Goal: Check status: Check status

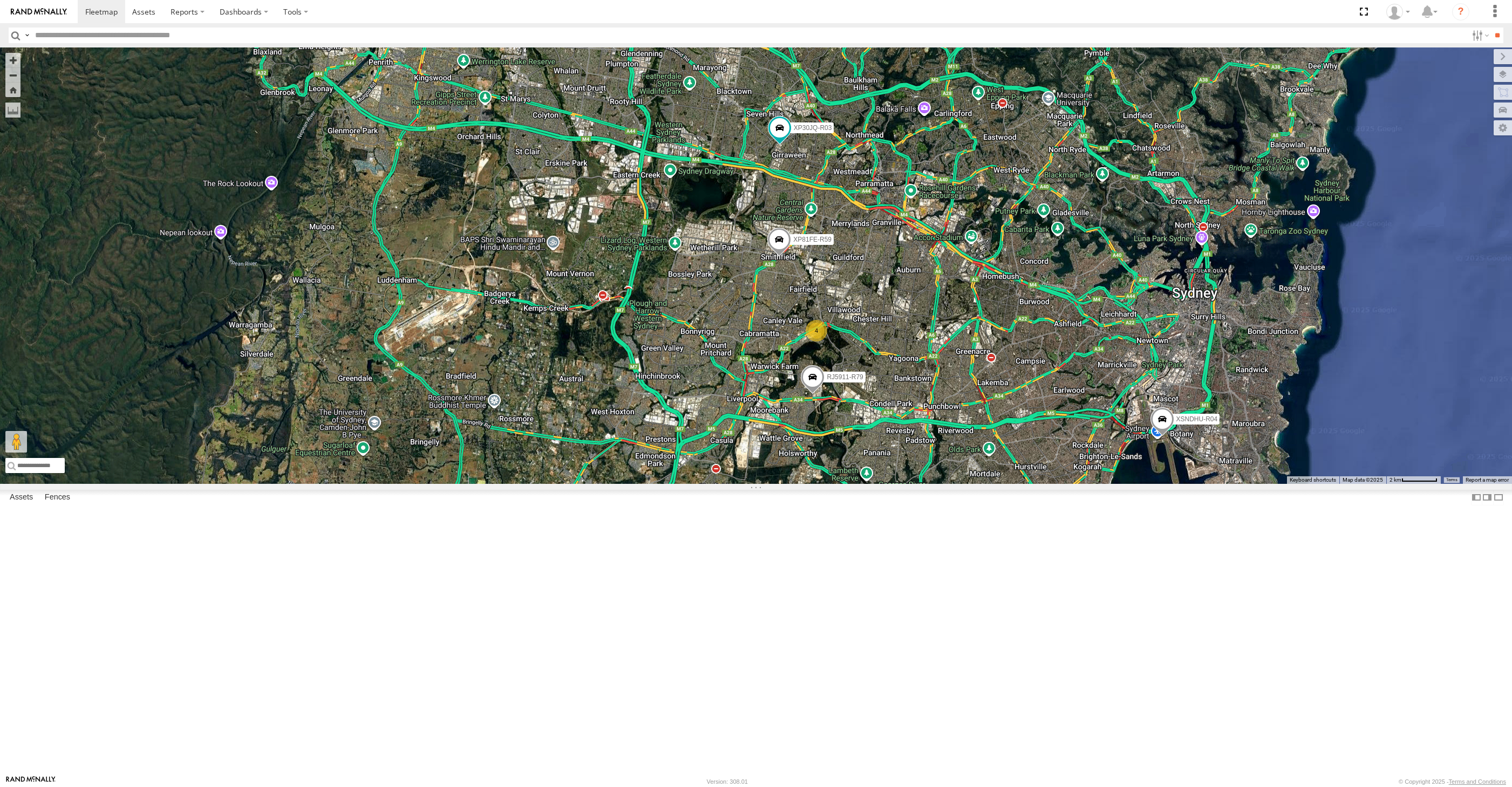
select select "**********"
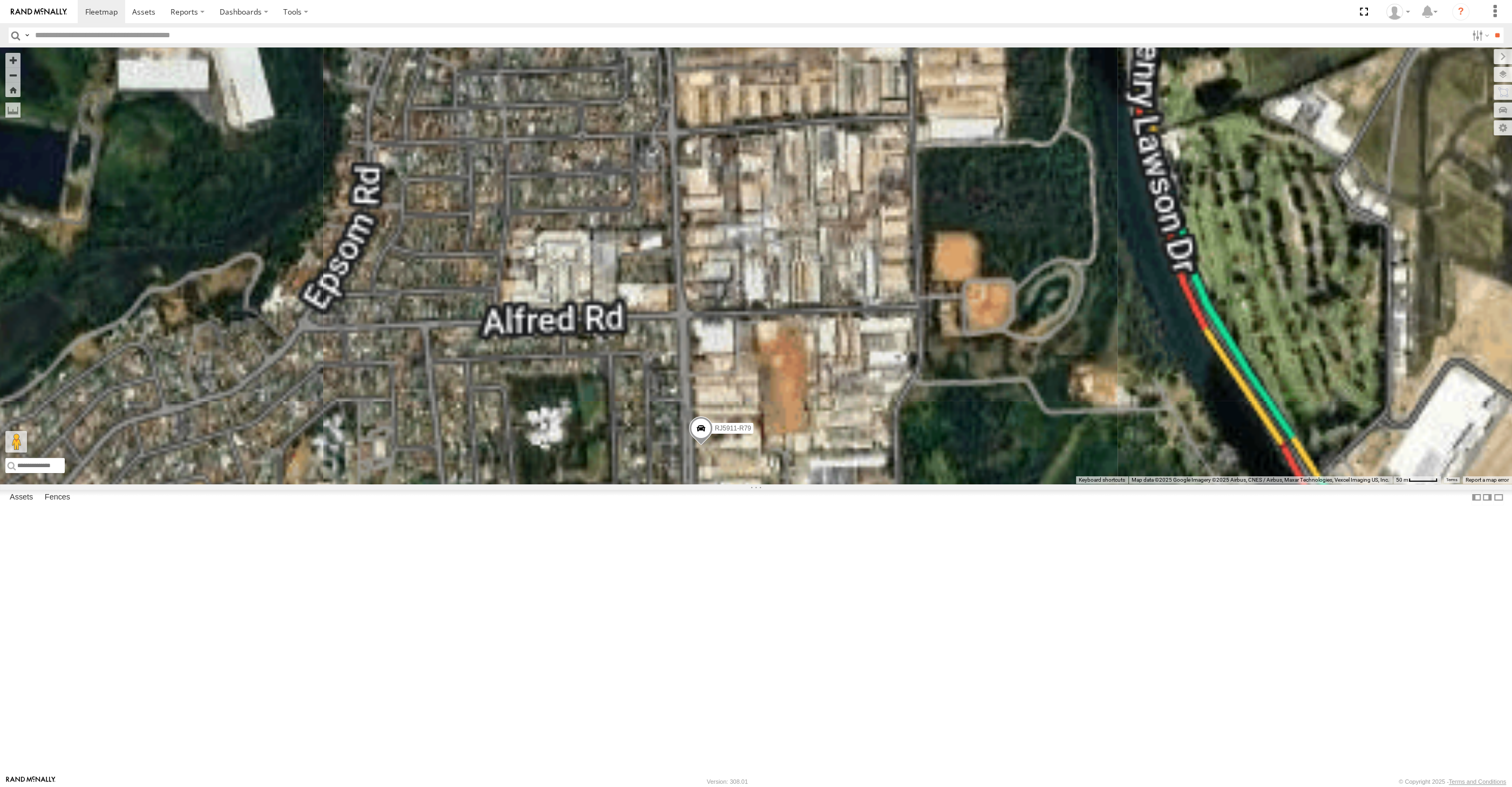
drag, startPoint x: 713, startPoint y: 592, endPoint x: 714, endPoint y: 576, distance: 16.0
click at [714, 484] on div "XP30JQ-R03 XSNDHU-R04 RJ5911-R79 XP81FE-R59 XO74GU-R69" at bounding box center [756, 266] width 1512 height 436
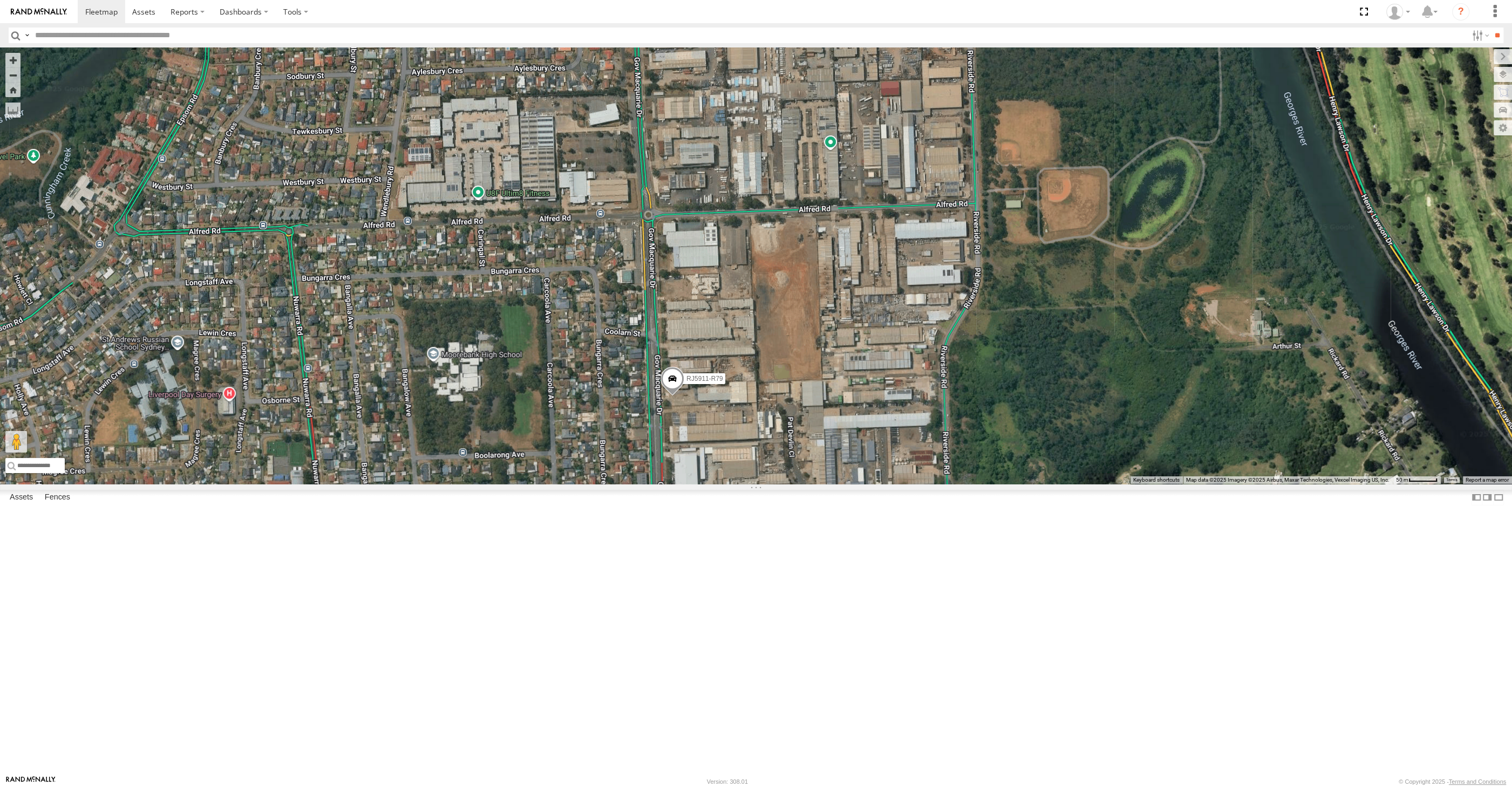
drag, startPoint x: 774, startPoint y: 611, endPoint x: 759, endPoint y: 587, distance: 28.3
click at [762, 484] on div "XP30JQ-R03 XSNDHU-R04 RJ5911-R79 XP81FE-R59 XO74GU-R69" at bounding box center [756, 266] width 1512 height 436
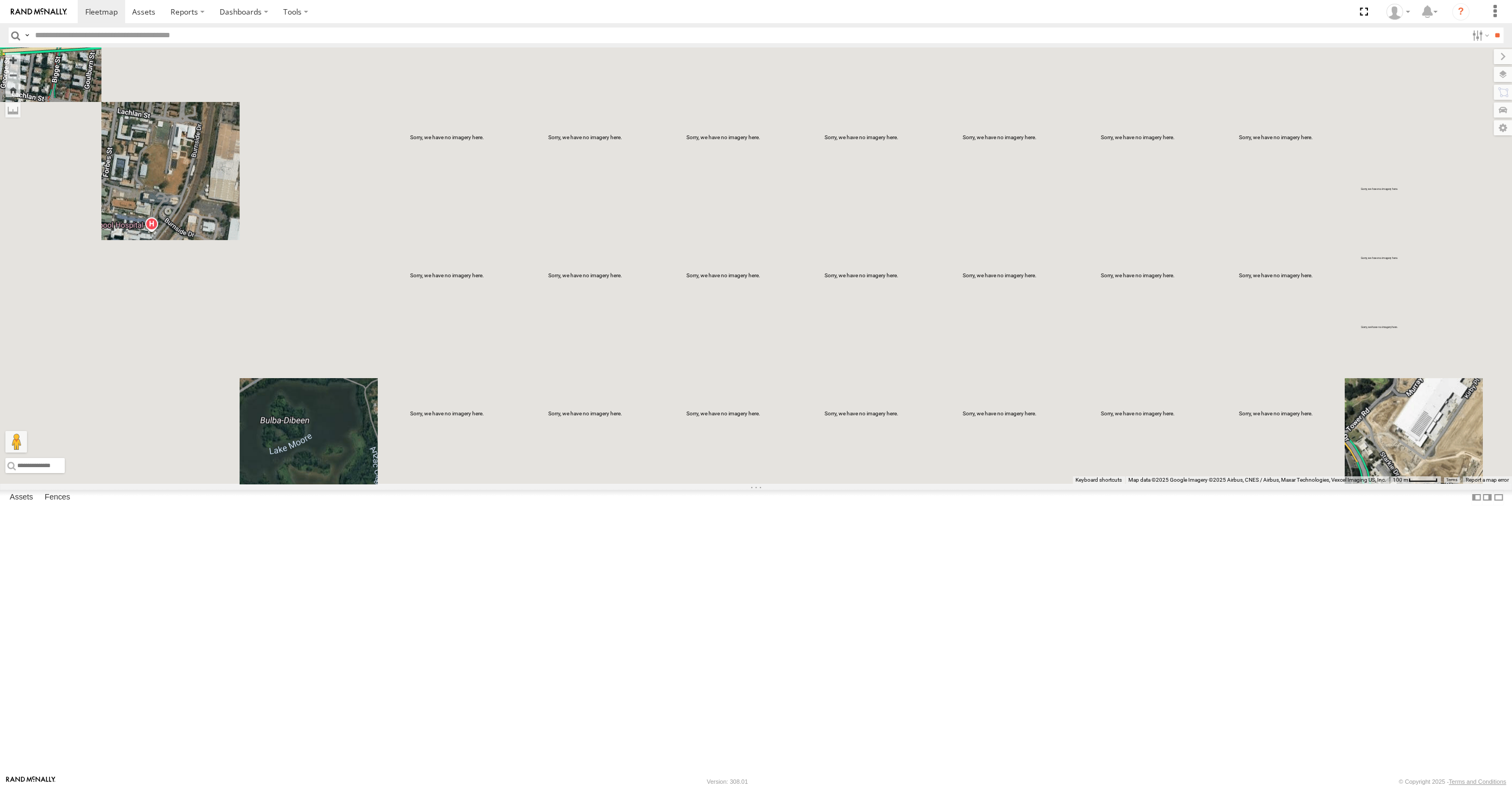
drag, startPoint x: 1052, startPoint y: 626, endPoint x: 1043, endPoint y: 613, distance: 15.8
click at [1047, 484] on div at bounding box center [756, 266] width 1512 height 436
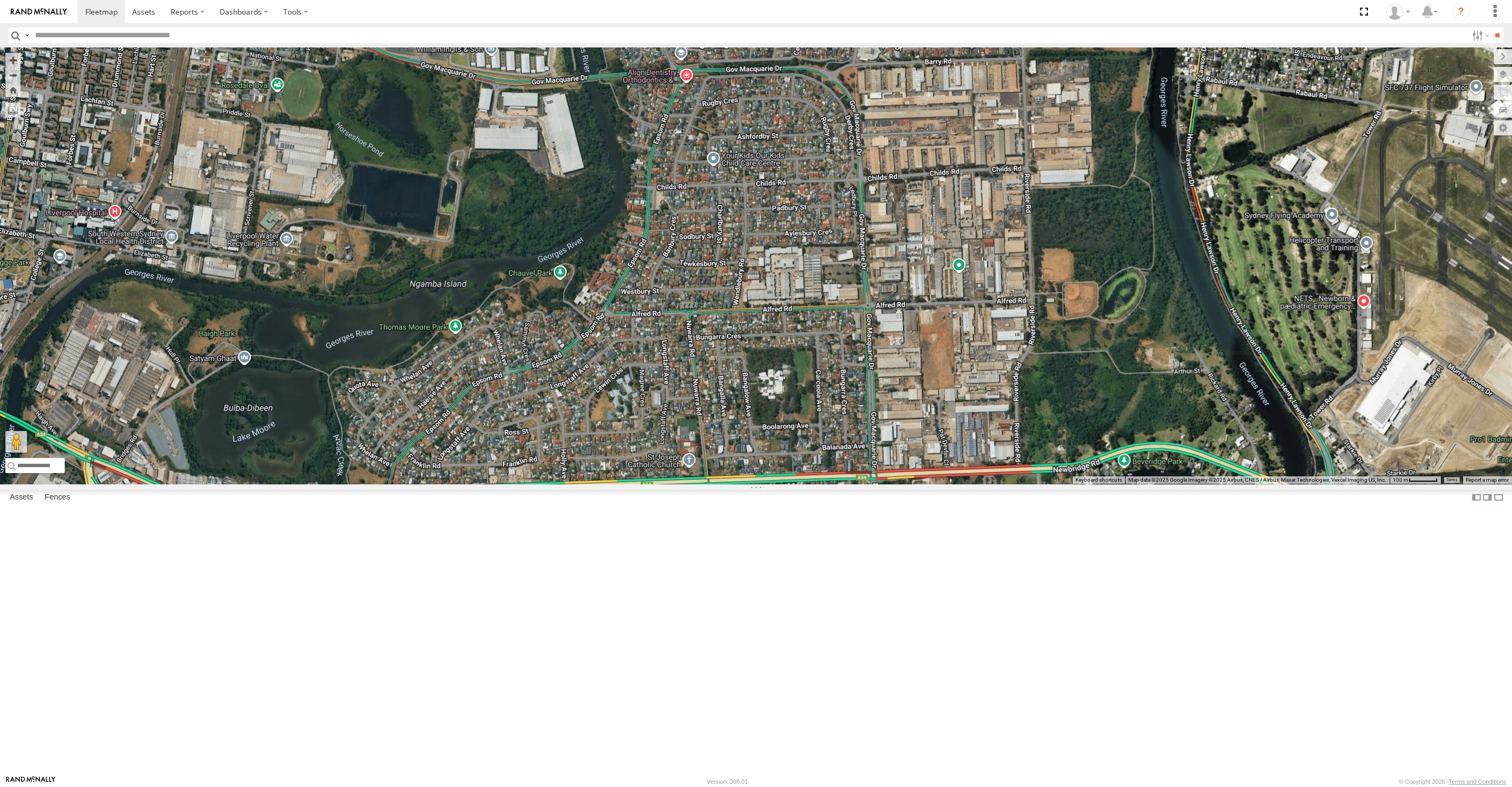
drag, startPoint x: 1199, startPoint y: 524, endPoint x: 1175, endPoint y: 561, distance: 44.1
click at [1184, 484] on div at bounding box center [756, 266] width 1512 height 436
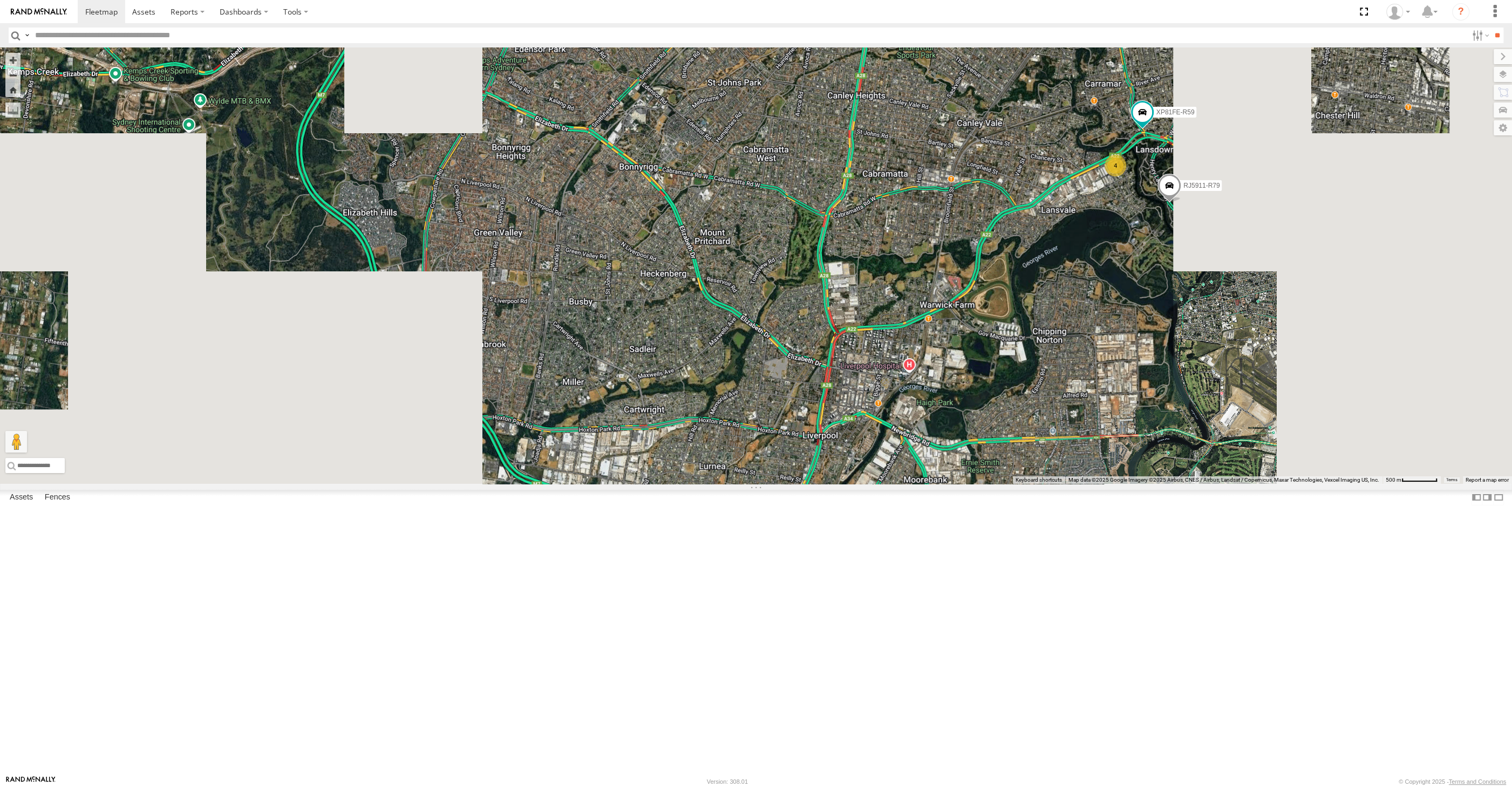
drag, startPoint x: 1222, startPoint y: 514, endPoint x: 1171, endPoint y: 573, distance: 78.0
click at [1176, 484] on div "4 RJ5911-R79 XP81FE-R59" at bounding box center [756, 266] width 1512 height 436
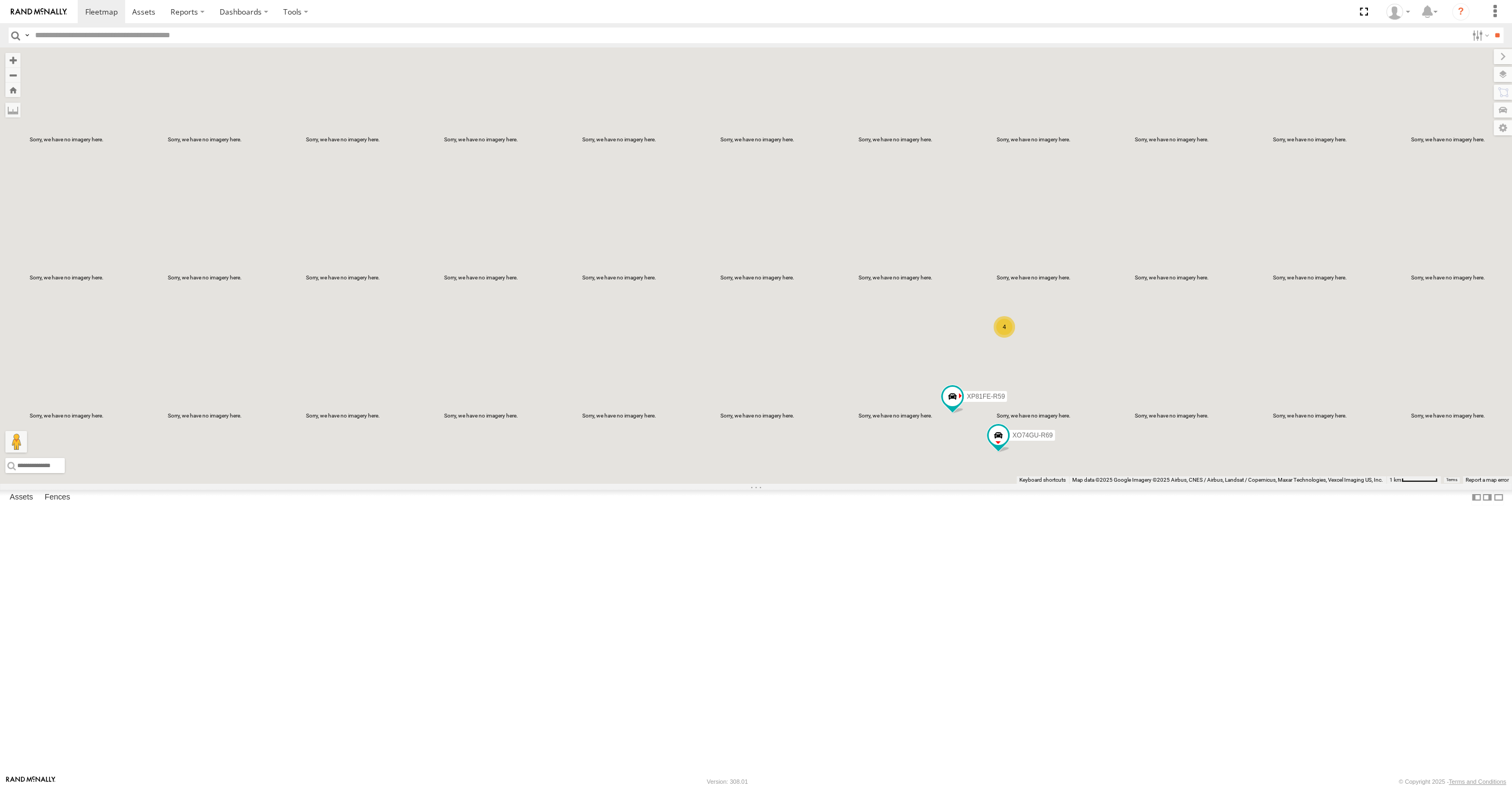
drag, startPoint x: 1043, startPoint y: 546, endPoint x: 1002, endPoint y: 558, distance: 42.7
click at [1006, 484] on div "XP81FE-R59 XO74GU-R69 XP30JQ-R03 4" at bounding box center [756, 266] width 1512 height 436
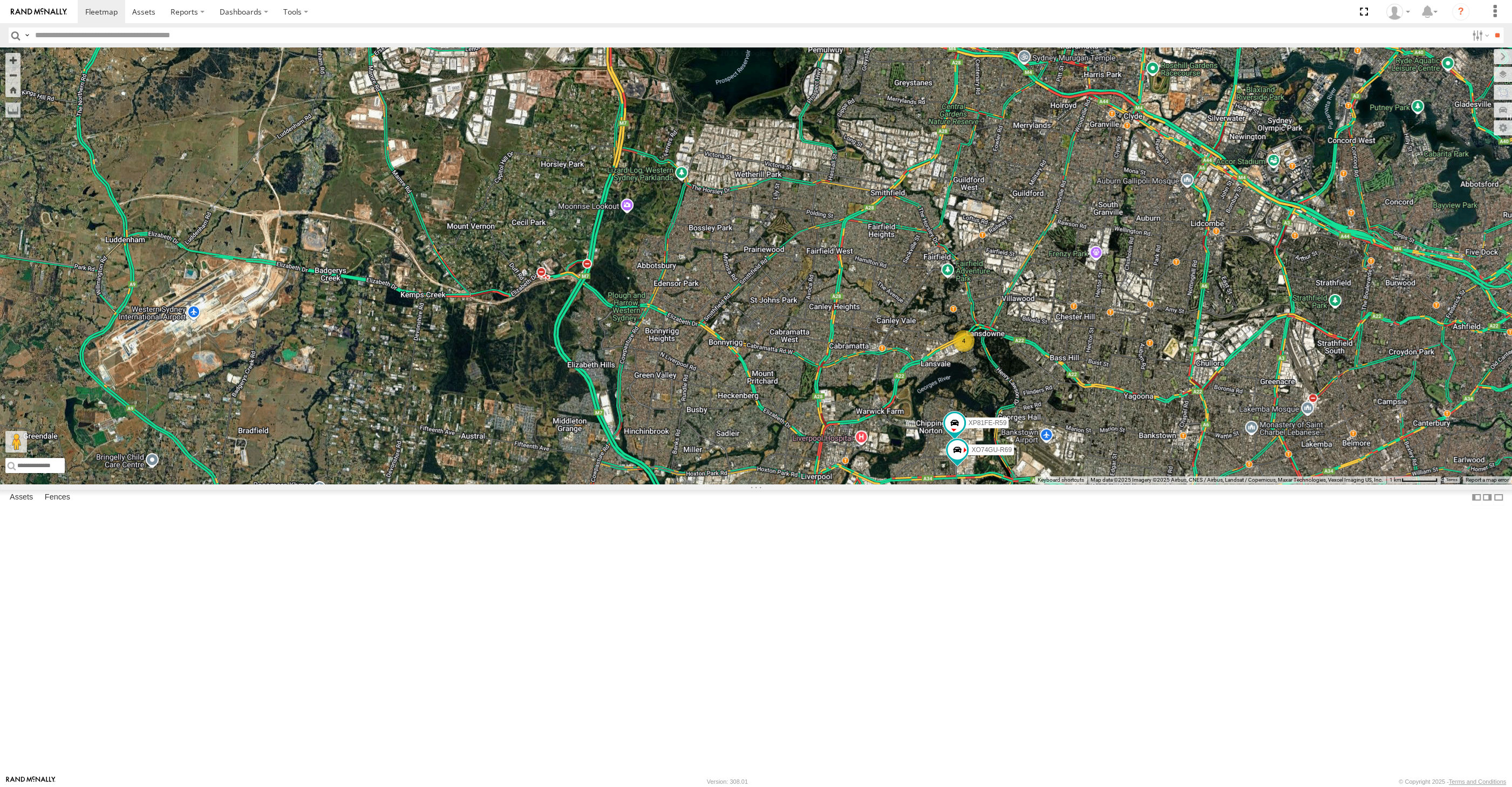
click at [1109, 342] on div "XP81FE-R59 XO74GU-R69 XP30JQ-R03 4" at bounding box center [756, 266] width 1512 height 436
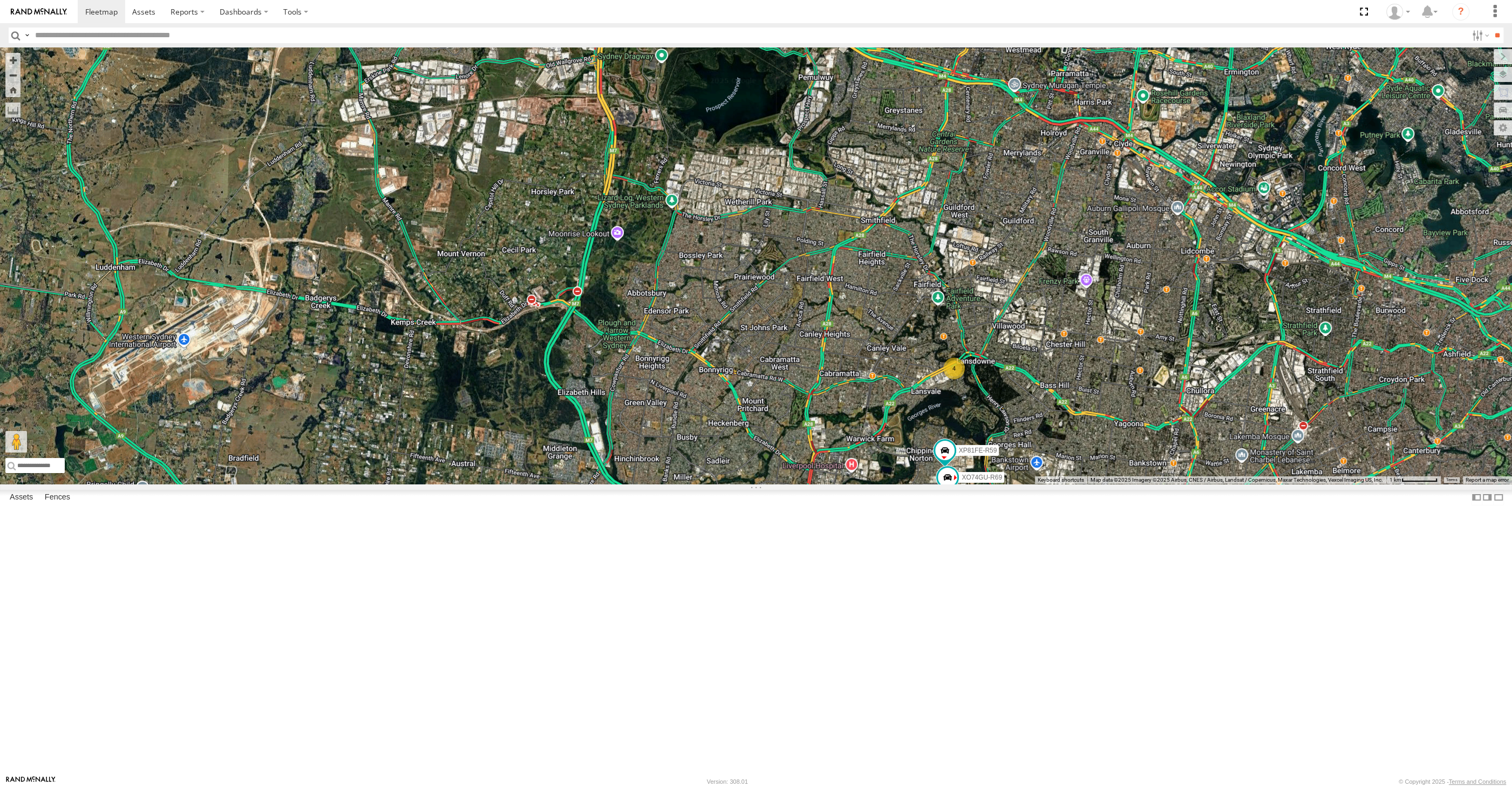
click at [1130, 484] on div "XP81FE-R59 XO74GU-R69 XP30JQ-R03 4" at bounding box center [756, 266] width 1512 height 436
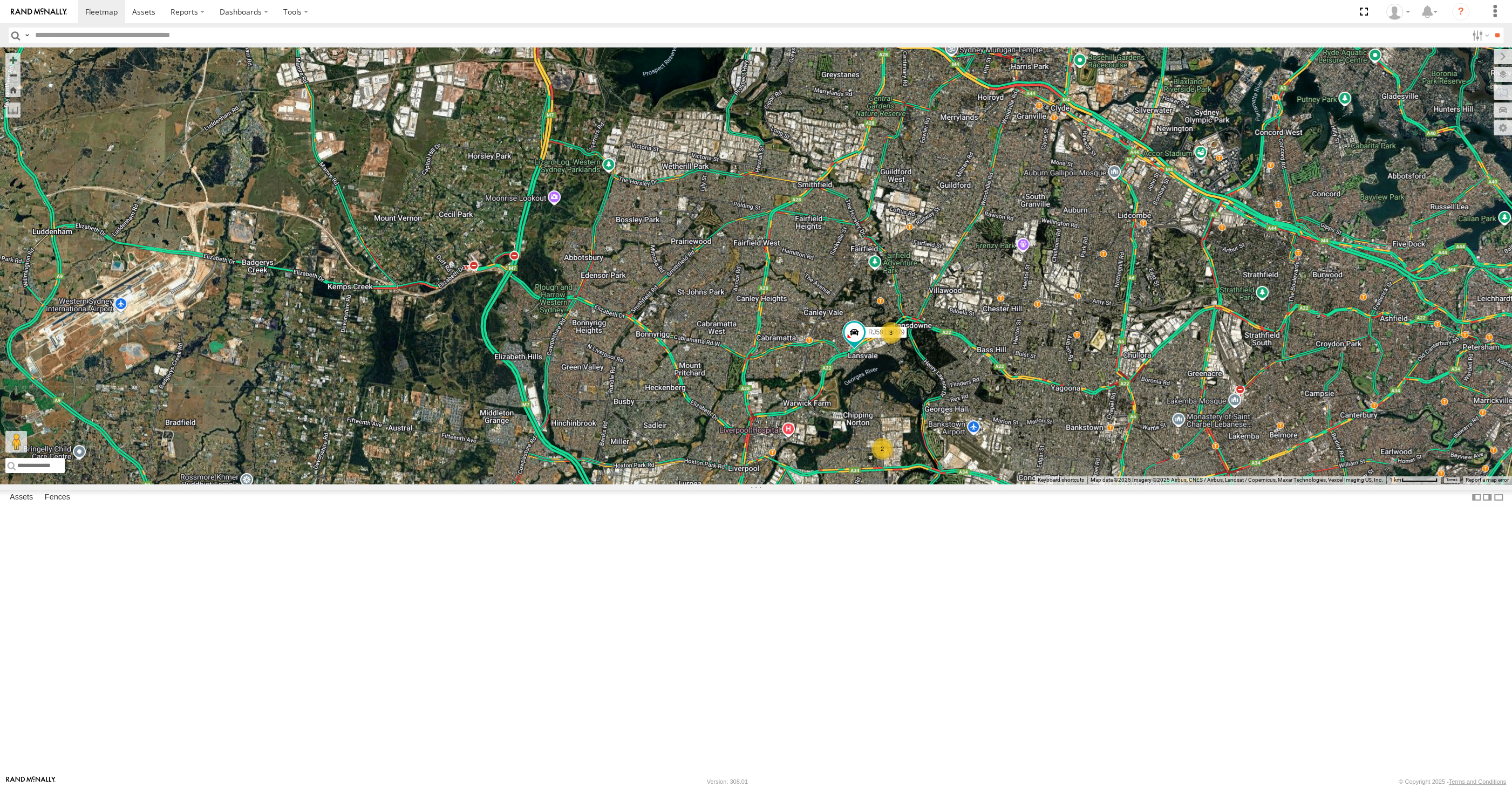
drag, startPoint x: 1183, startPoint y: 656, endPoint x: 1131, endPoint y: 622, distance: 62.1
click at [1131, 484] on div "XP30JQ-R03 3 RJ5911-R79 2" at bounding box center [756, 266] width 1512 height 436
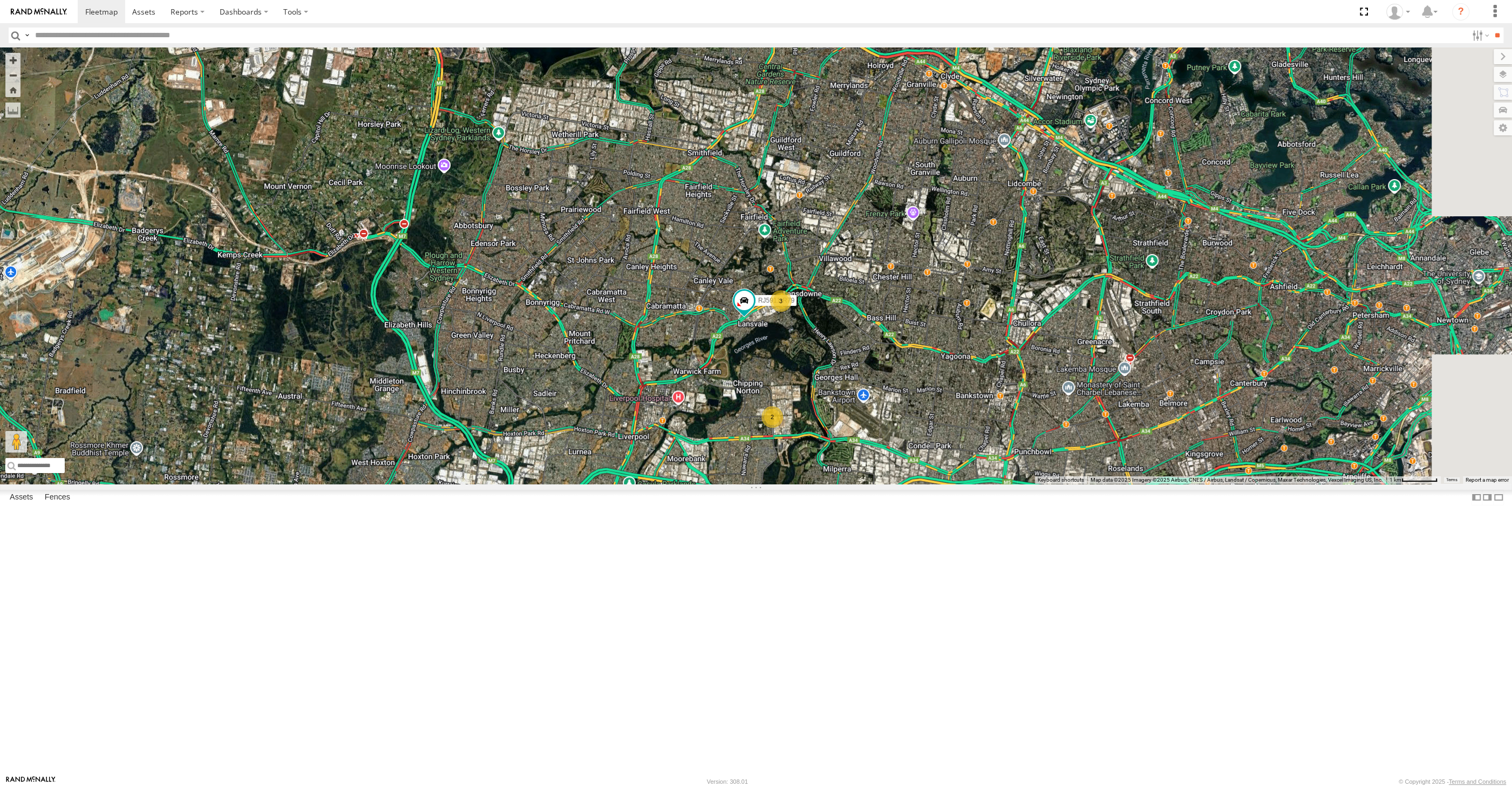
drag, startPoint x: 1071, startPoint y: 606, endPoint x: 888, endPoint y: 622, distance: 183.7
click at [961, 484] on div "XP30JQ-R03 3 RJ5911-R79 2" at bounding box center [756, 266] width 1512 height 436
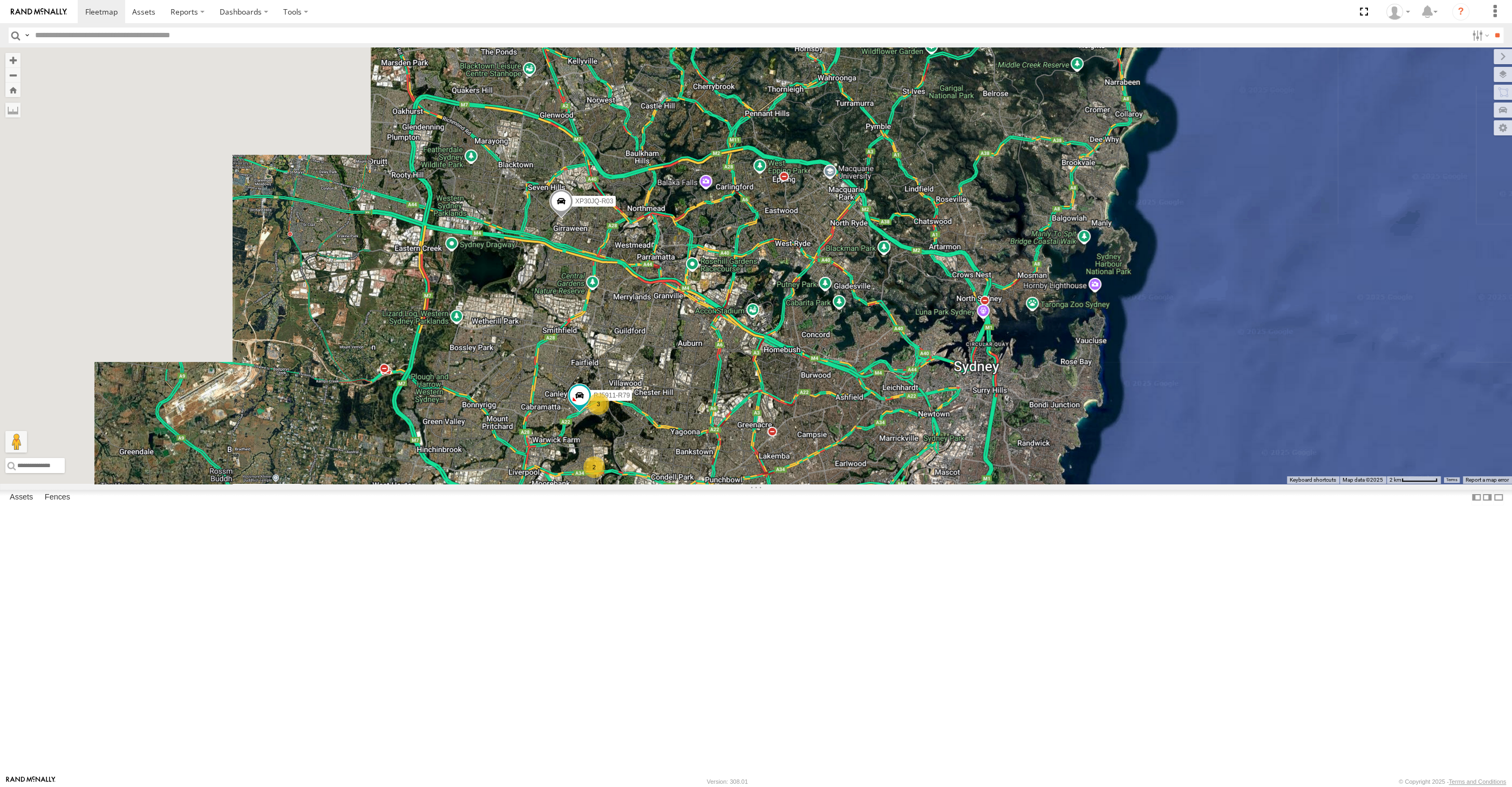
drag, startPoint x: 861, startPoint y: 641, endPoint x: 872, endPoint y: 630, distance: 15.6
click at [868, 484] on div "XP30JQ-R03 RJ5911-R79 XSNDHU-R04 3 2" at bounding box center [756, 266] width 1512 height 436
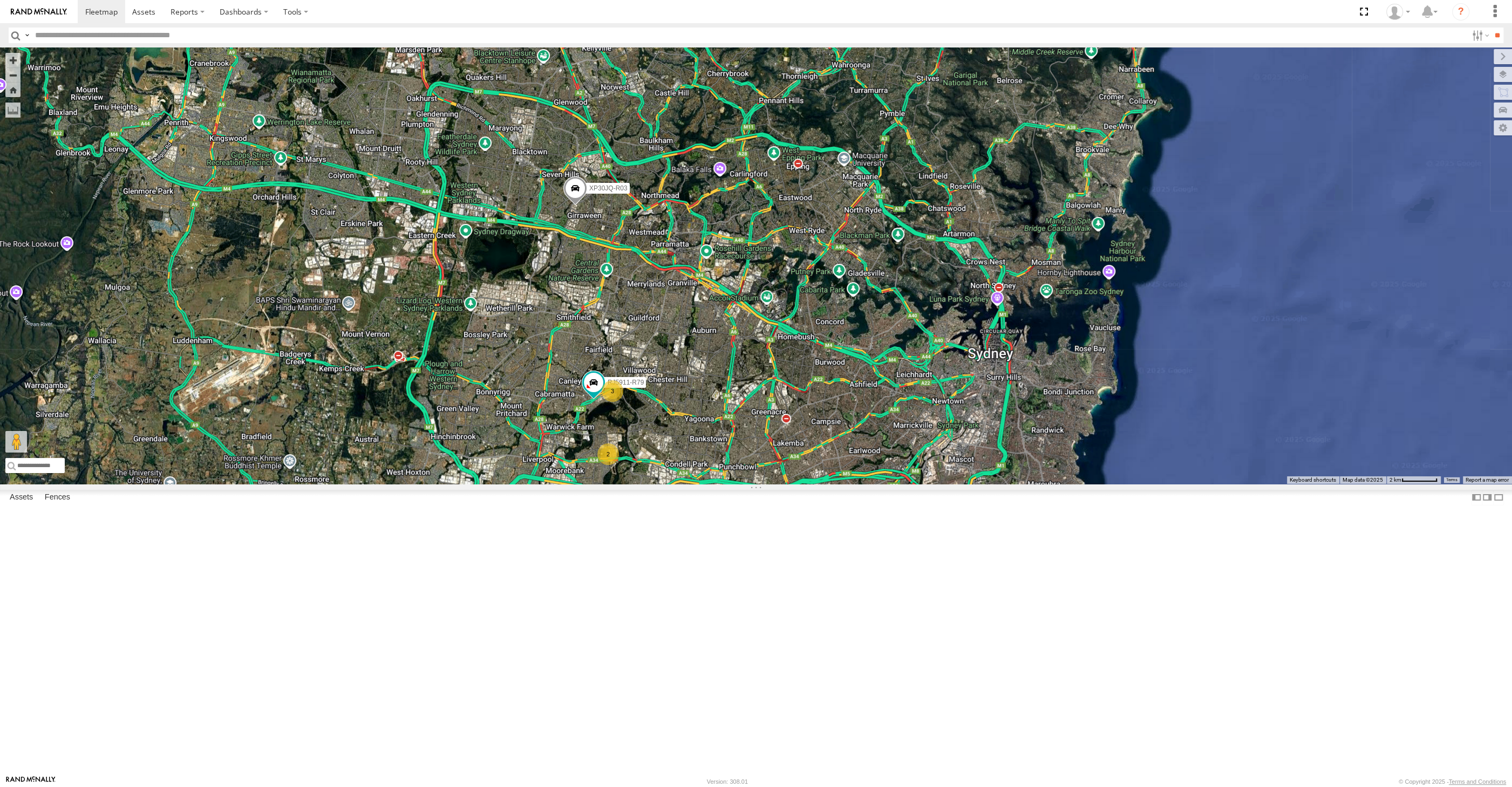
drag, startPoint x: 867, startPoint y: 643, endPoint x: 860, endPoint y: 626, distance: 18.4
click at [863, 484] on div "XP30JQ-R03 RJ5911-R79 XSNDHU-R04 3 2" at bounding box center [756, 266] width 1512 height 436
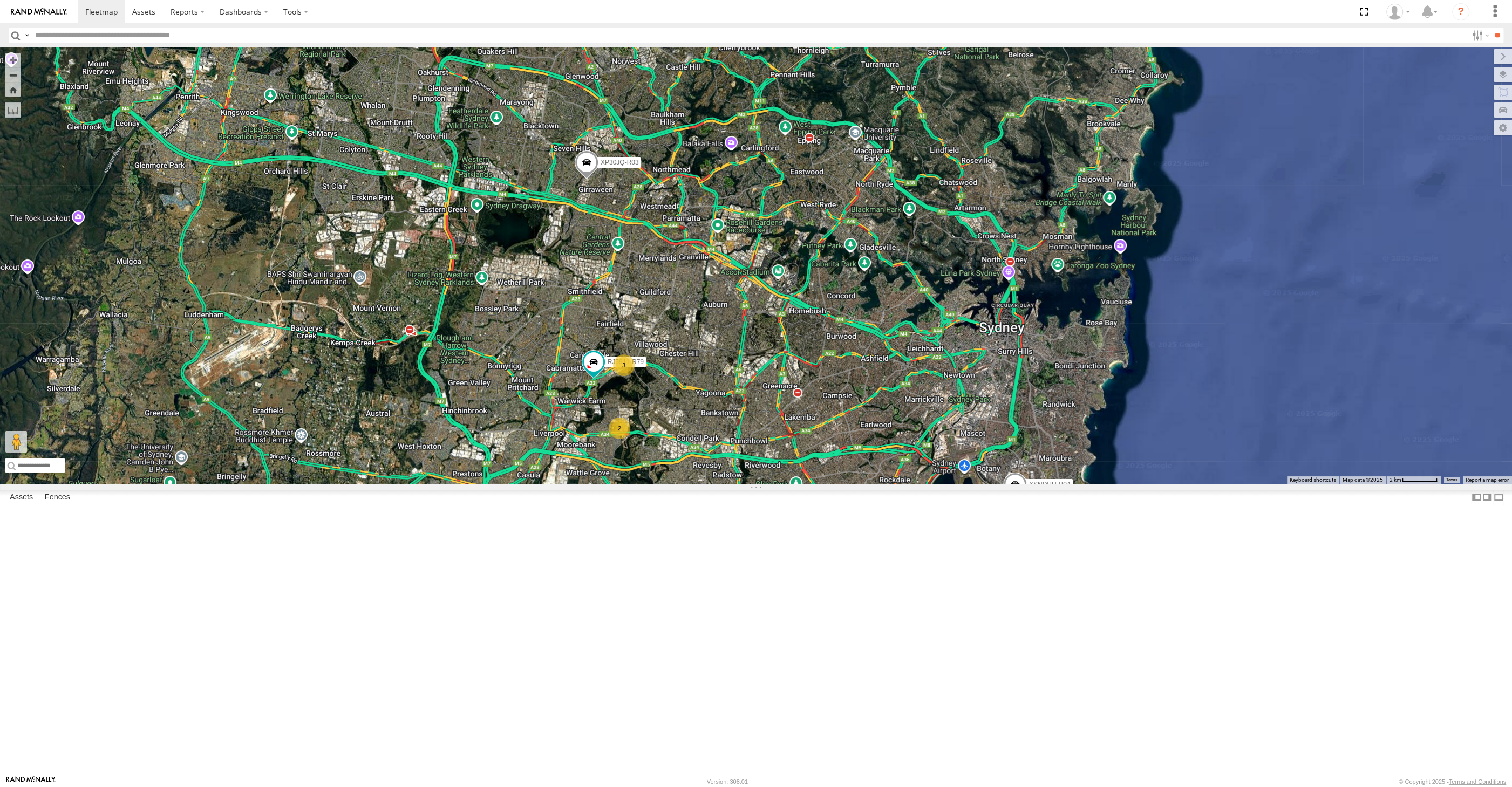
drag, startPoint x: 662, startPoint y: 575, endPoint x: 678, endPoint y: 559, distance: 22.6
click at [680, 484] on div "XP30JQ-R03 RJ5911-R79 XSNDHU-R04 3 2" at bounding box center [756, 266] width 1512 height 436
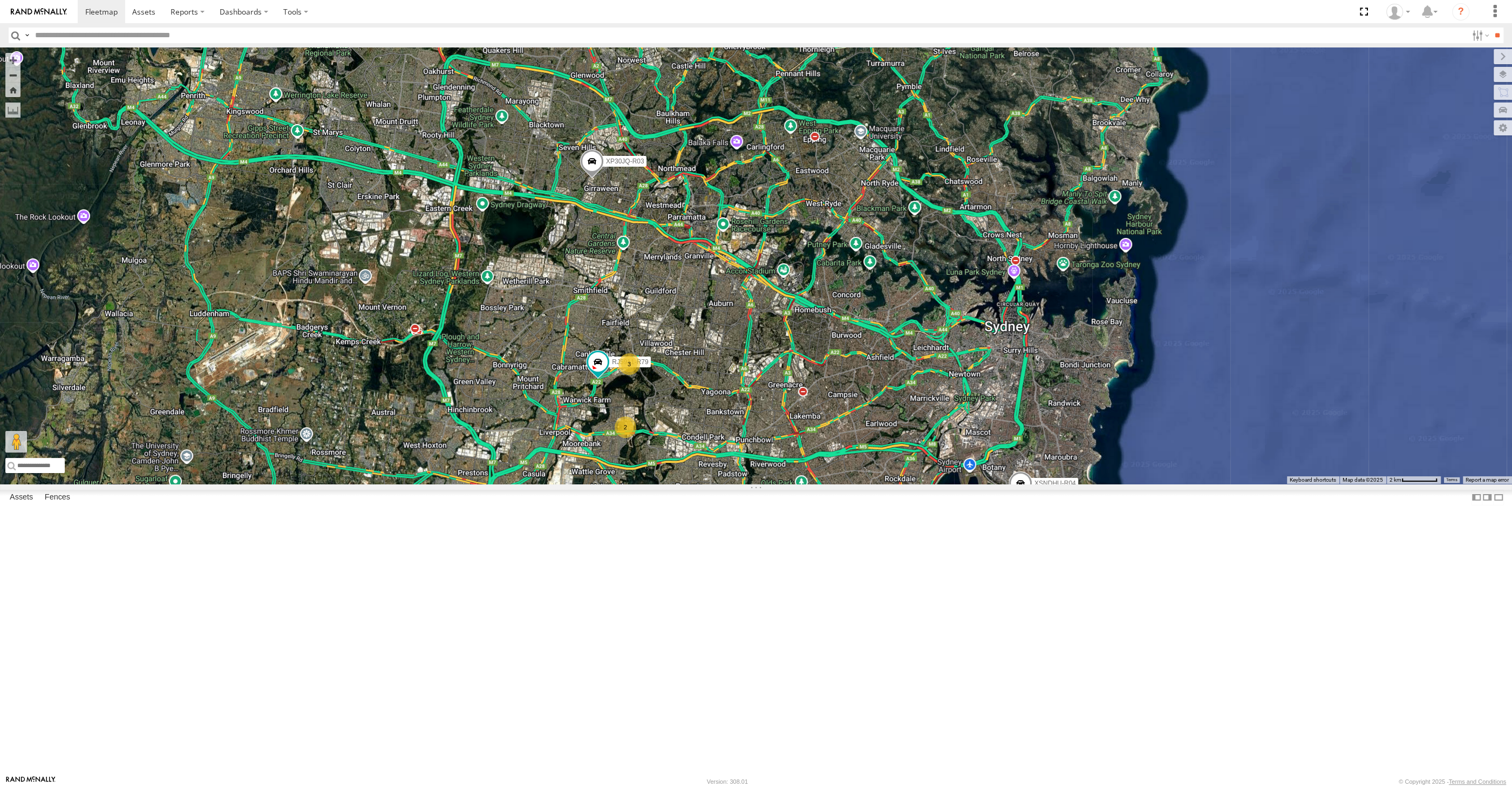
click at [713, 484] on div "XP30JQ-R03 RJ5911-R79 XSNDHU-R04 3 2" at bounding box center [756, 266] width 1512 height 436
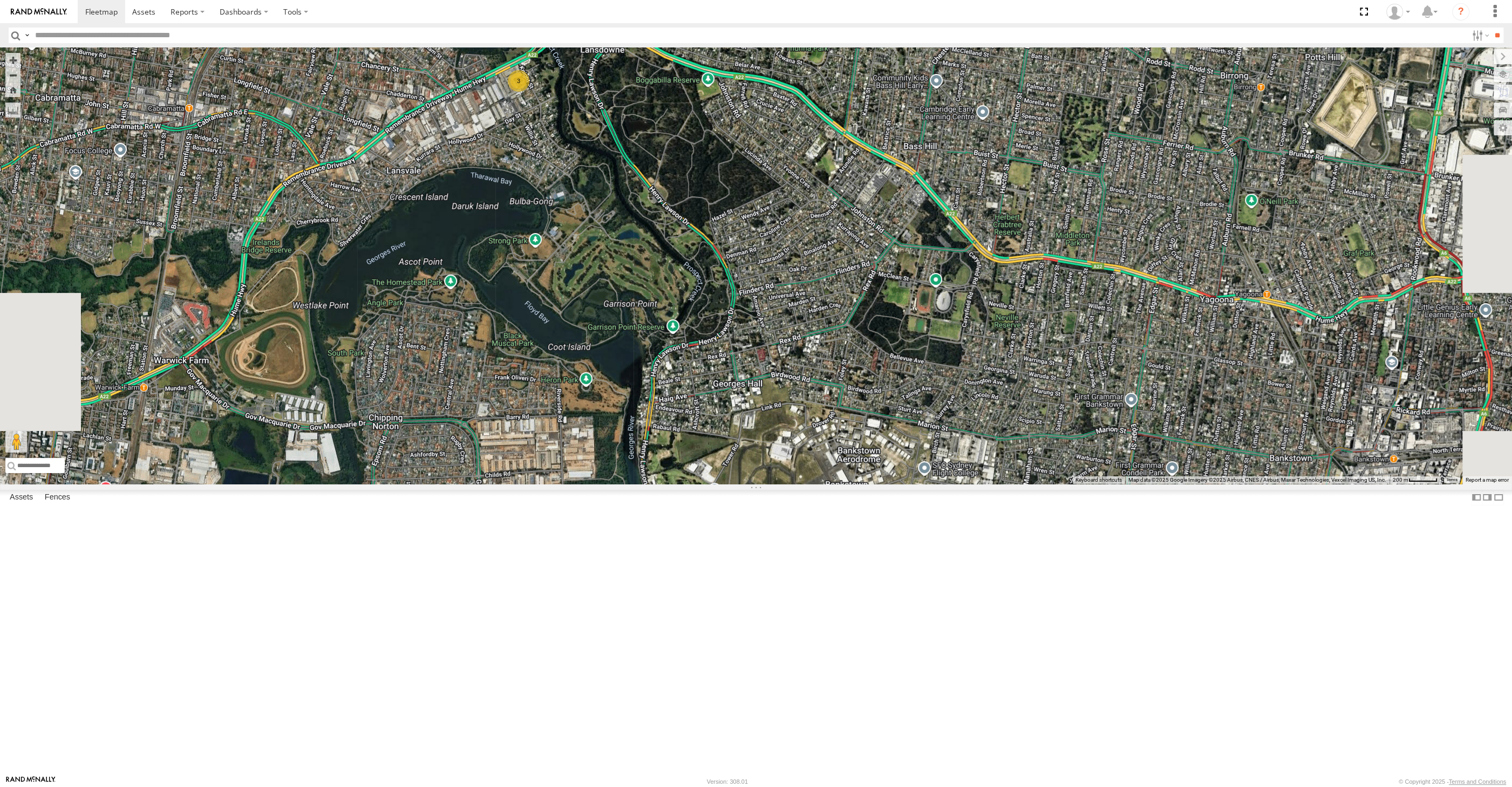
drag, startPoint x: 656, startPoint y: 442, endPoint x: 665, endPoint y: 421, distance: 22.8
click at [665, 421] on div "XP30JQ-R03 XSNDHU-R04 3 3" at bounding box center [756, 266] width 1512 height 436
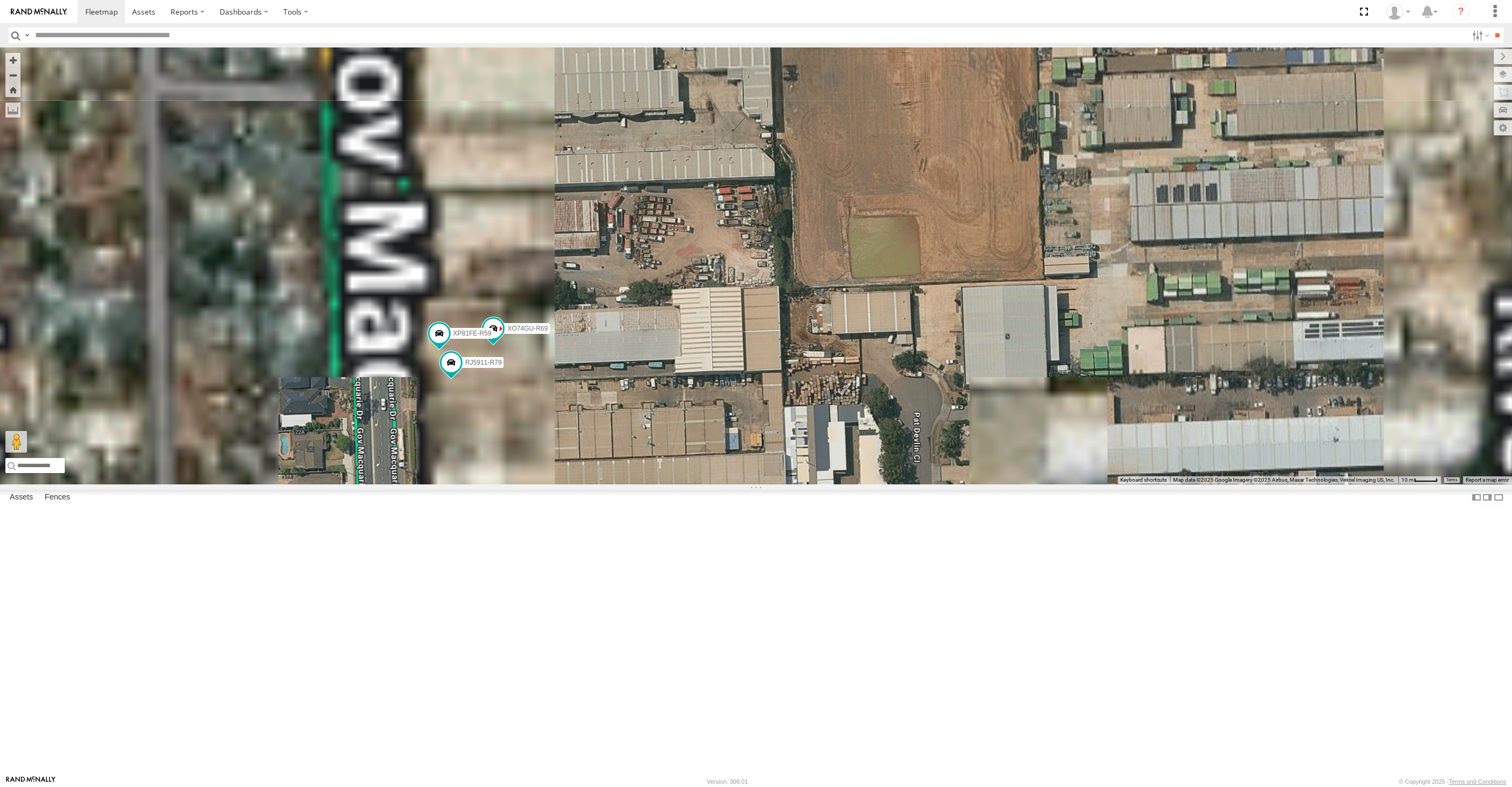
drag, startPoint x: 562, startPoint y: 579, endPoint x: 577, endPoint y: 528, distance: 53.2
click at [574, 484] on div "XP30JQ-R03 XSNDHU-R04 XO74GU-R69 RJ5911-R79 XP81FE-R59" at bounding box center [756, 266] width 1512 height 436
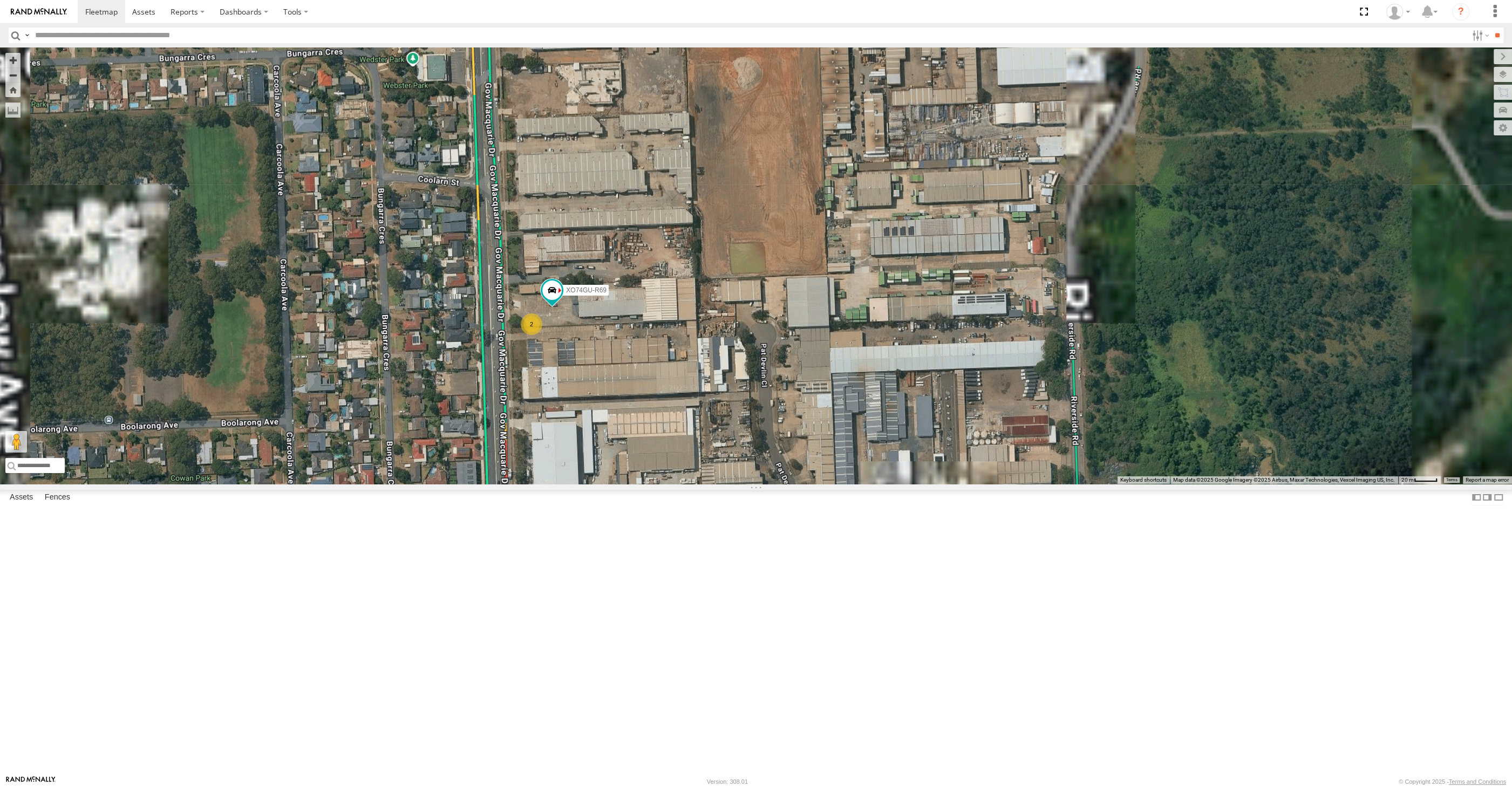
drag, startPoint x: 571, startPoint y: 544, endPoint x: 588, endPoint y: 508, distance: 39.8
click at [587, 484] on div "XP30JQ-R03 XSNDHU-R04 XO74GU-R69 2" at bounding box center [756, 266] width 1512 height 436
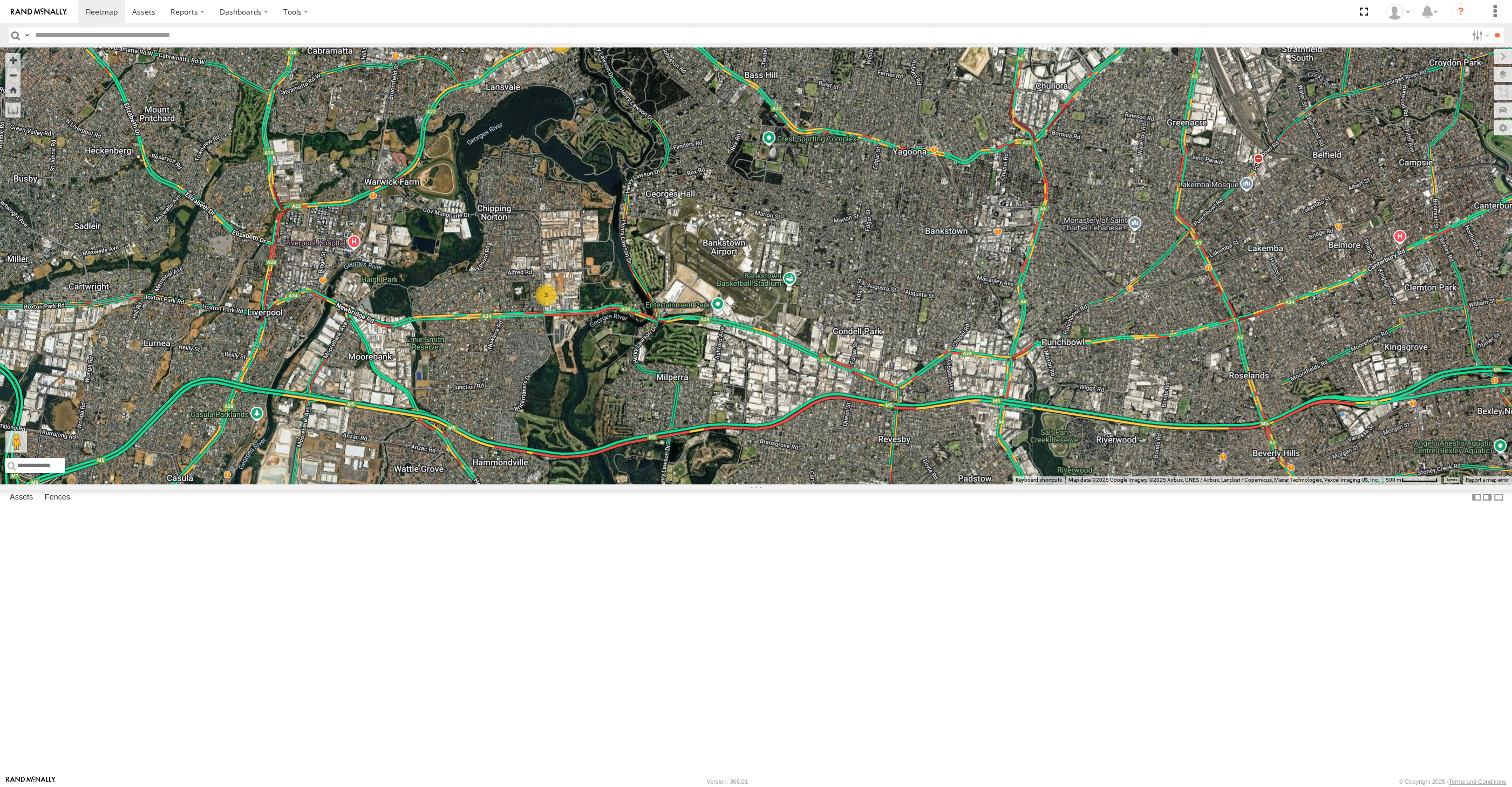
drag, startPoint x: 788, startPoint y: 579, endPoint x: 661, endPoint y: 536, distance: 134.1
click at [729, 484] on div "XP30JQ-R03 XSNDHU-R04 3 3" at bounding box center [756, 266] width 1512 height 436
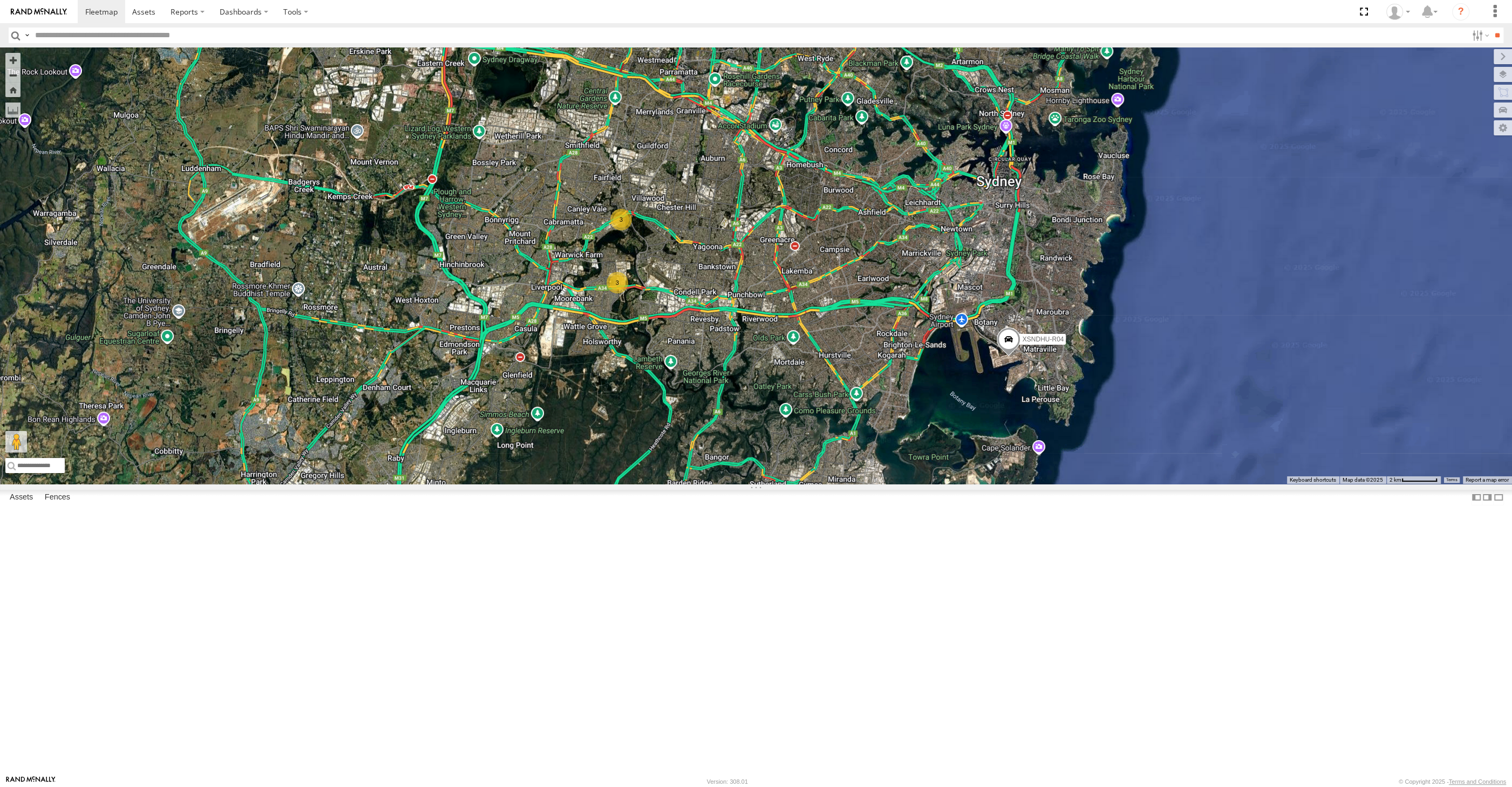
click at [579, 33] on span at bounding box center [584, 18] width 24 height 29
click at [765, 298] on div "XP30JQ-R03 XSNDHU-R04 3 3 XP30JQ-R03 All Assets Oramzi Rd Girraween -33.79462 ,…" at bounding box center [756, 266] width 1512 height 436
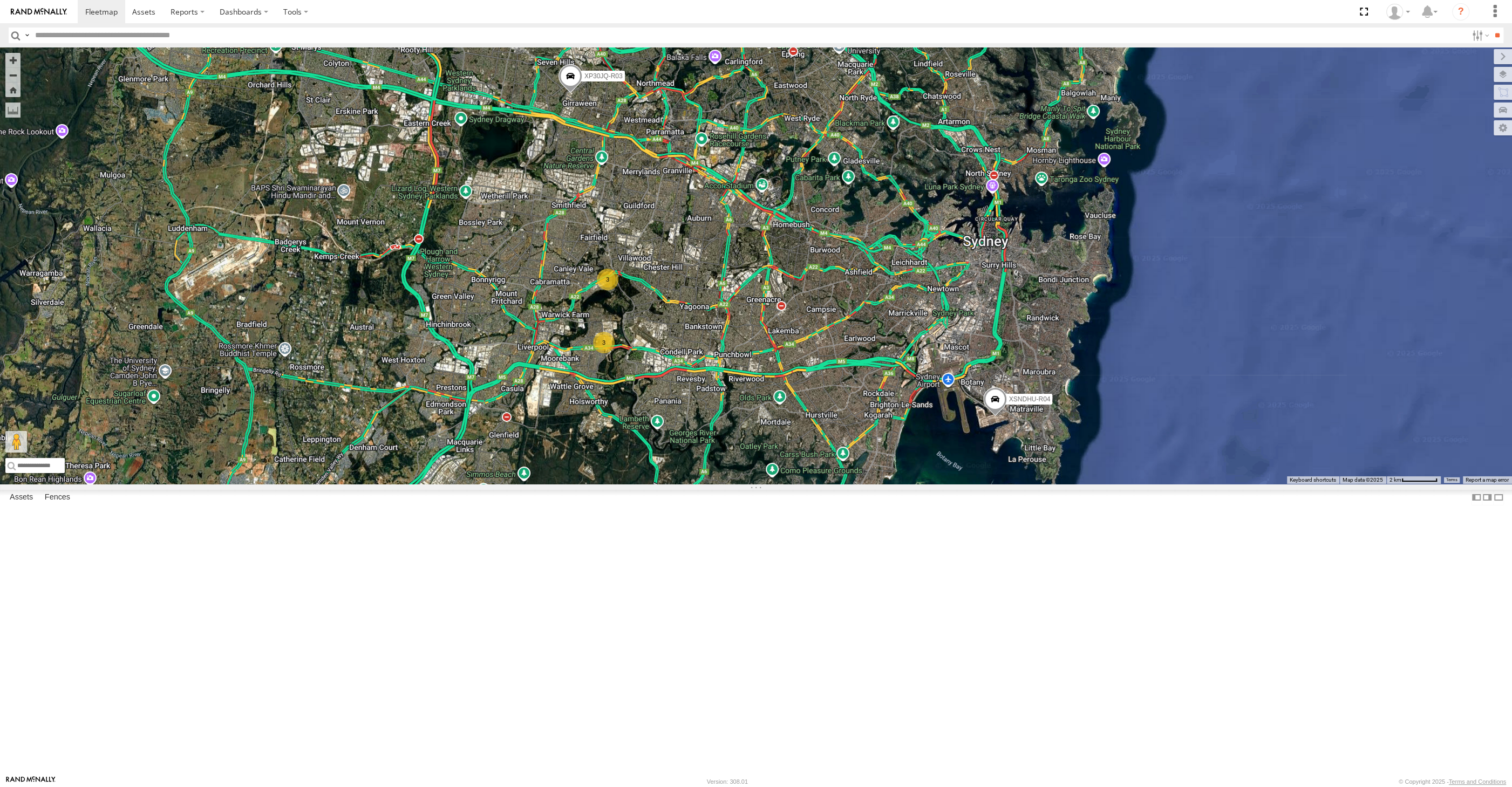
drag, startPoint x: 773, startPoint y: 535, endPoint x: 787, endPoint y: 603, distance: 69.4
click at [787, 484] on div "XP30JQ-R03 XSNDHU-R04 3 3" at bounding box center [756, 266] width 1512 height 436
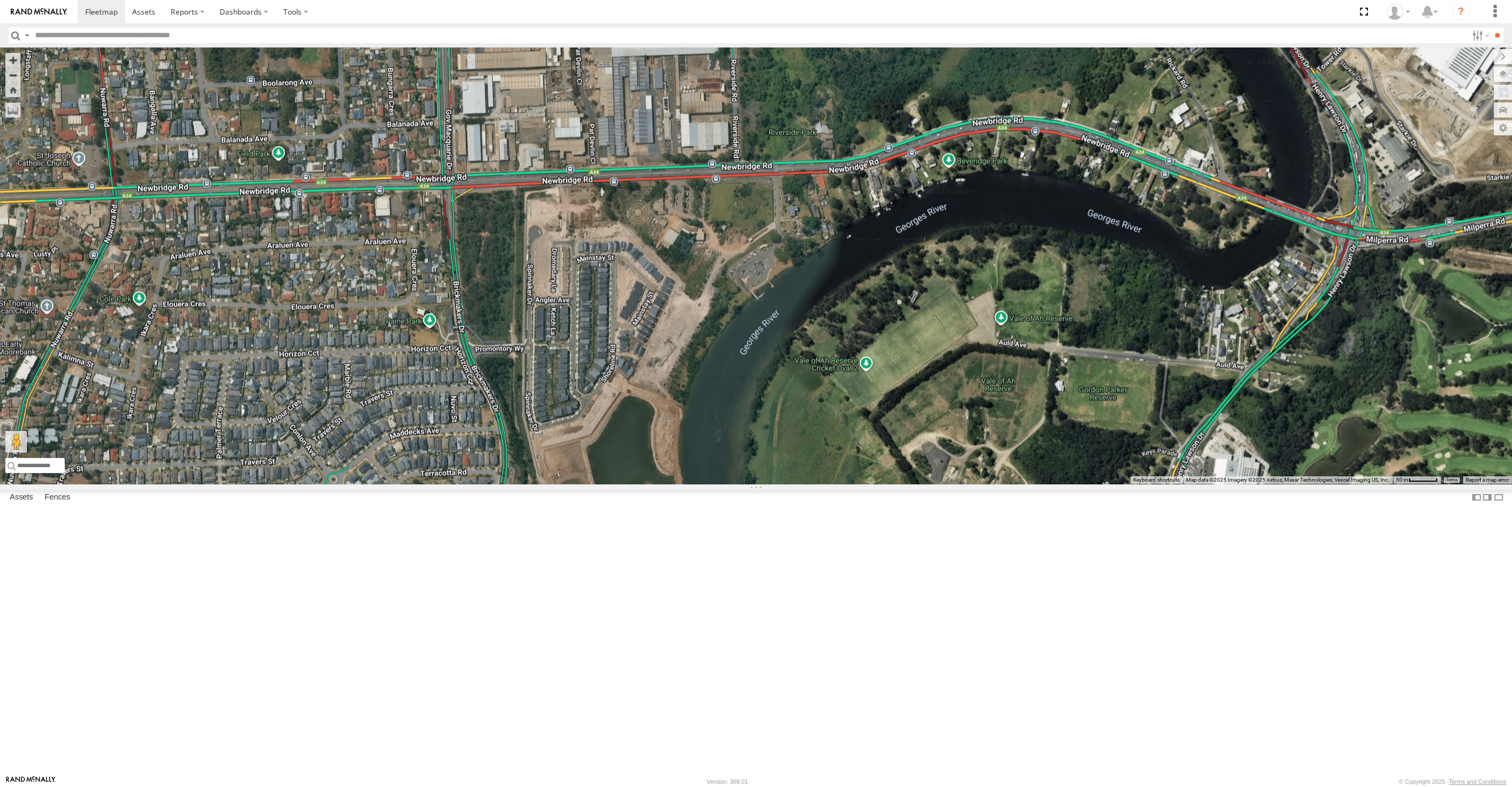
drag, startPoint x: 590, startPoint y: 485, endPoint x: 636, endPoint y: 593, distance: 117.4
click at [634, 484] on div "XP30JQ-R03 XSNDHU-R04 2 XP81FE-R59" at bounding box center [756, 266] width 1512 height 436
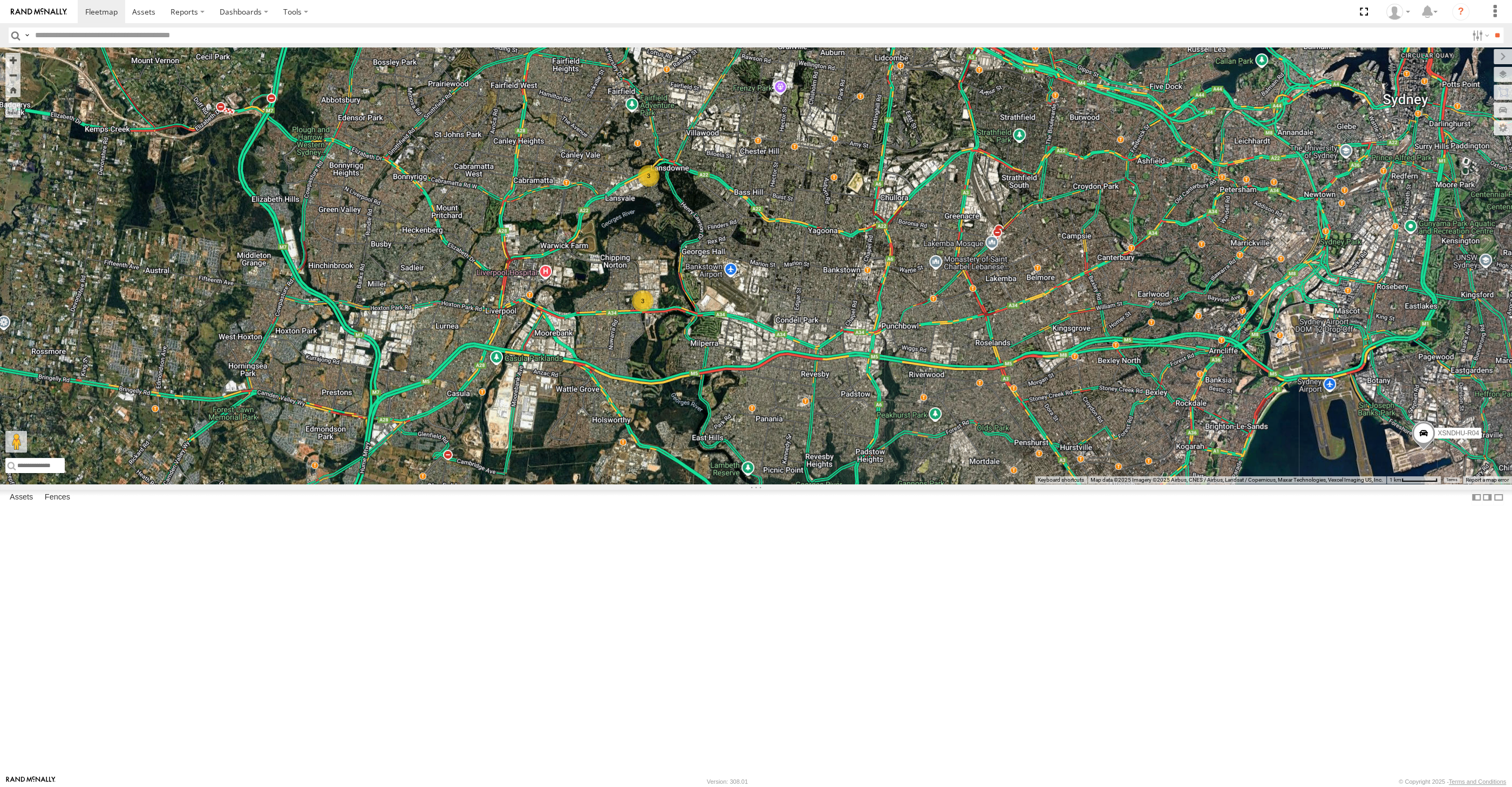
drag, startPoint x: 946, startPoint y: 621, endPoint x: 914, endPoint y: 630, distance: 33.2
click at [914, 484] on div "XSNDHU-R04 3 3" at bounding box center [756, 266] width 1512 height 436
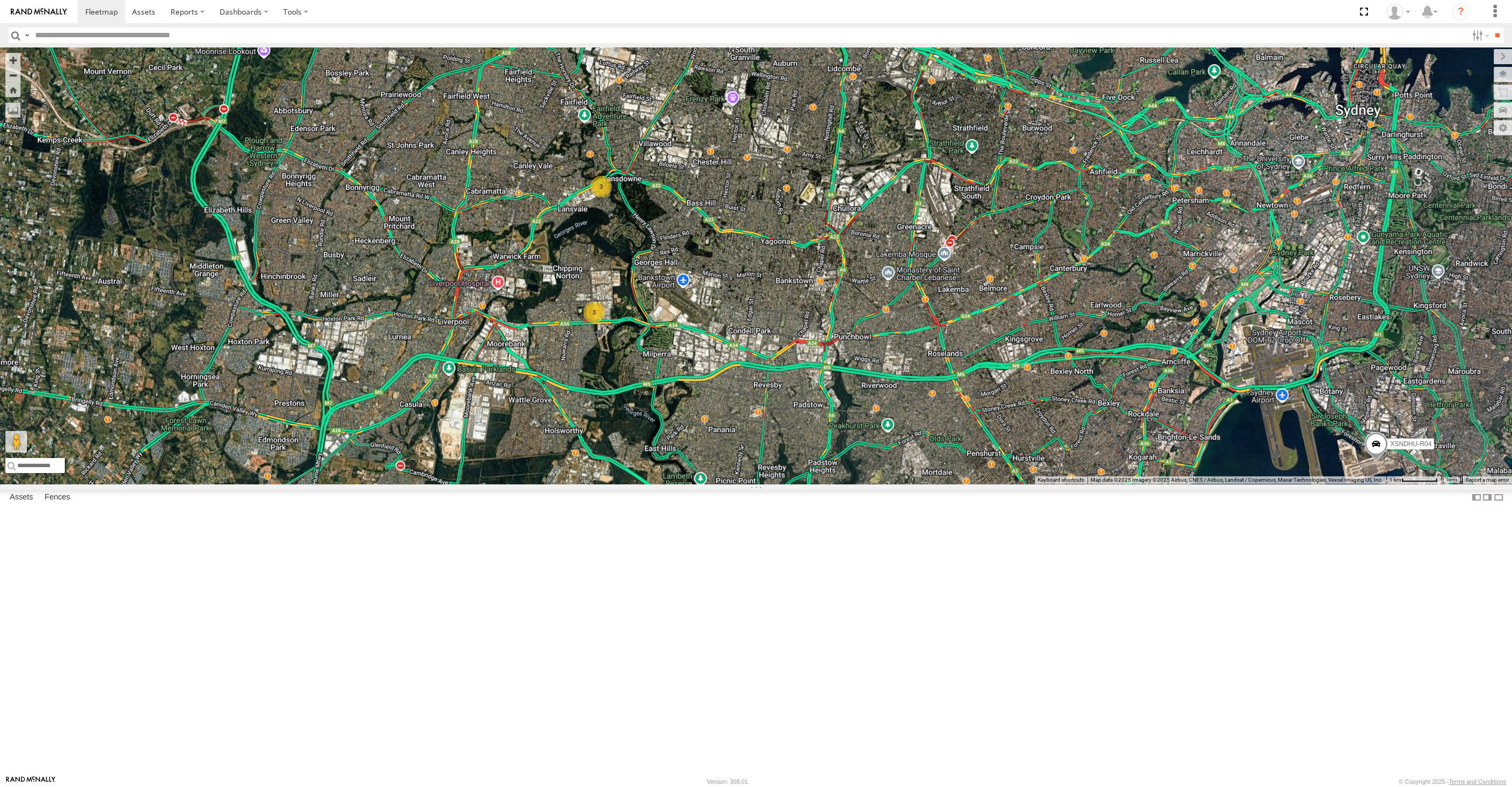
click at [641, 484] on div "XSNDHU-R04 3 3" at bounding box center [756, 266] width 1512 height 436
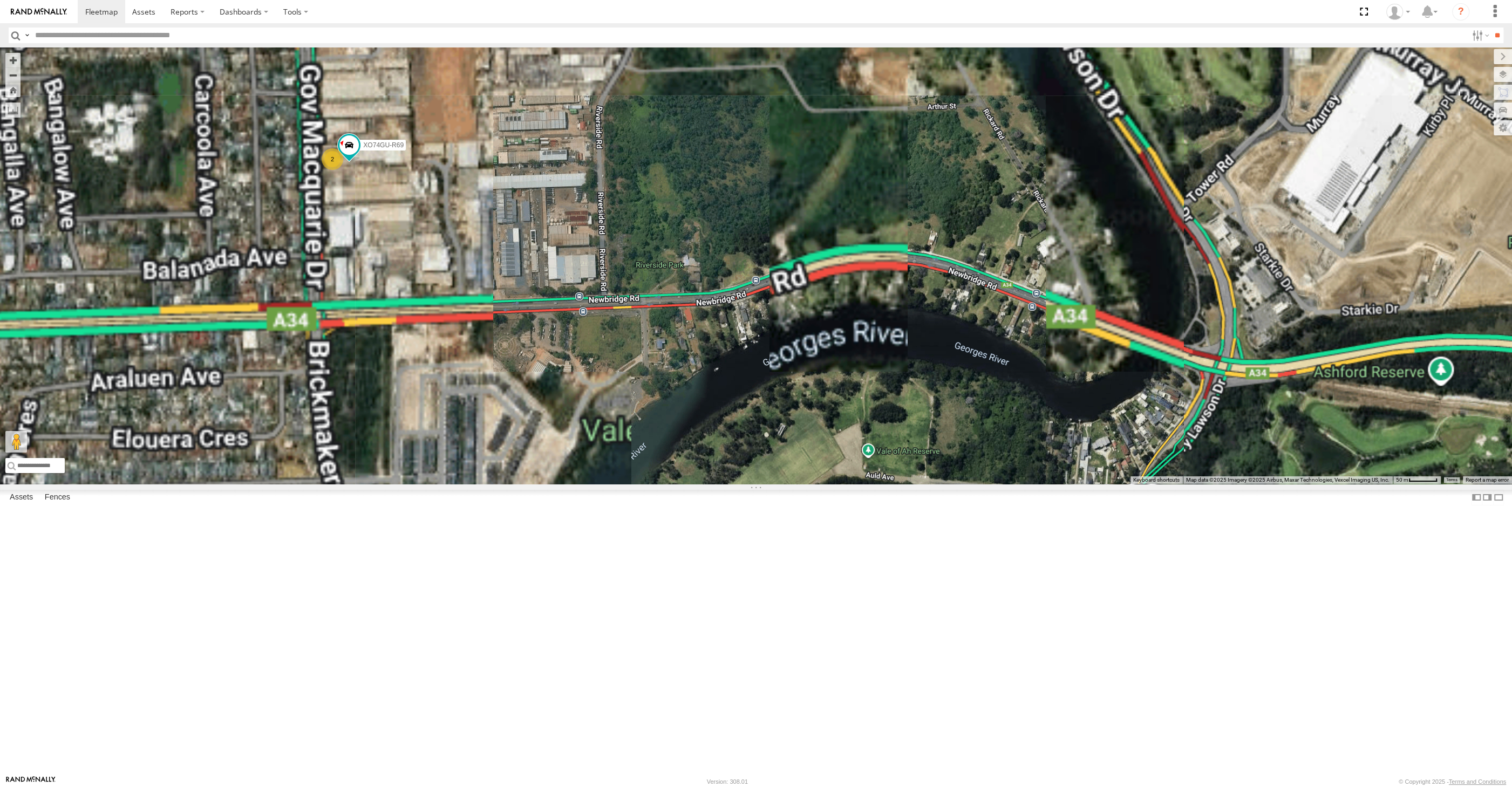
drag, startPoint x: 401, startPoint y: 318, endPoint x: 461, endPoint y: 359, distance: 72.7
click at [461, 359] on div "XSNDHU-R04 2 XO74GU-R69" at bounding box center [756, 266] width 1512 height 436
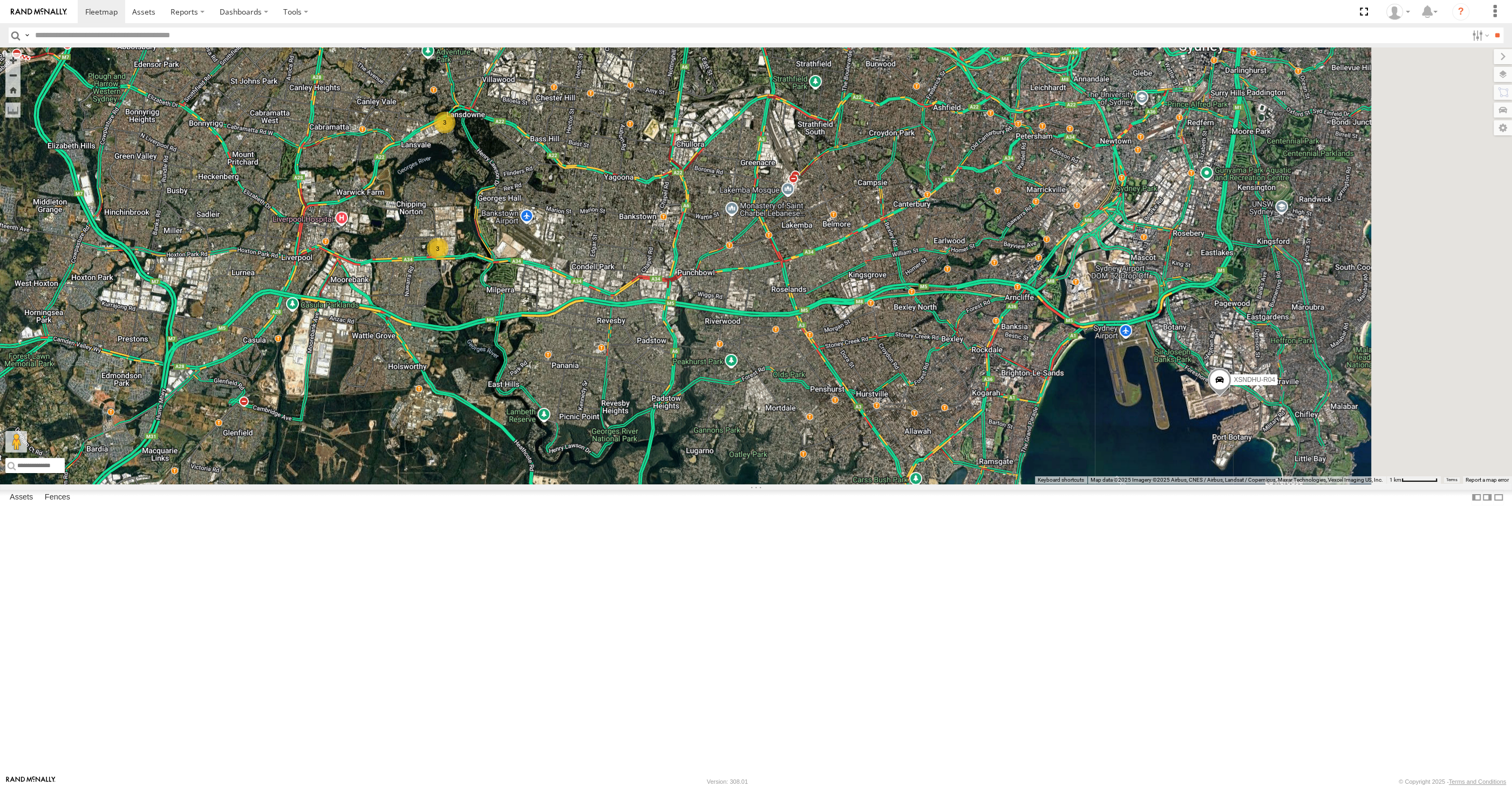
drag, startPoint x: 602, startPoint y: 457, endPoint x: 595, endPoint y: 510, distance: 53.5
click at [593, 484] on div "XSNDHU-R04 3 3" at bounding box center [756, 266] width 1512 height 436
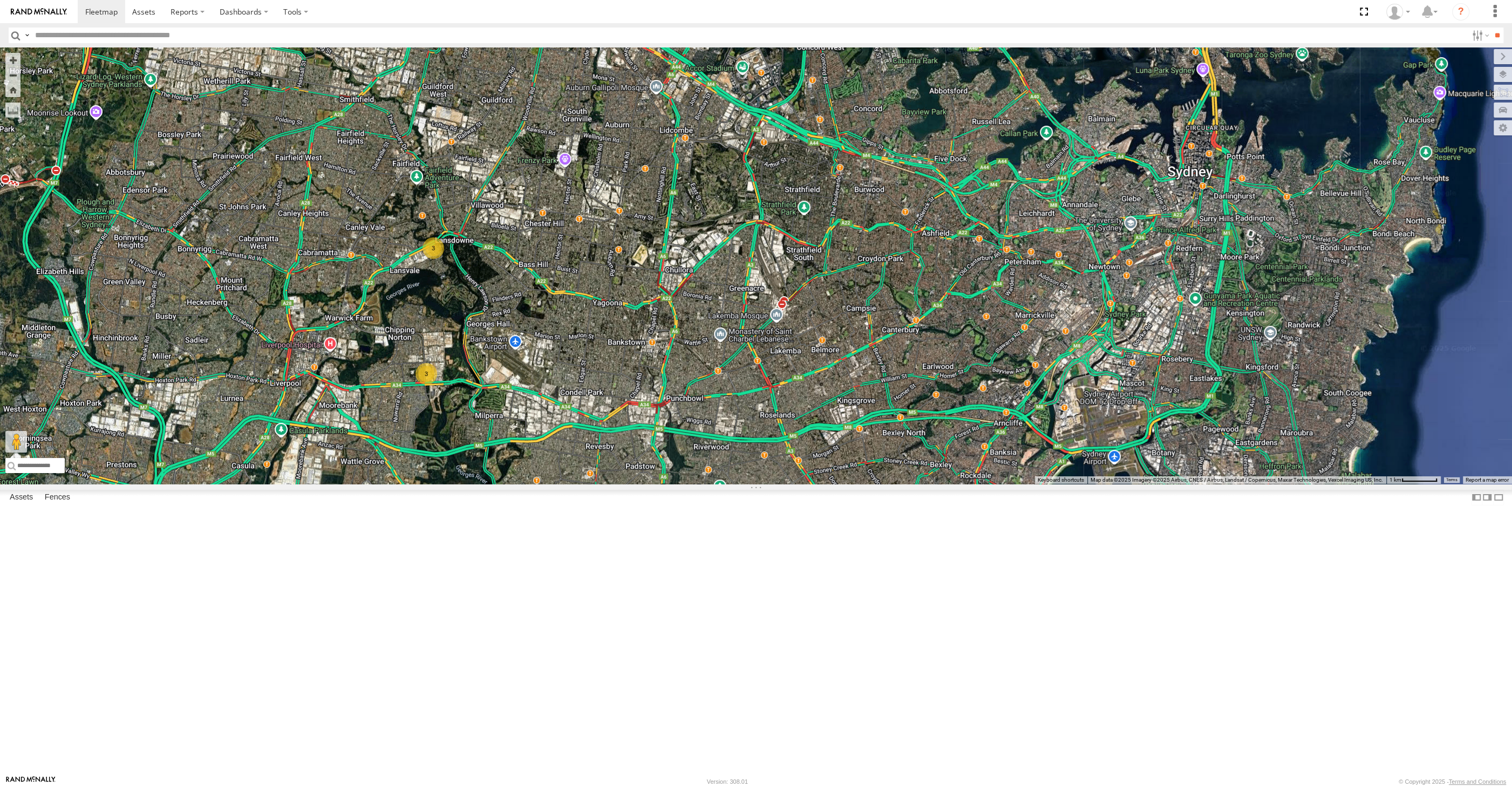
drag, startPoint x: 611, startPoint y: 479, endPoint x: 613, endPoint y: 499, distance: 20.1
click at [612, 484] on div "XSNDHU-R04 3 3" at bounding box center [756, 266] width 1512 height 436
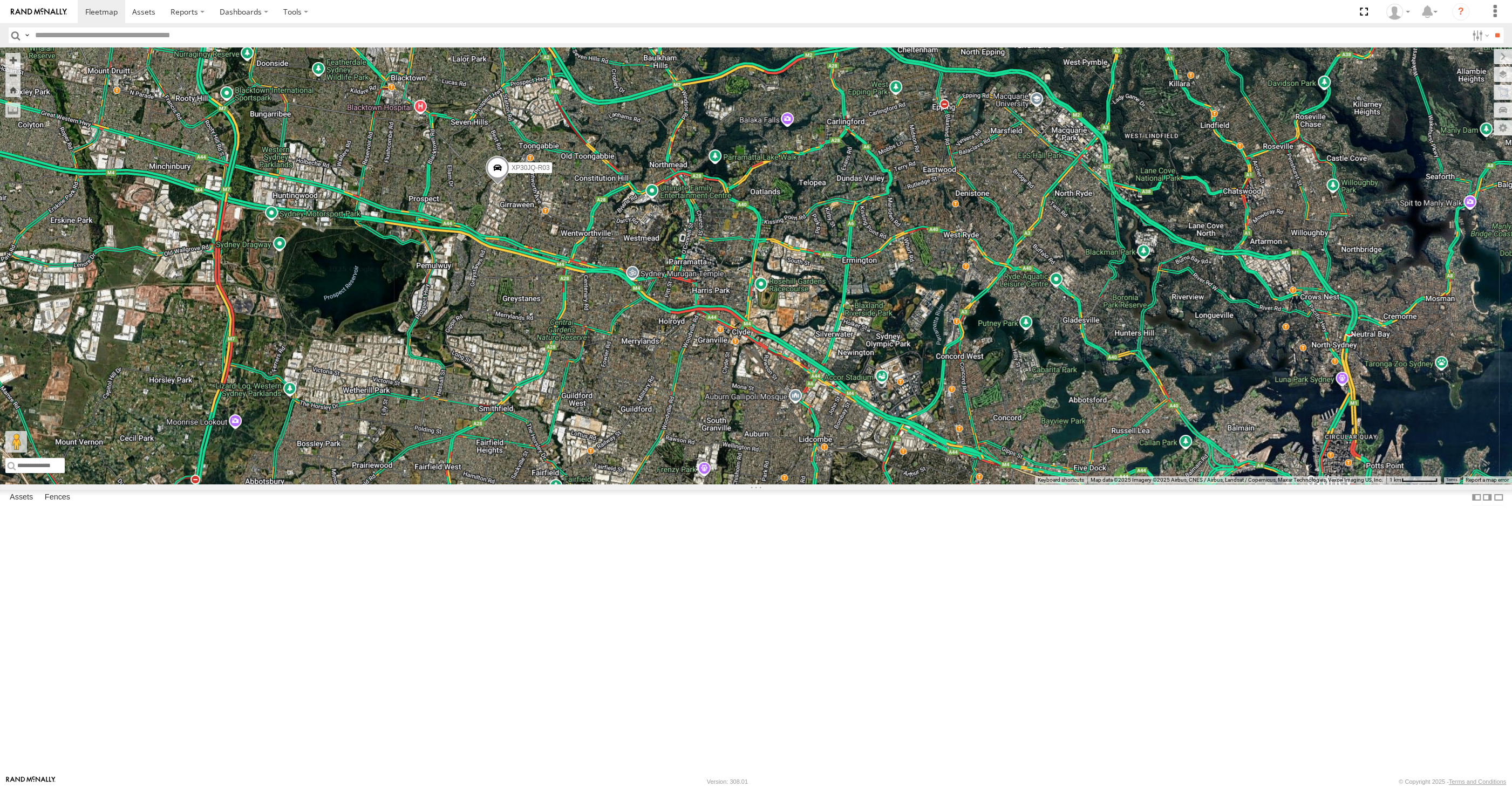
click at [505, 185] on span at bounding box center [497, 170] width 24 height 29
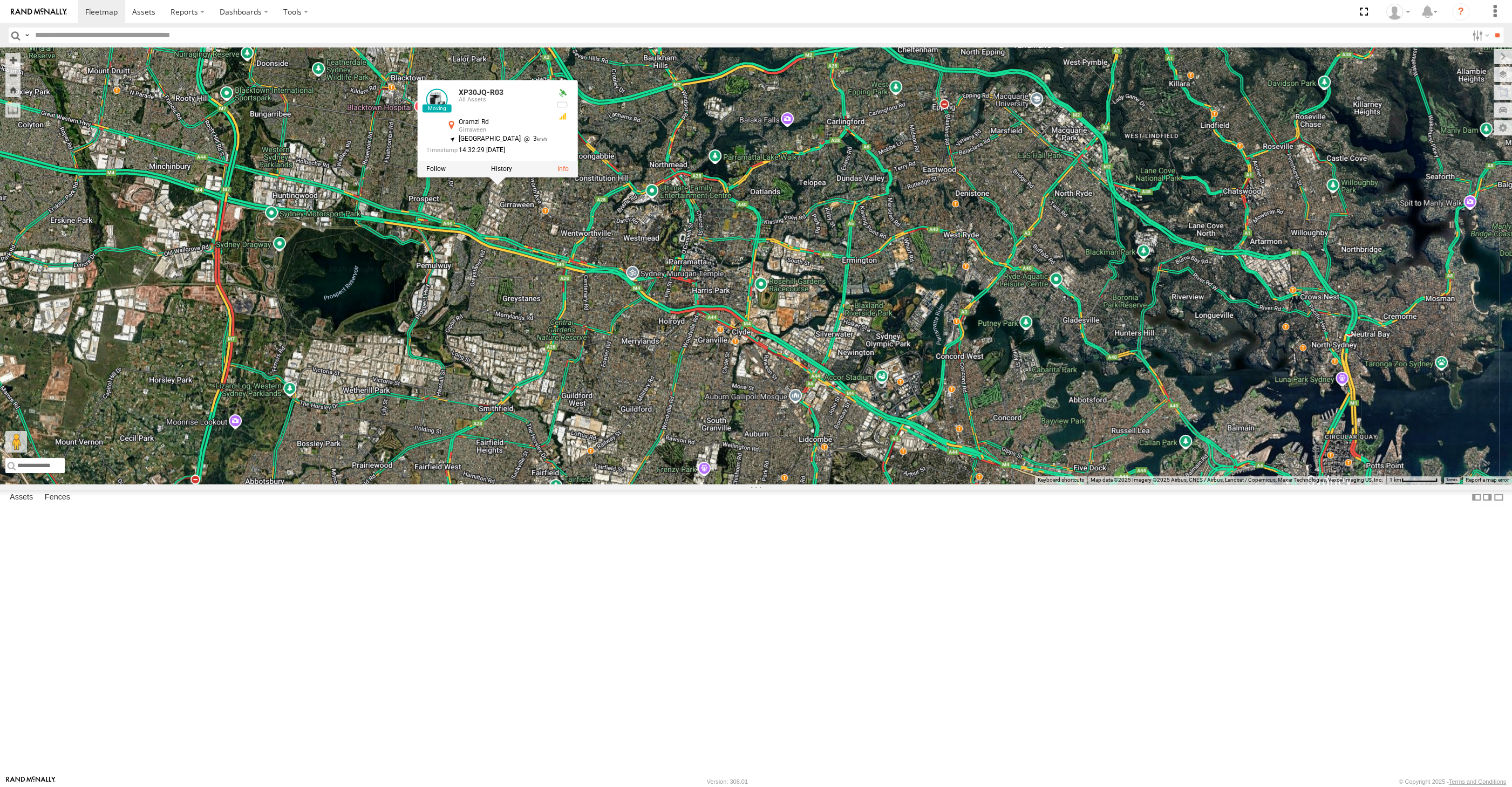
click at [635, 366] on div "XSNDHU-R04 XP30JQ-R03 3 XP30JQ-R03 All Assets Oramzi Rd Girraween -33.79455 , 1…" at bounding box center [756, 266] width 1512 height 436
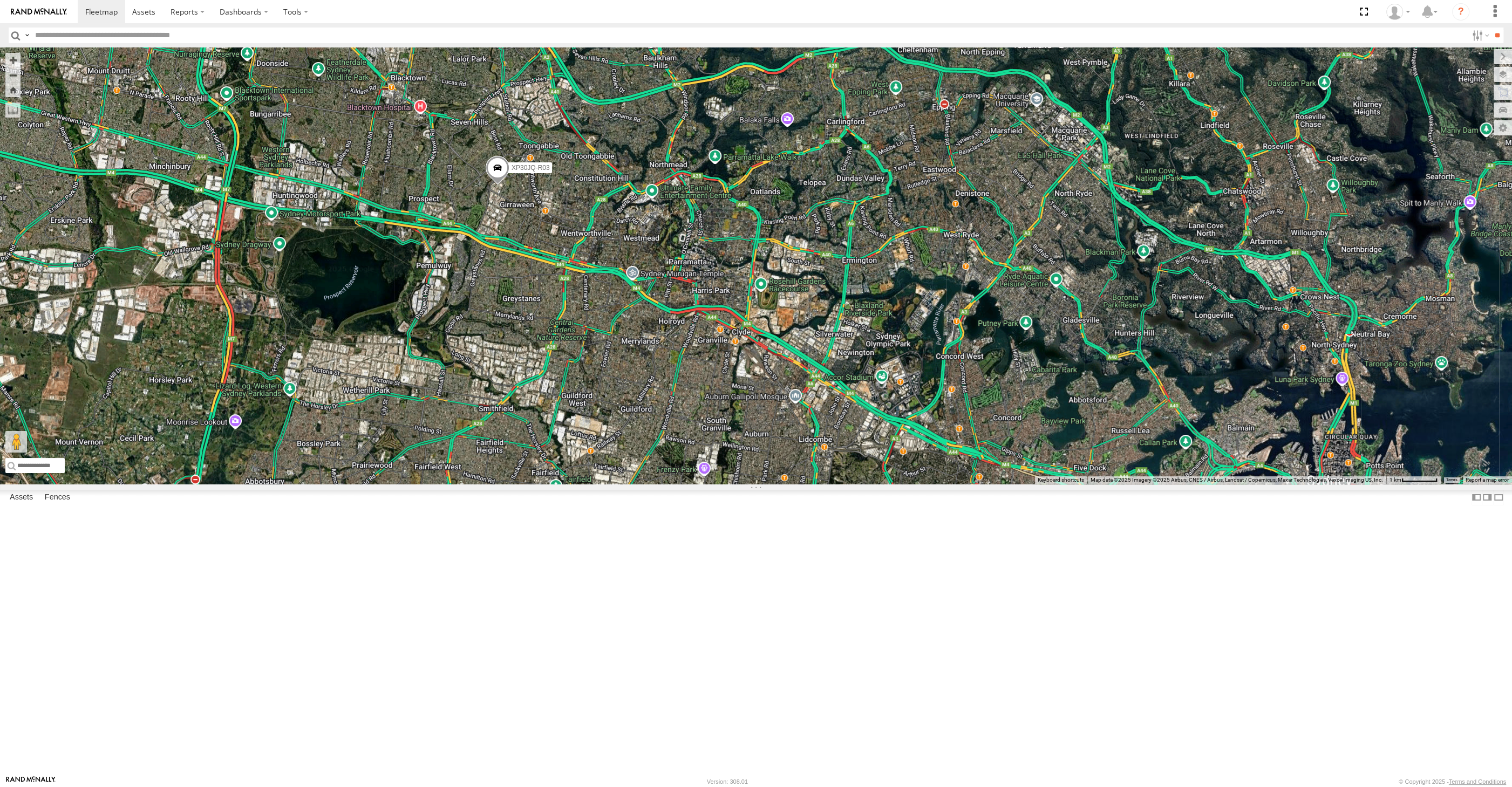
drag, startPoint x: 804, startPoint y: 550, endPoint x: 803, endPoint y: 451, distance: 99.0
click at [806, 463] on div "XSNDHU-R04 XP30JQ-R03 3" at bounding box center [756, 266] width 1512 height 436
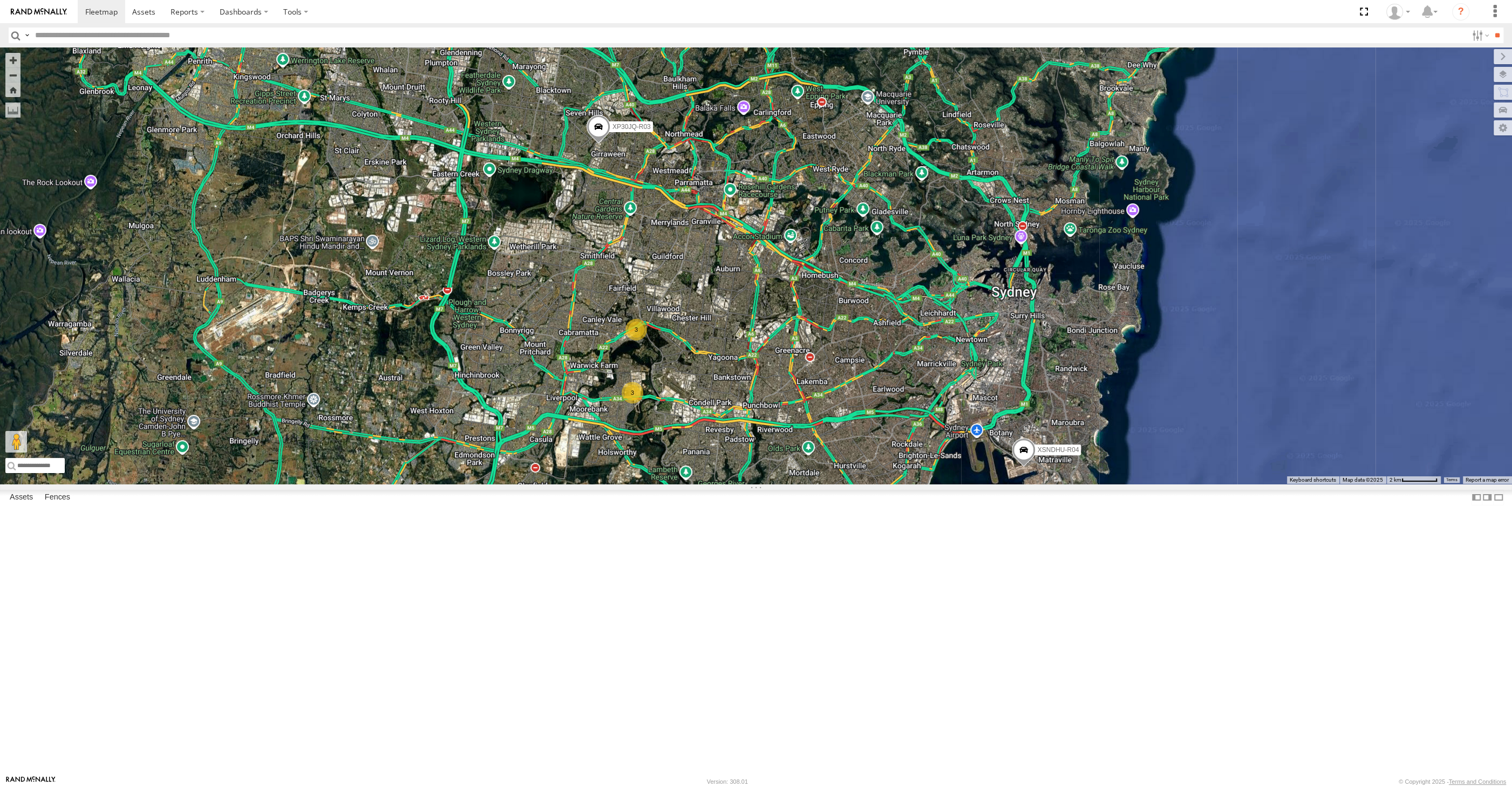
drag, startPoint x: 920, startPoint y: 564, endPoint x: 842, endPoint y: 628, distance: 100.9
click at [842, 484] on div "XSNDHU-R04 XP30JQ-R03 3 3" at bounding box center [756, 266] width 1512 height 436
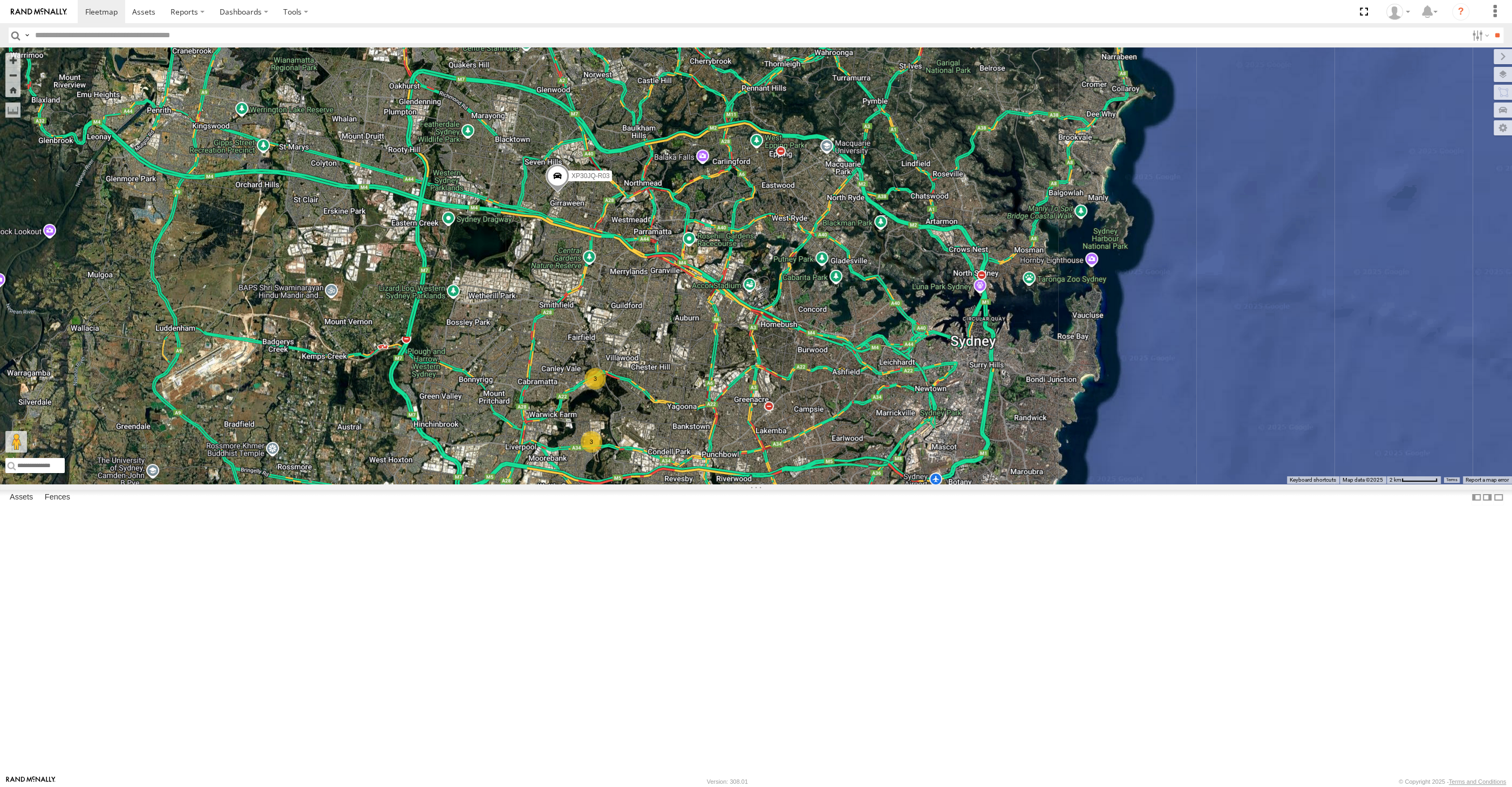
drag, startPoint x: 854, startPoint y: 683, endPoint x: 876, endPoint y: 651, distance: 38.8
click at [875, 484] on div "XSNDHU-R04 XP30JQ-R03 3 3" at bounding box center [756, 266] width 1512 height 436
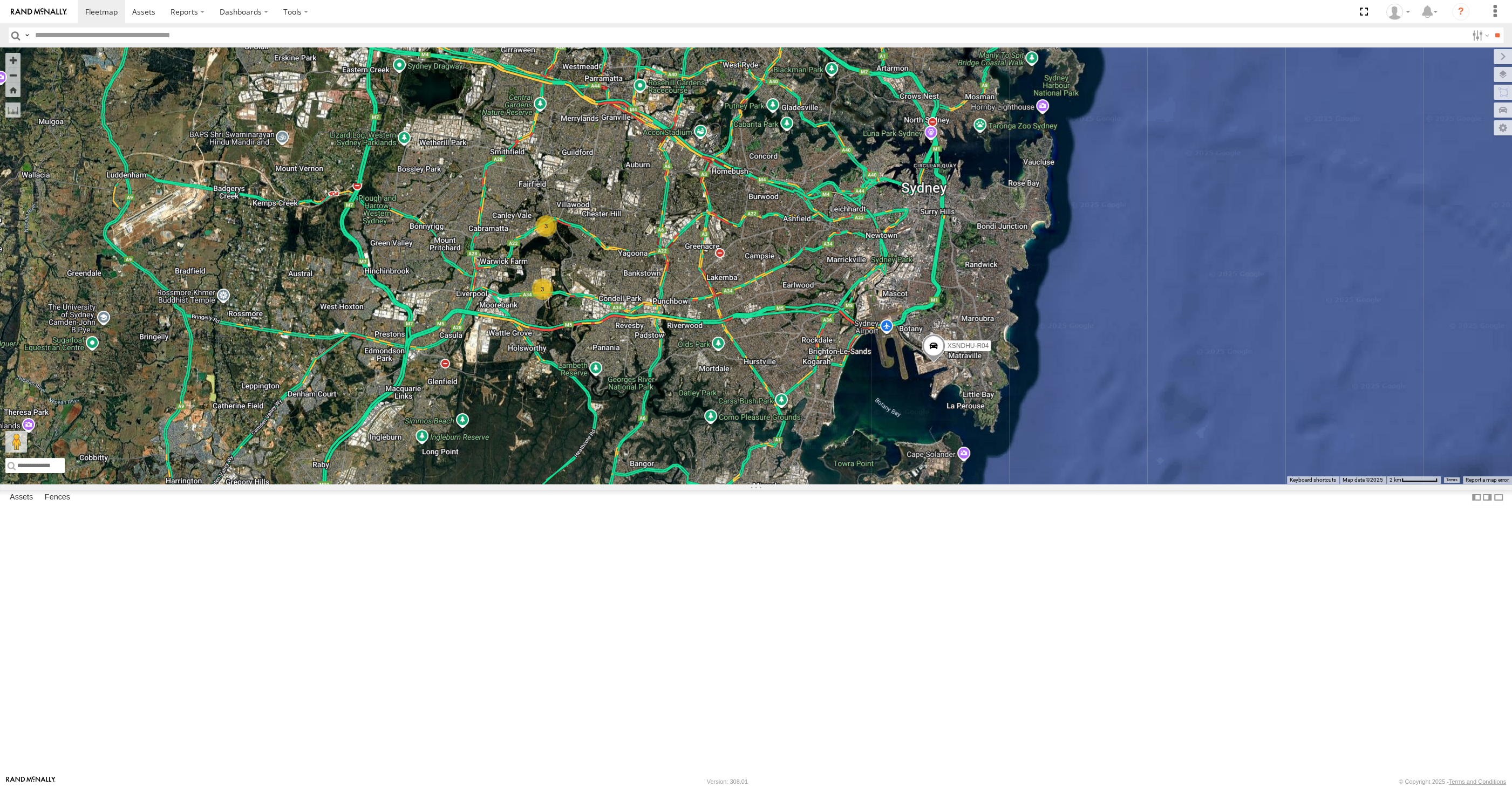
drag, startPoint x: 649, startPoint y: 423, endPoint x: 705, endPoint y: 542, distance: 131.5
click at [699, 484] on div "XSNDHU-R04 XP30JQ-R03 3 3" at bounding box center [756, 266] width 1512 height 436
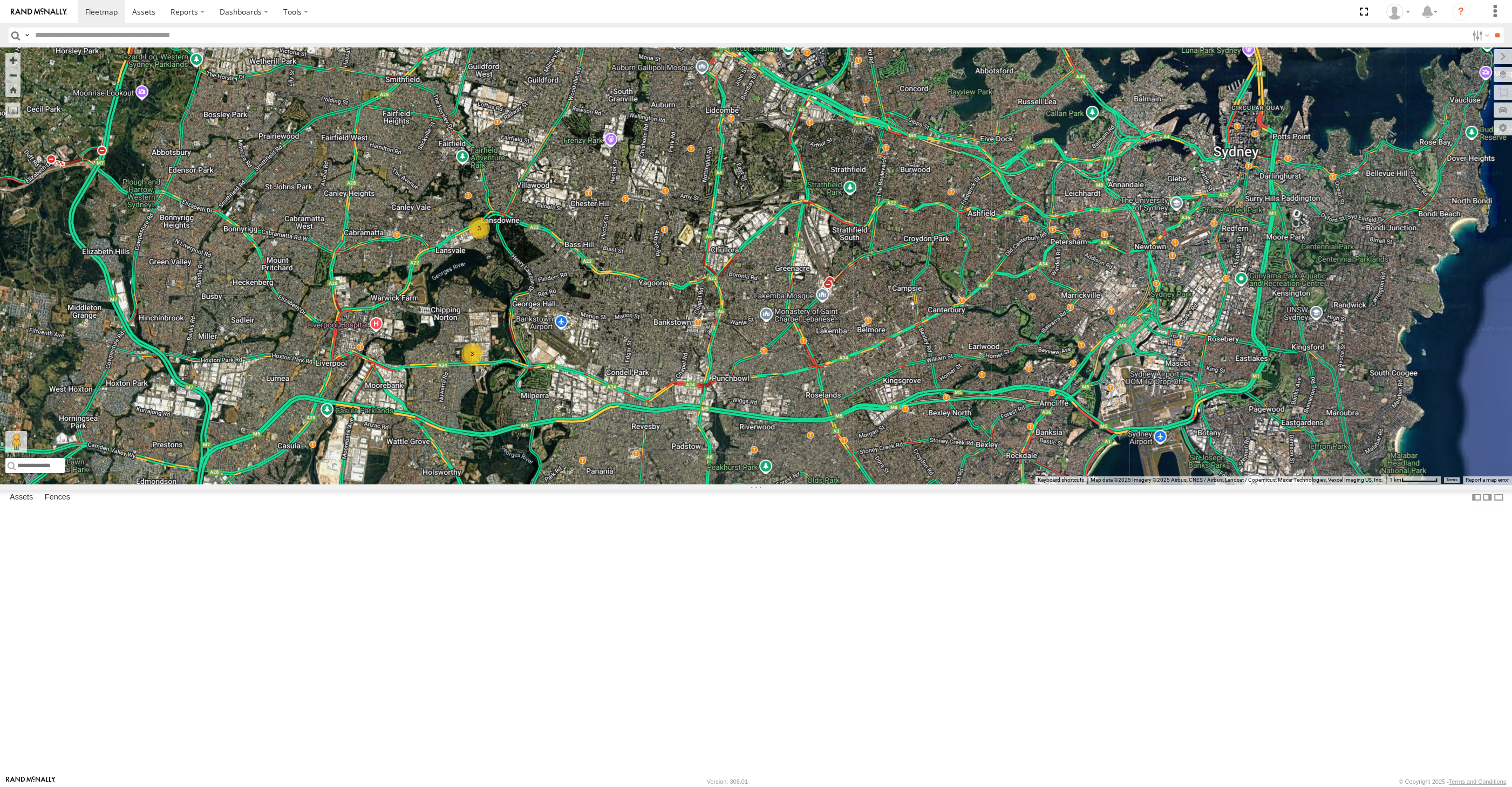
click at [789, 484] on div "XSNDHU-R04 XP30JQ-R03 3 3" at bounding box center [756, 266] width 1512 height 436
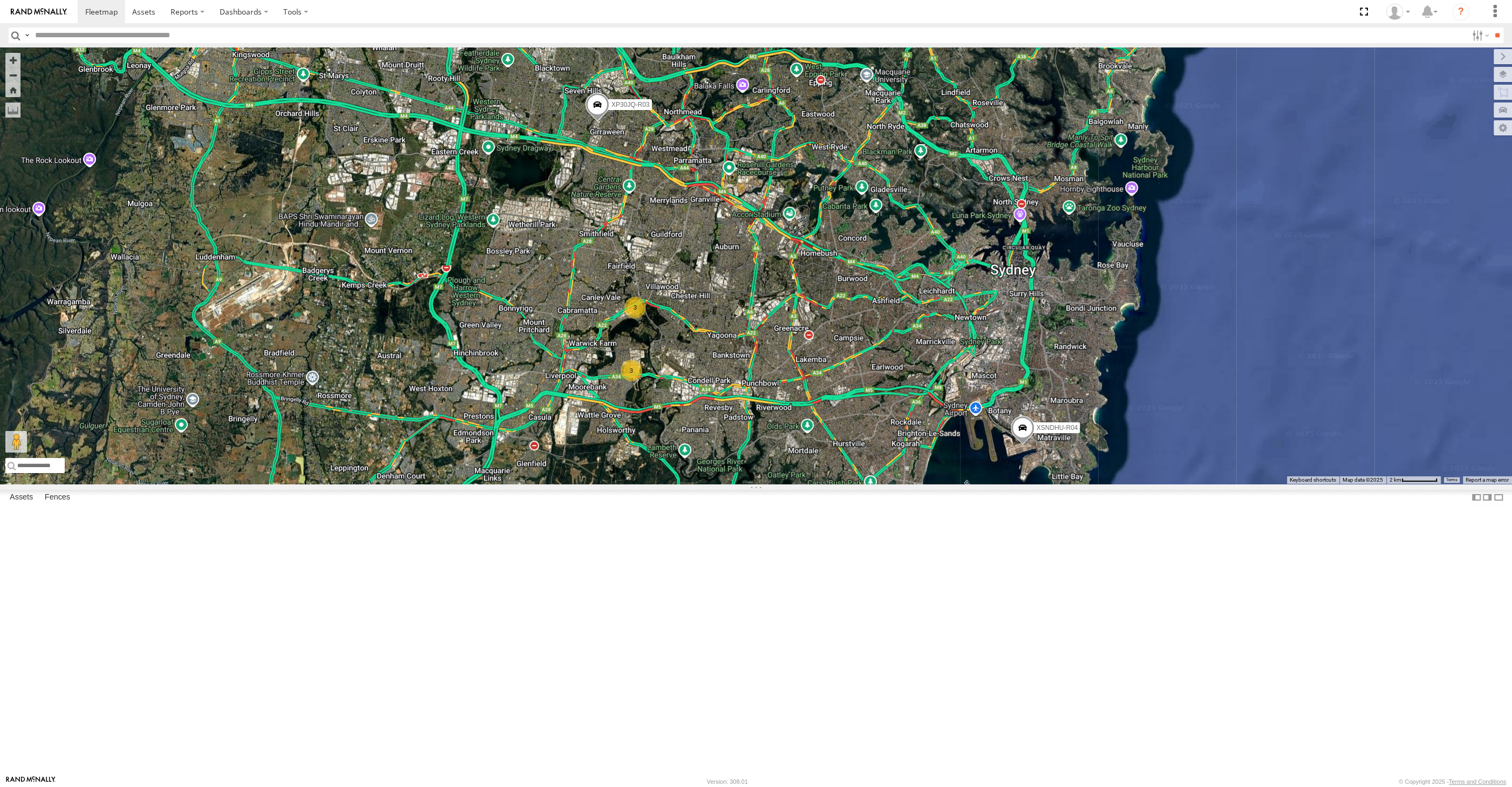
click at [1113, 406] on div "XSNDHU-R04 XP30JQ-R03 3 3" at bounding box center [756, 266] width 1512 height 436
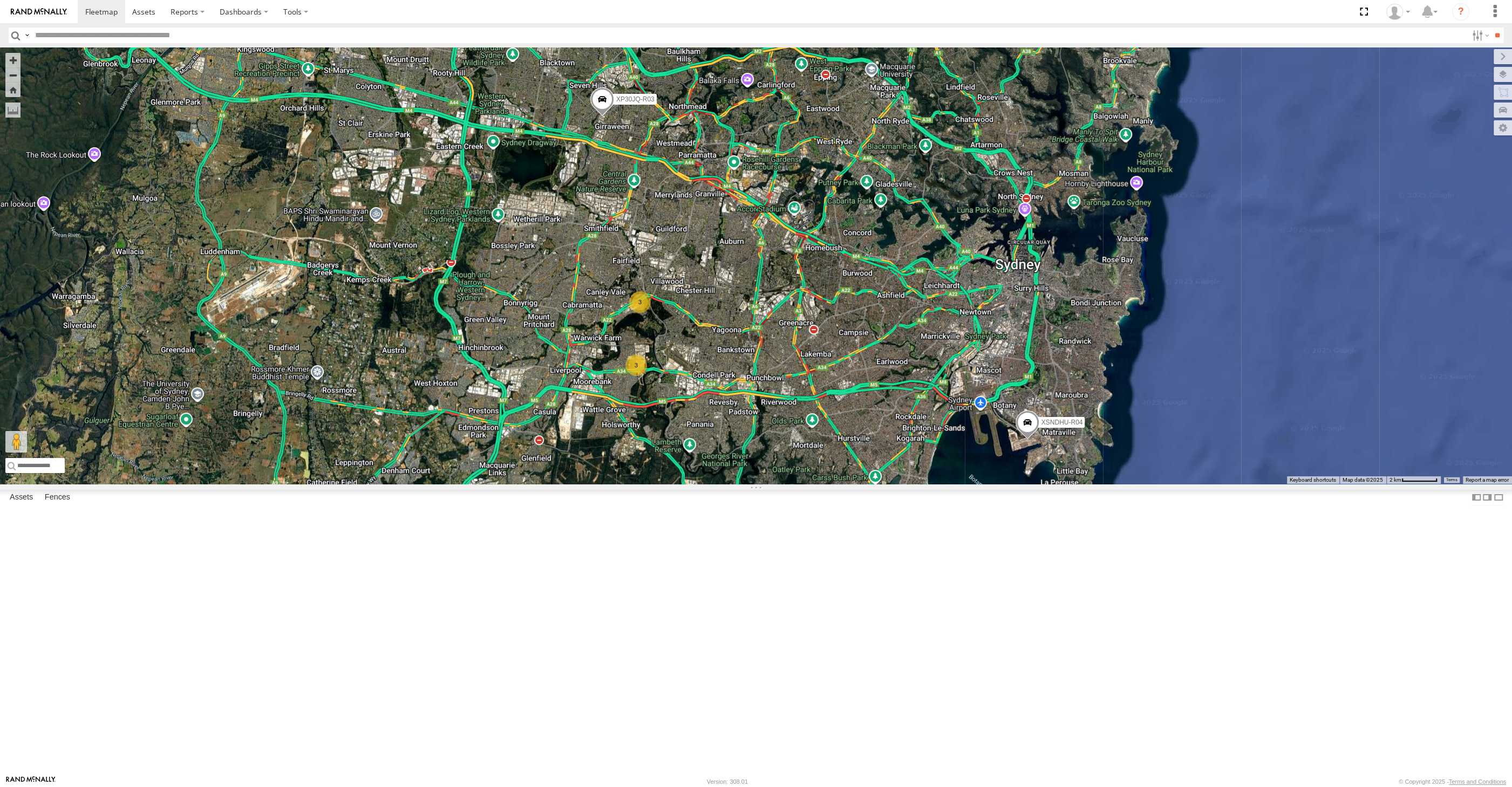
click at [1102, 484] on div "XSNDHU-R04 XP30JQ-R03 3 3" at bounding box center [756, 266] width 1512 height 436
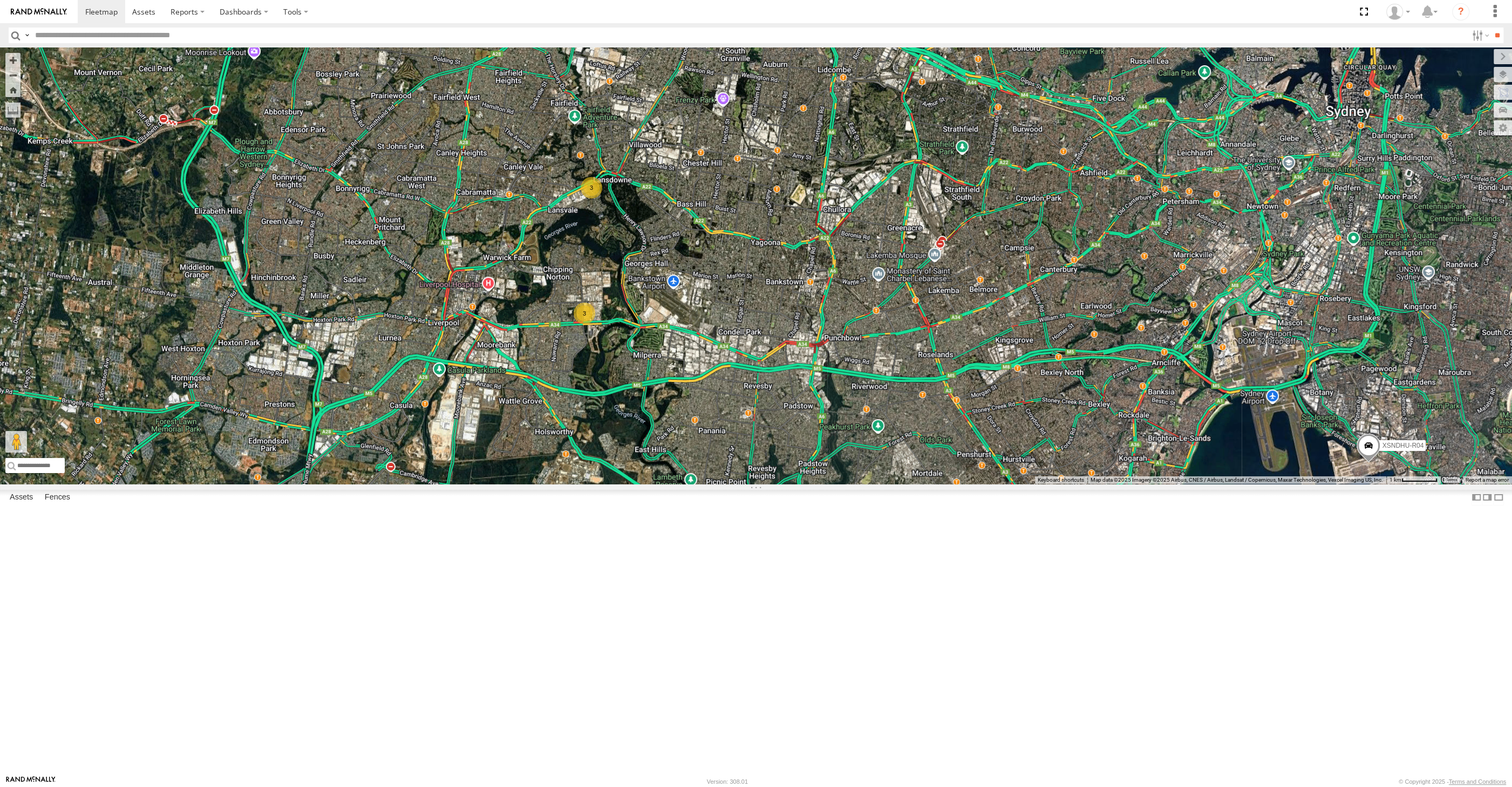
drag, startPoint x: 645, startPoint y: 492, endPoint x: 623, endPoint y: 495, distance: 22.2
click at [594, 484] on div "XSNDHU-R04 XP30JQ-R03 3 3" at bounding box center [756, 266] width 1512 height 436
drag, startPoint x: 816, startPoint y: 532, endPoint x: 794, endPoint y: 527, distance: 22.6
click at [794, 484] on div "XSNDHU-R04 XP30JQ-R03 3 3" at bounding box center [756, 266] width 1512 height 436
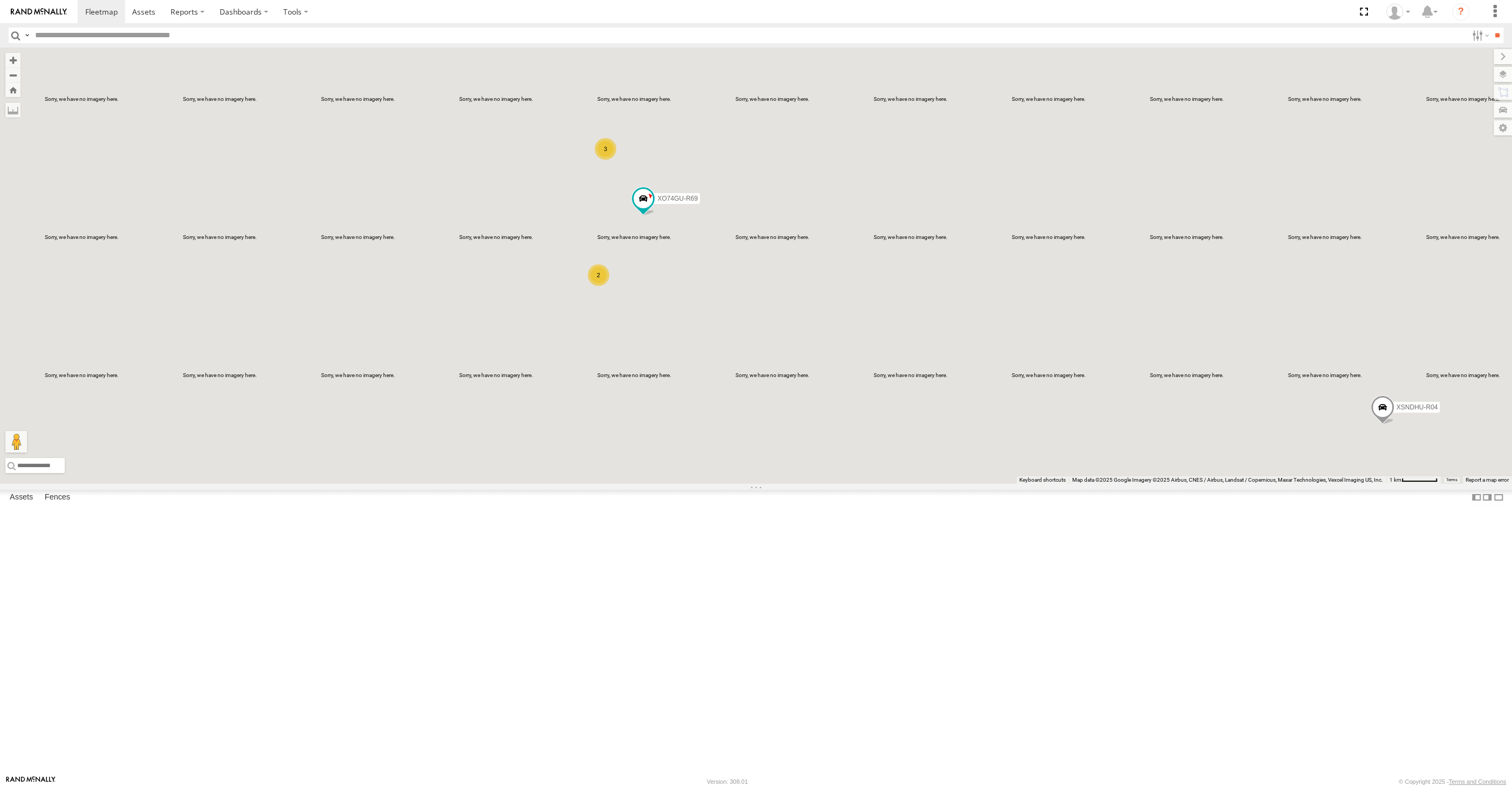
click at [651, 433] on div "XO74GU-R69 XSNDHU-R04 3 2" at bounding box center [756, 266] width 1512 height 436
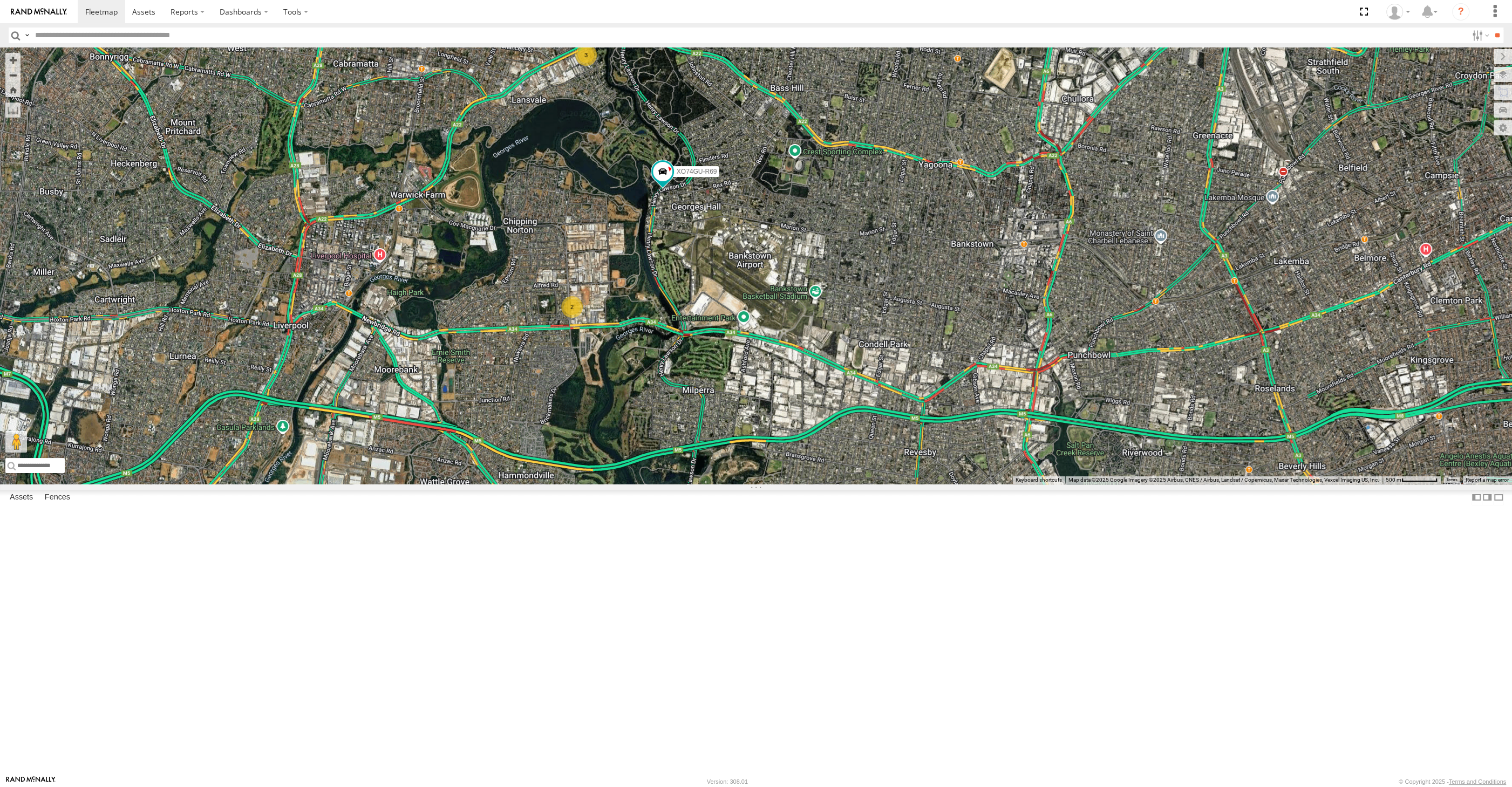
drag, startPoint x: 661, startPoint y: 411, endPoint x: 720, endPoint y: 417, distance: 59.3
click at [720, 417] on div "XO74GU-R69 XSNDHU-R04 3 2" at bounding box center [756, 266] width 1512 height 436
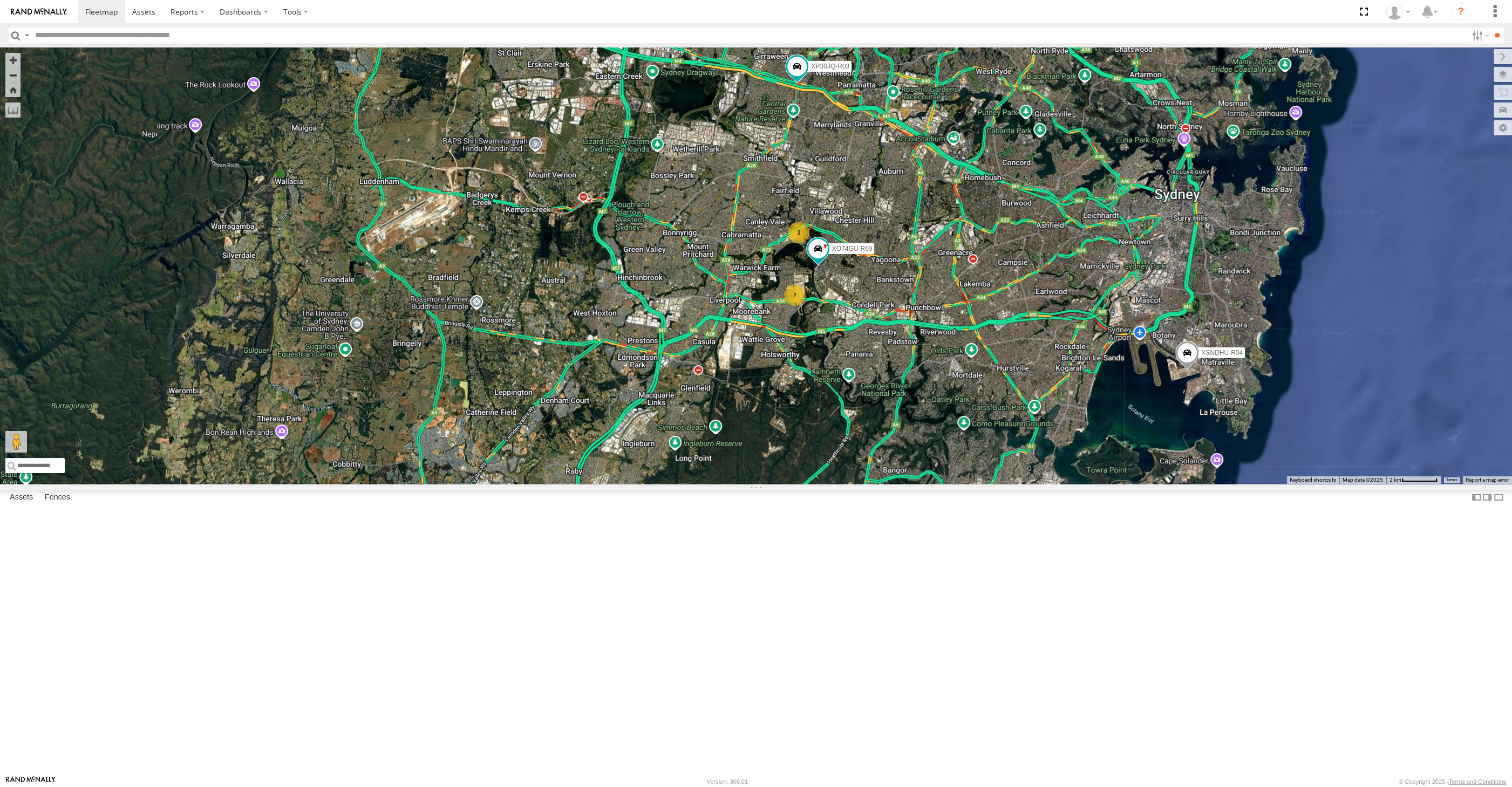
drag, startPoint x: 873, startPoint y: 338, endPoint x: 877, endPoint y: 324, distance: 14.6
click at [877, 332] on div "XO74GU-R69 XSNDHU-R04 XP30JQ-R03 3 2" at bounding box center [756, 266] width 1512 height 436
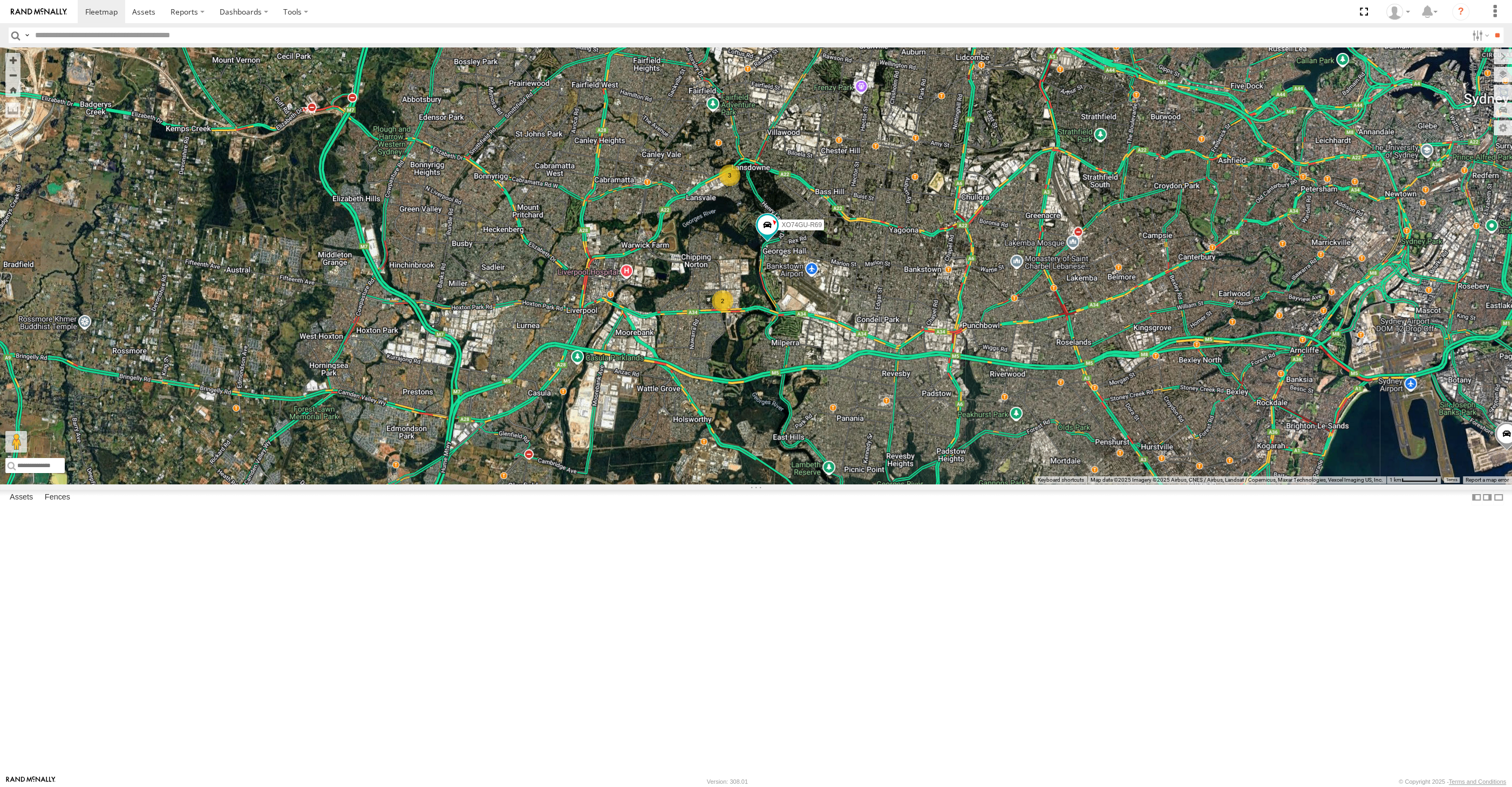
drag, startPoint x: 868, startPoint y: 444, endPoint x: 866, endPoint y: 460, distance: 16.1
click at [866, 460] on div "XO74GU-R69 XSNDHU-R04 XP30JQ-R03 3 2" at bounding box center [756, 266] width 1512 height 436
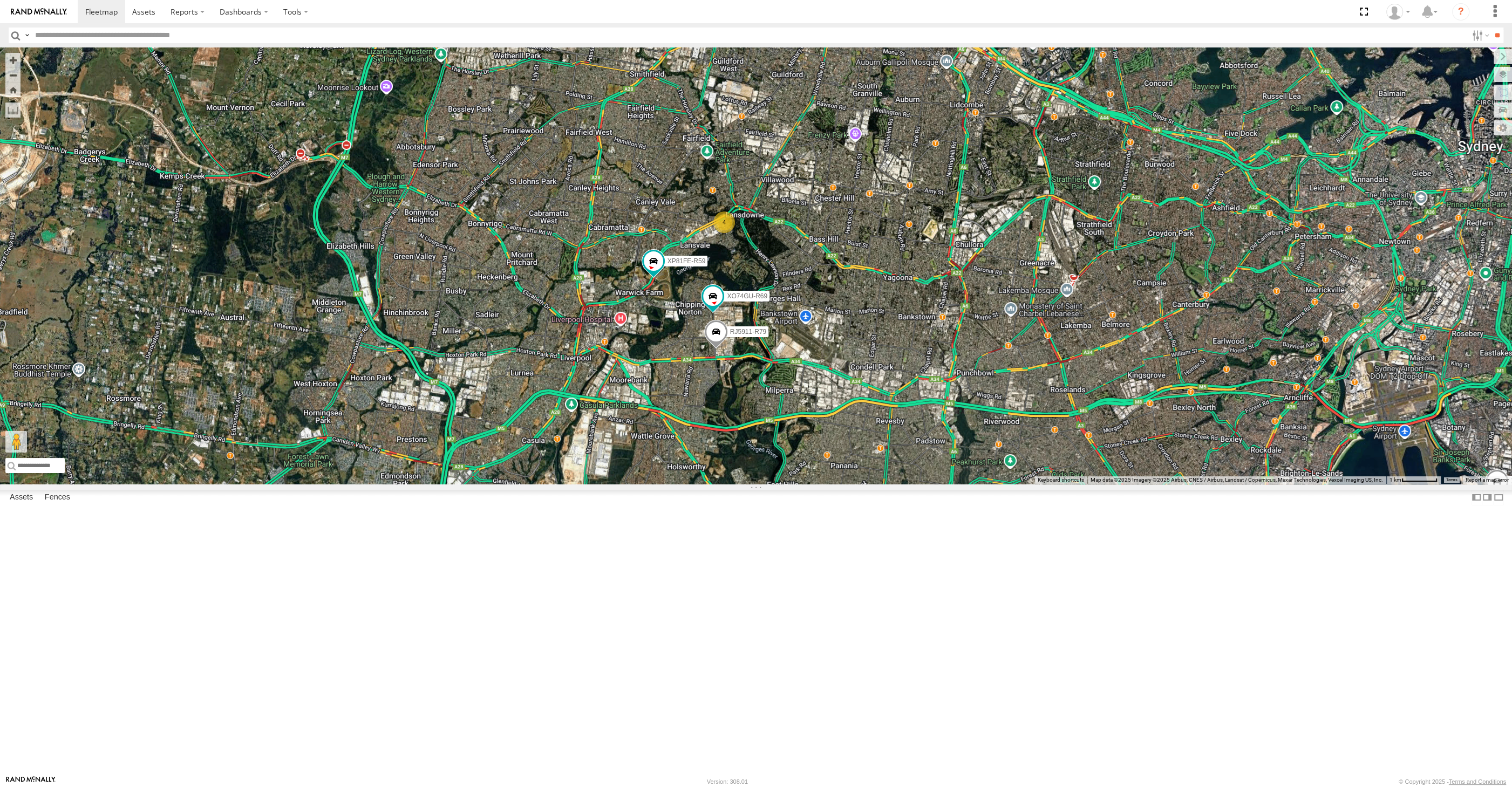
click at [981, 440] on div "4 XSNDHU-R04 RJ5911-R79 XP81FE-R59 XO74GU-R69" at bounding box center [756, 266] width 1512 height 436
click at [764, 484] on div "4 XSNDHU-R04 RJ5911-R79 XP81FE-R59 XO74GU-R69" at bounding box center [756, 266] width 1512 height 436
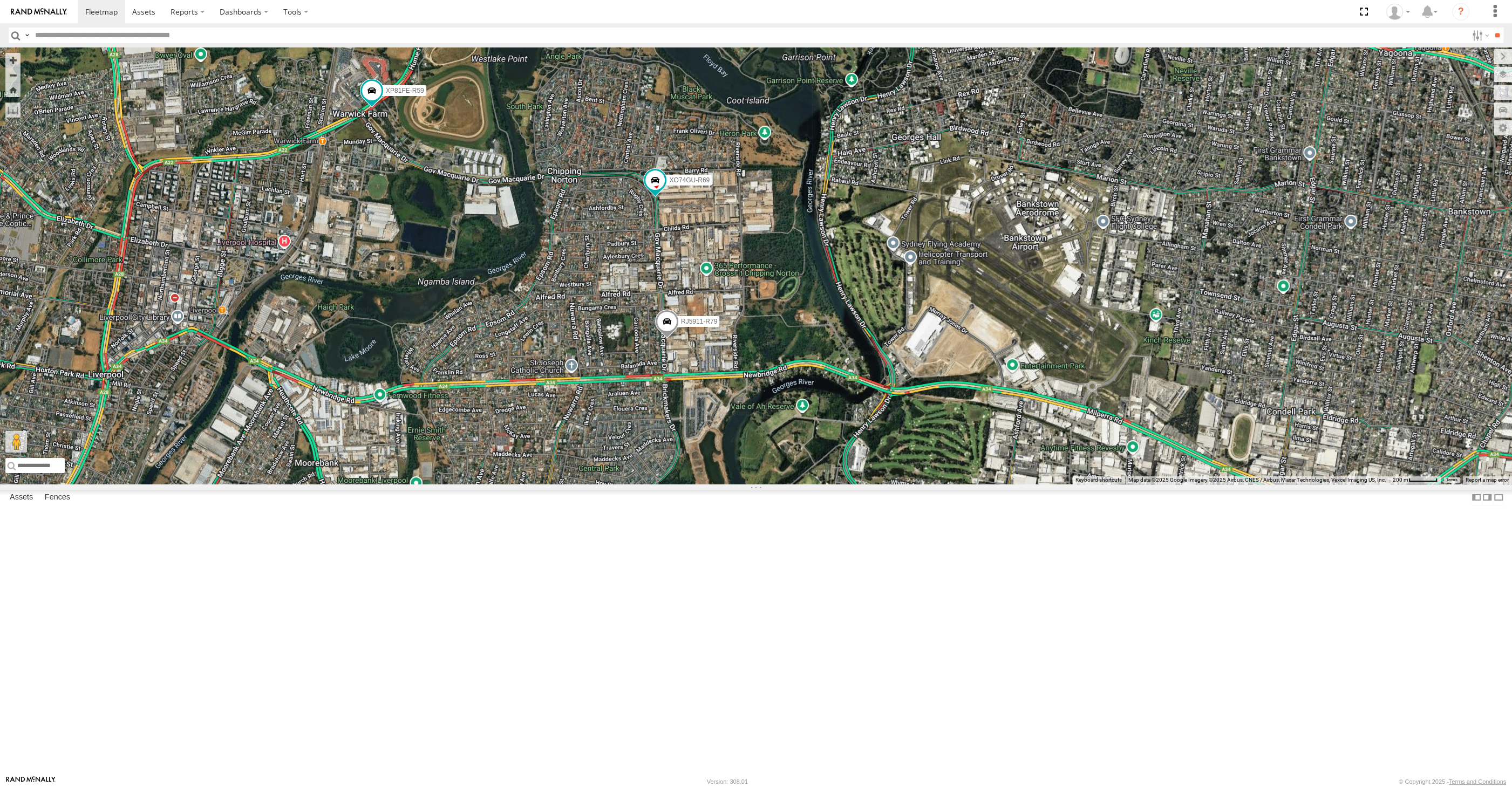
drag, startPoint x: 1116, startPoint y: 618, endPoint x: 1068, endPoint y: 497, distance: 130.2
click at [1083, 484] on div "XSNDHU-R04 RJ5911-R79 XP81FE-R59 XO74GU-R69" at bounding box center [756, 266] width 1512 height 436
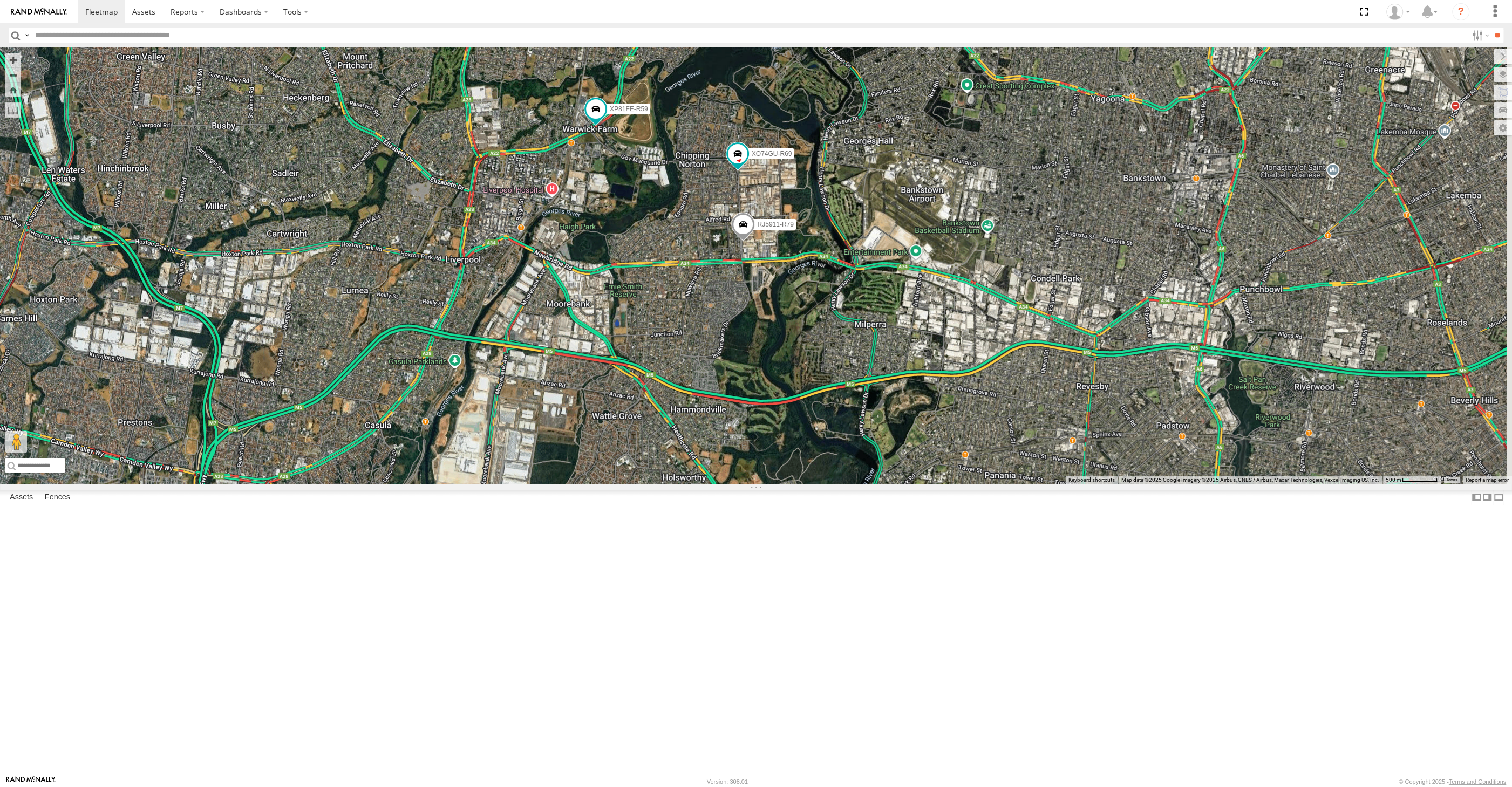
drag, startPoint x: 1101, startPoint y: 538, endPoint x: 1064, endPoint y: 545, distance: 37.7
click at [1064, 484] on div "XSNDHU-R04 RJ5911-R79 XP81FE-R59 XO74GU-R69 XP30JQ-R03 3" at bounding box center [756, 266] width 1512 height 436
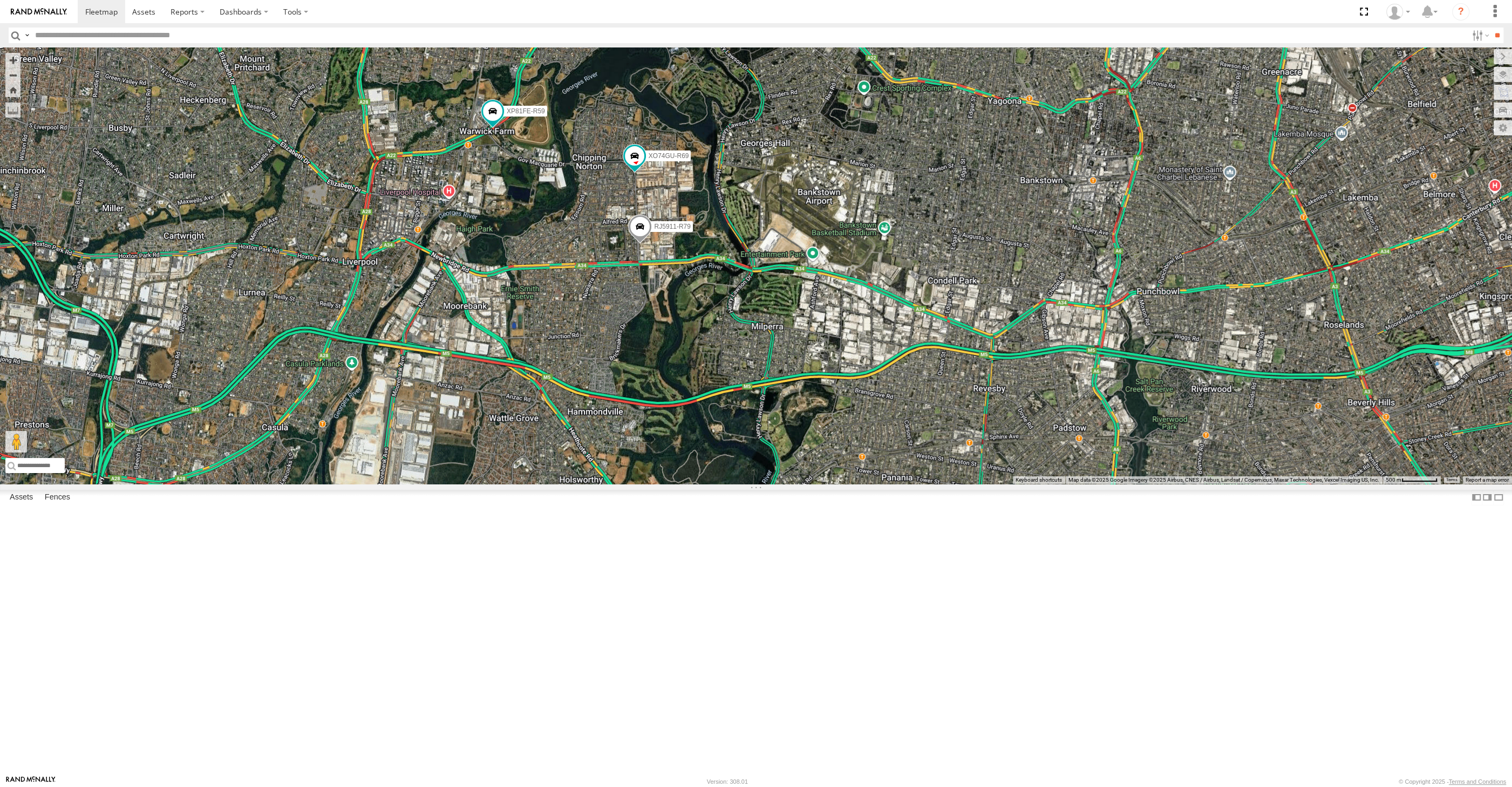
drag, startPoint x: 1052, startPoint y: 564, endPoint x: 997, endPoint y: 552, distance: 56.3
click at [997, 484] on div "XSNDHU-R04 RJ5911-R79 XP81FE-R59 XO74GU-R69 XP30JQ-R03 3" at bounding box center [756, 266] width 1512 height 436
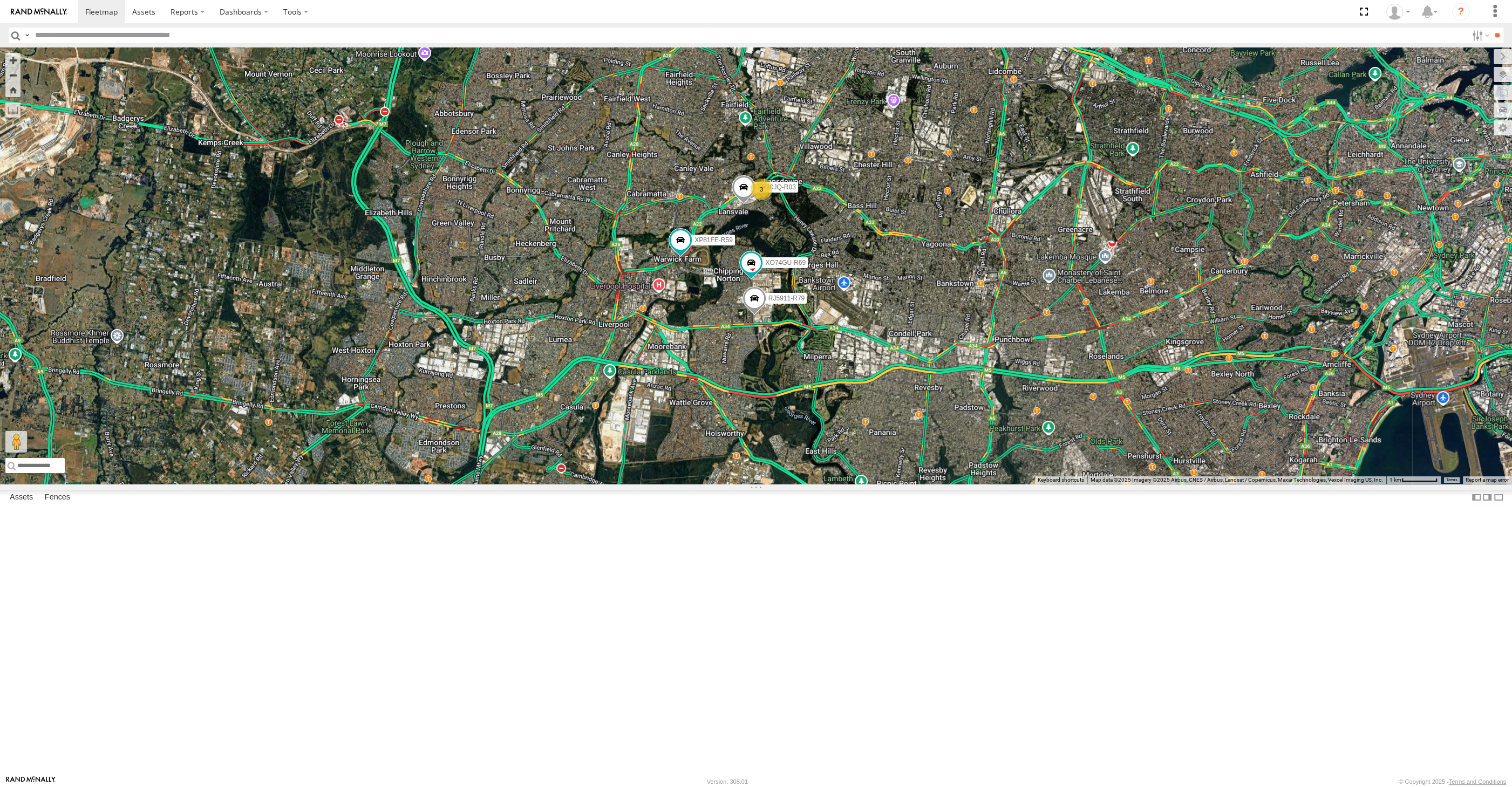
click at [1043, 484] on div "XSNDHU-R04 RJ5911-R79 XP81FE-R59 XO74GU-R69 XP30JQ-R03 3" at bounding box center [756, 266] width 1512 height 436
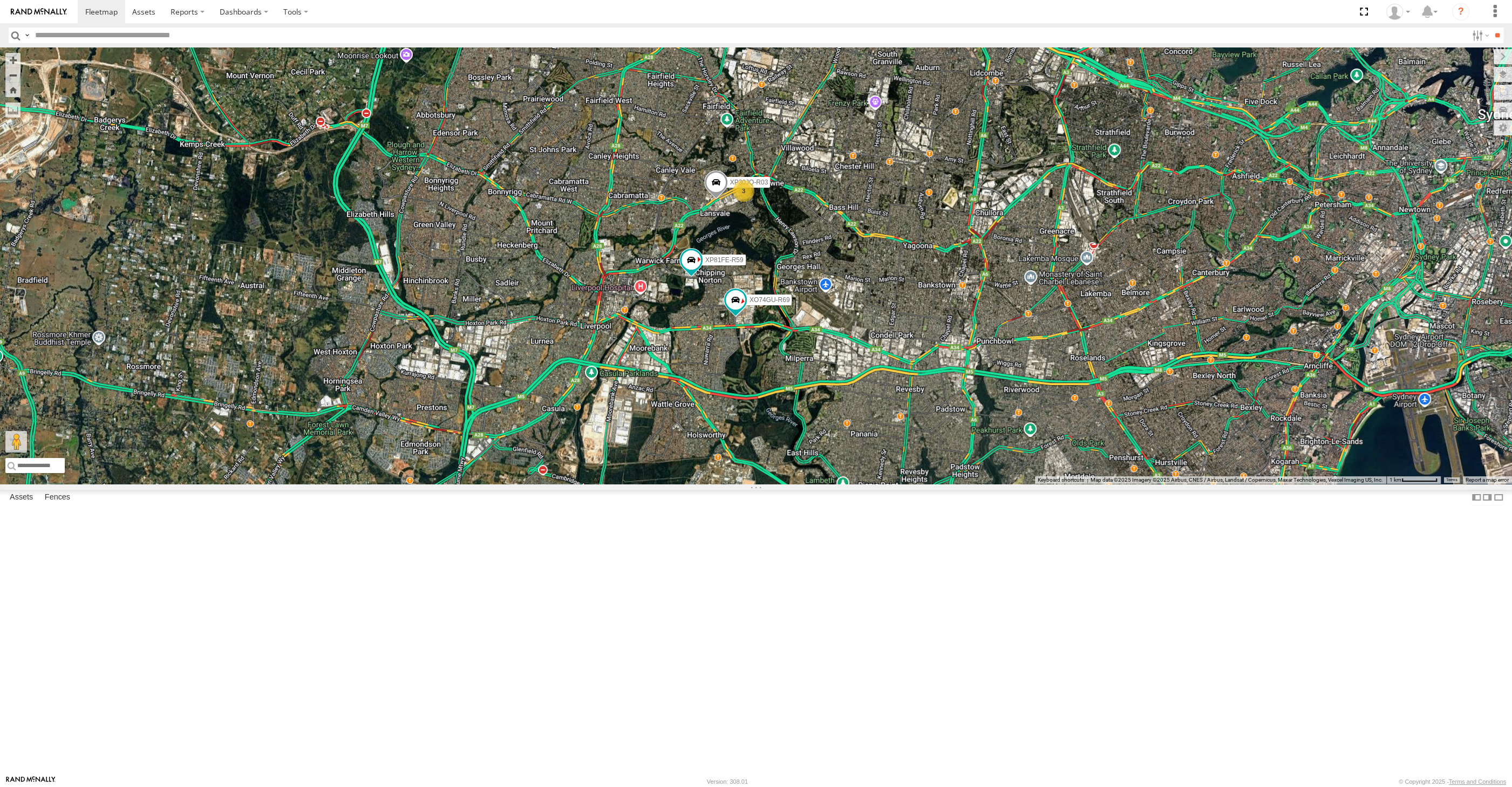
drag, startPoint x: 875, startPoint y: 633, endPoint x: 884, endPoint y: 633, distance: 9.0
click at [882, 484] on div "XP30JQ-R03 RJ5911-R79 XP81FE-R59 XO74GU-R69 3" at bounding box center [756, 266] width 1512 height 436
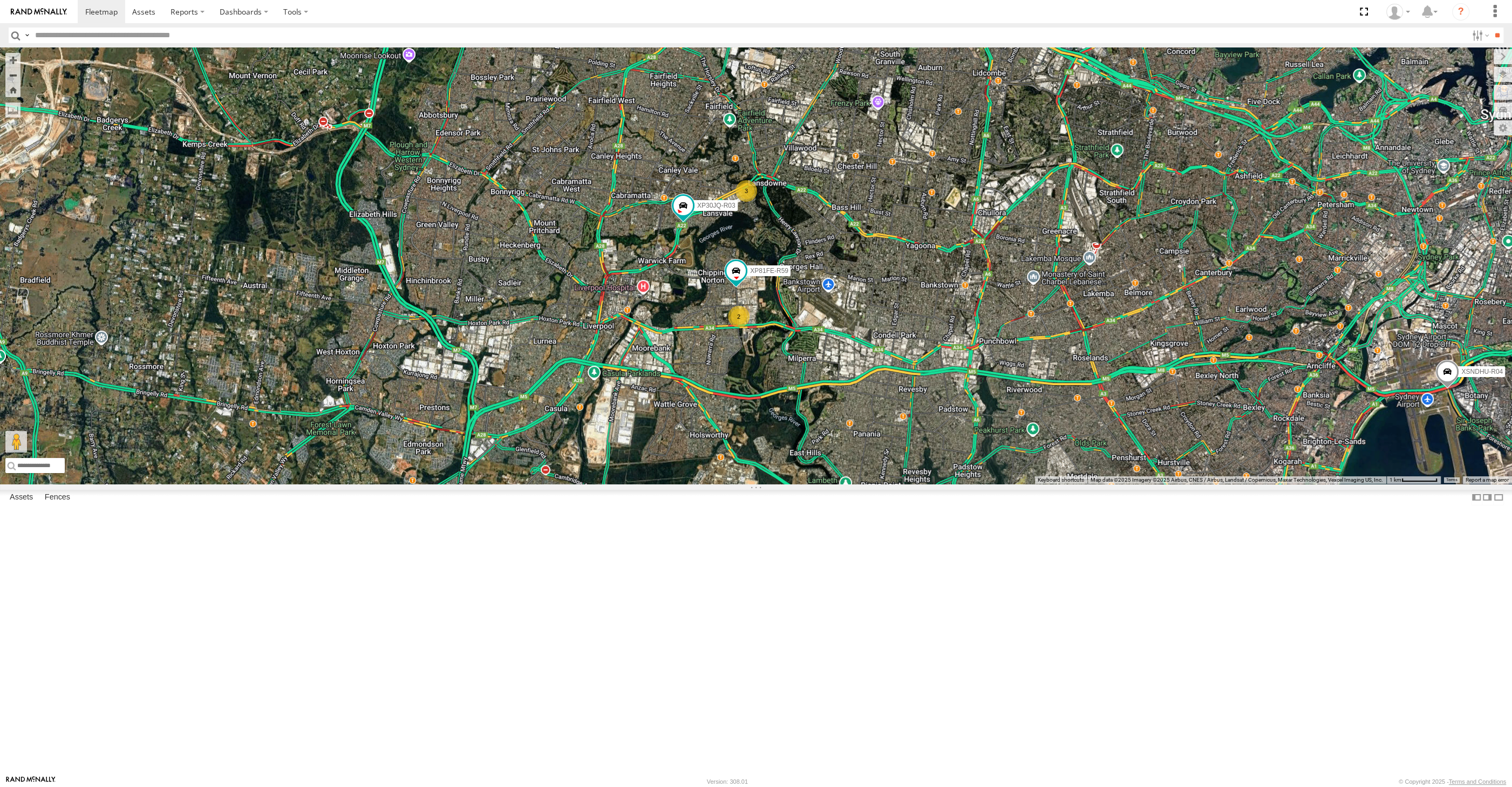
drag, startPoint x: 1139, startPoint y: 659, endPoint x: 1116, endPoint y: 631, distance: 36.2
click at [1120, 484] on div "XP30JQ-R03 XSNDHU-R04 3 2 XP81FE-R59" at bounding box center [756, 266] width 1512 height 436
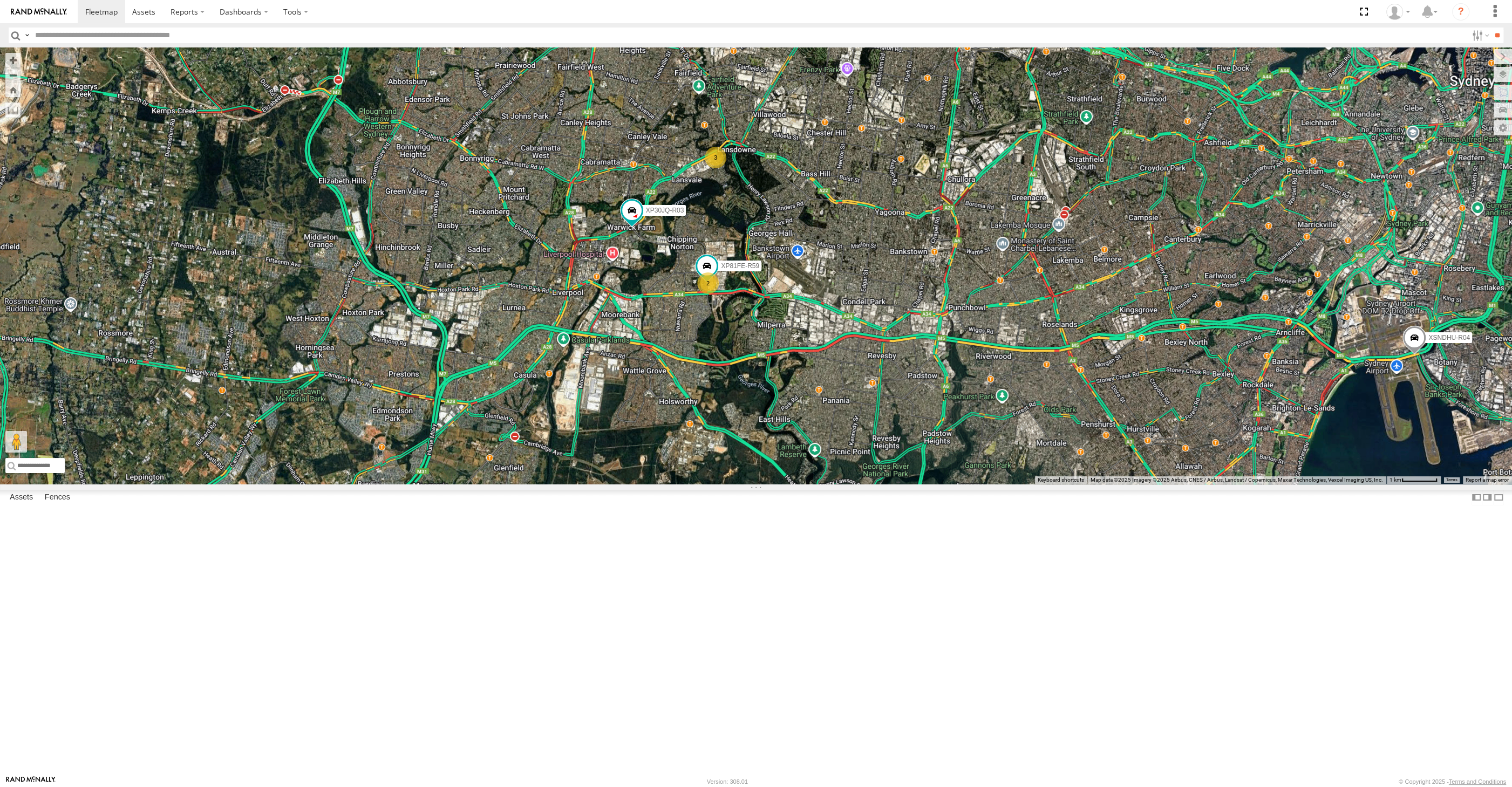
drag, startPoint x: 729, startPoint y: 646, endPoint x: 723, endPoint y: 639, distance: 9.2
click at [723, 484] on div "XP30JQ-R03 XSNDHU-R04 3 2 XP81FE-R59" at bounding box center [756, 266] width 1512 height 436
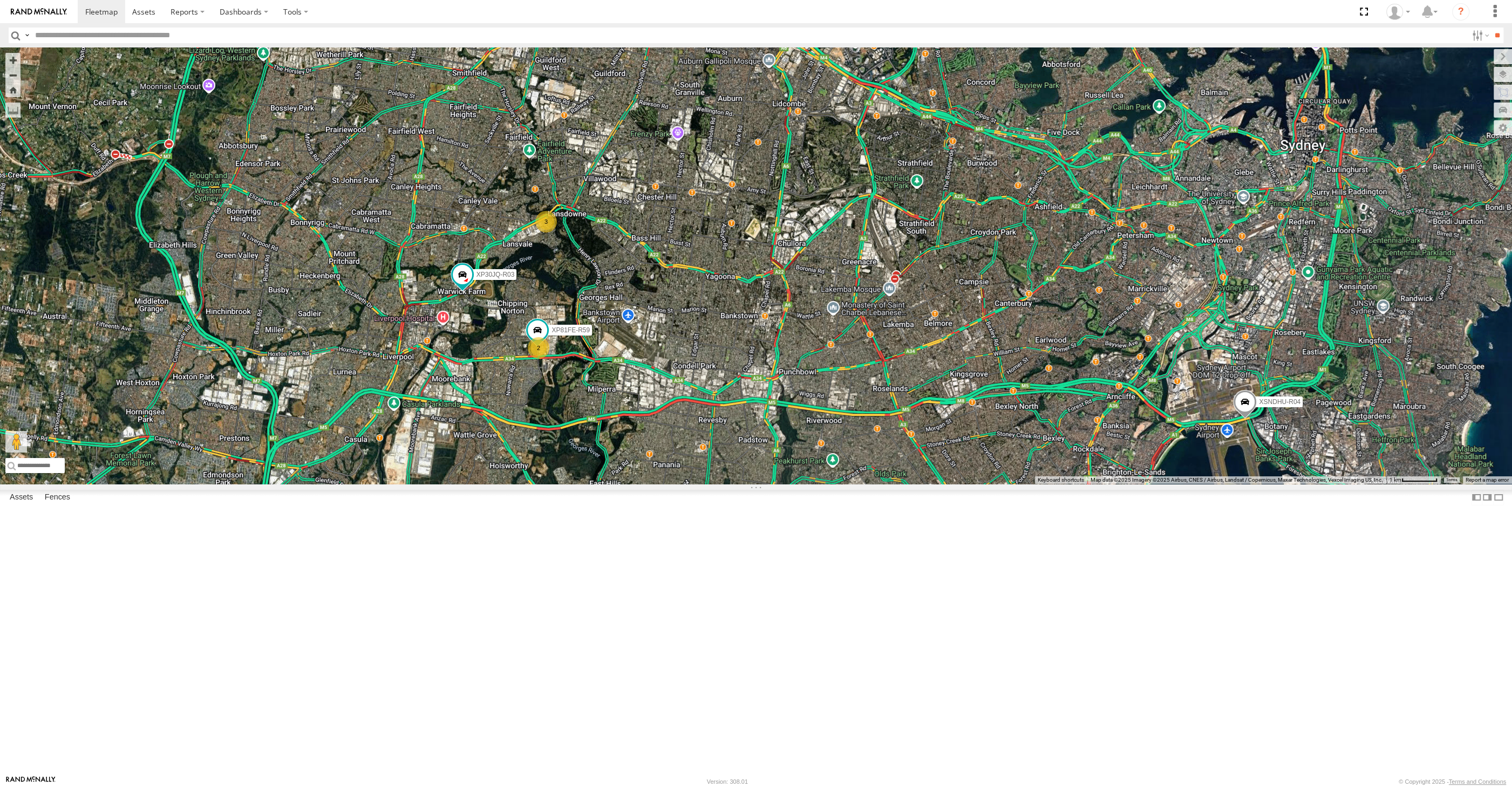
drag, startPoint x: 1102, startPoint y: 546, endPoint x: 931, endPoint y: 623, distance: 187.5
click at [931, 484] on div "XP30JQ-R03 XSNDHU-R04 3 2 XP81FE-R59" at bounding box center [756, 266] width 1512 height 436
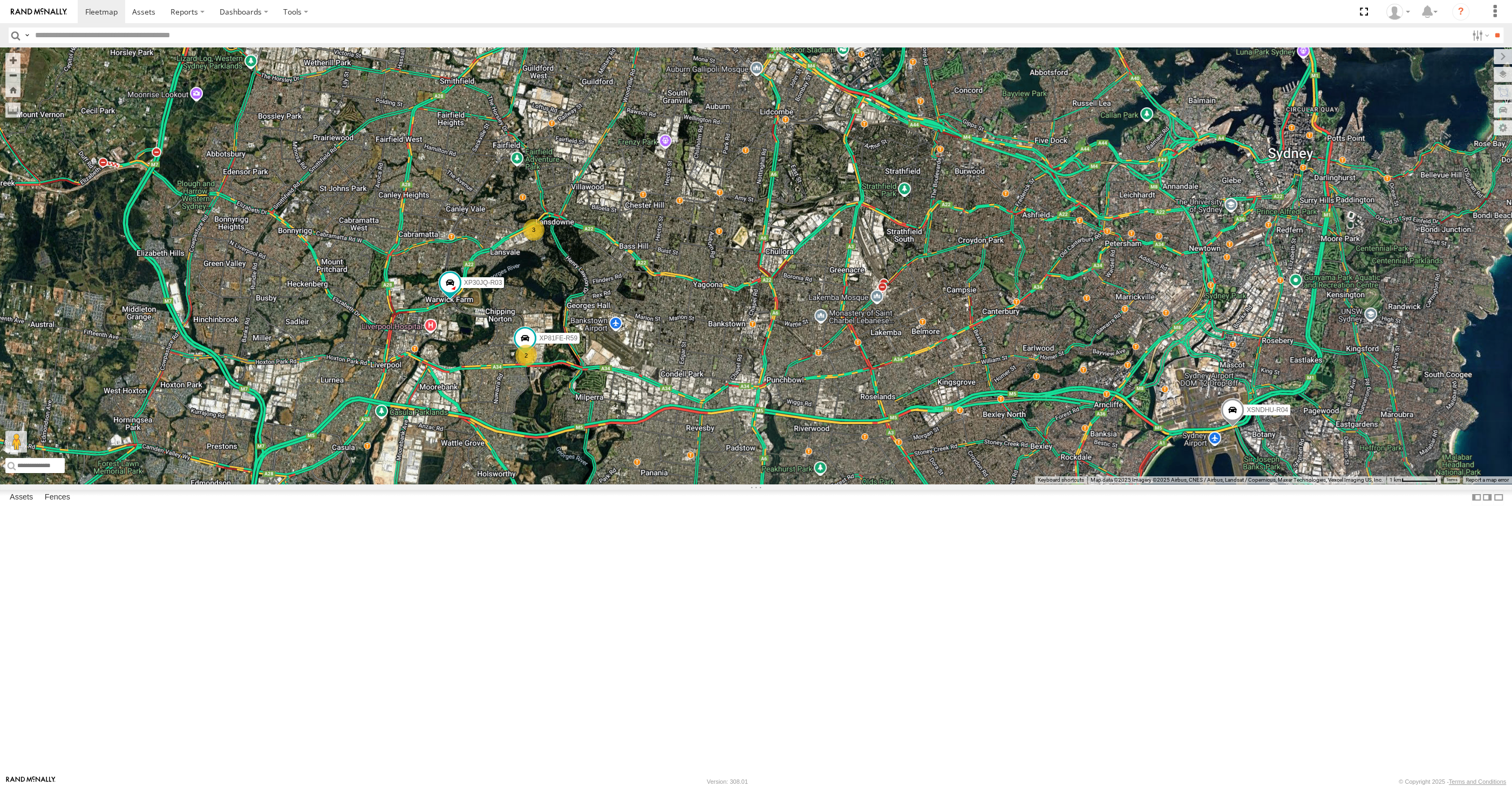
drag, startPoint x: 975, startPoint y: 647, endPoint x: 977, endPoint y: 628, distance: 19.1
click at [977, 484] on div "XP30JQ-R03 XSNDHU-R04 3 2 XP81FE-R59" at bounding box center [756, 266] width 1512 height 436
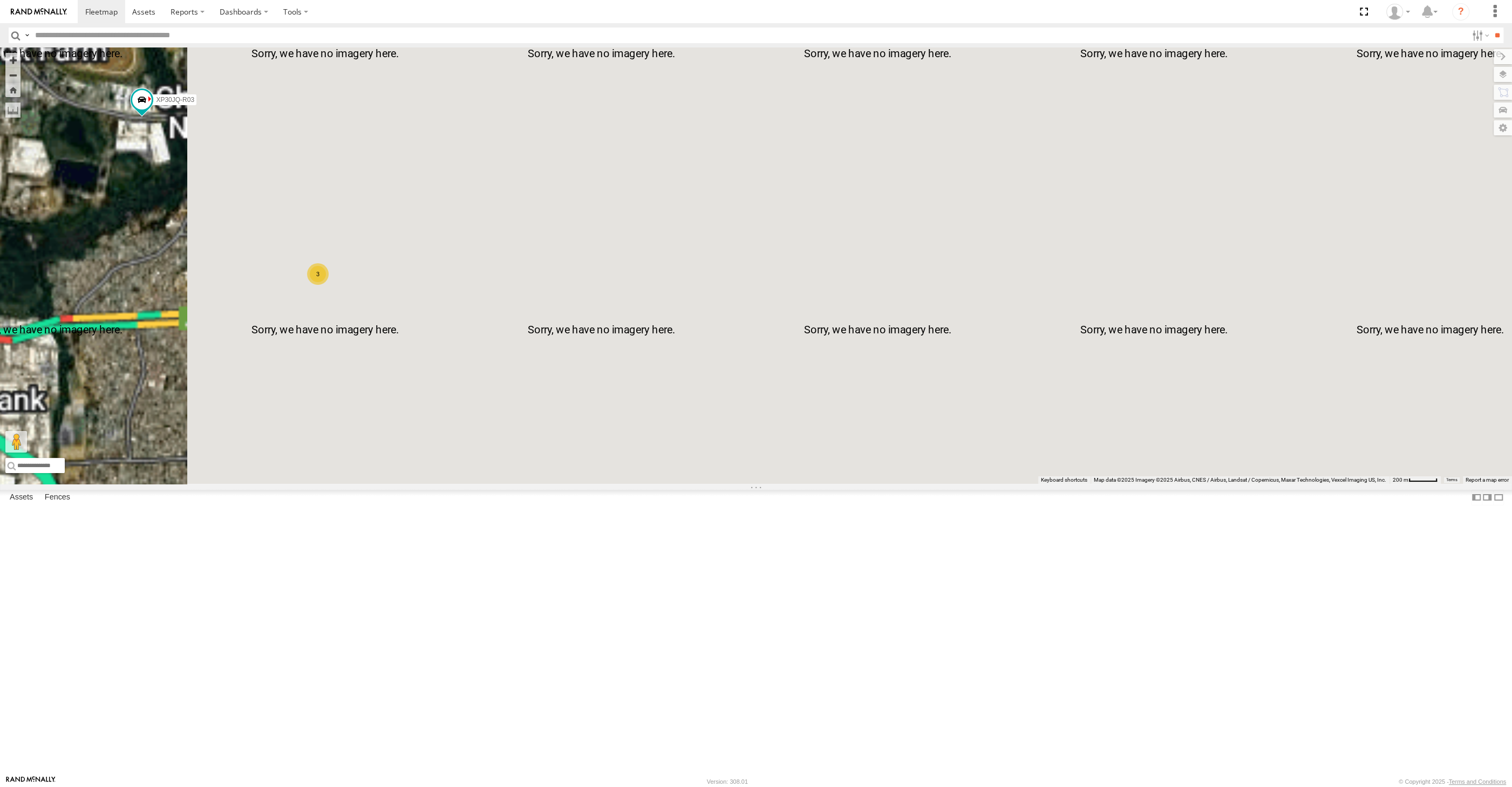
drag, startPoint x: 437, startPoint y: 475, endPoint x: 532, endPoint y: 486, distance: 95.6
click at [511, 484] on div "XP30JQ-R03 XSNDHU-R04 3" at bounding box center [756, 266] width 1512 height 436
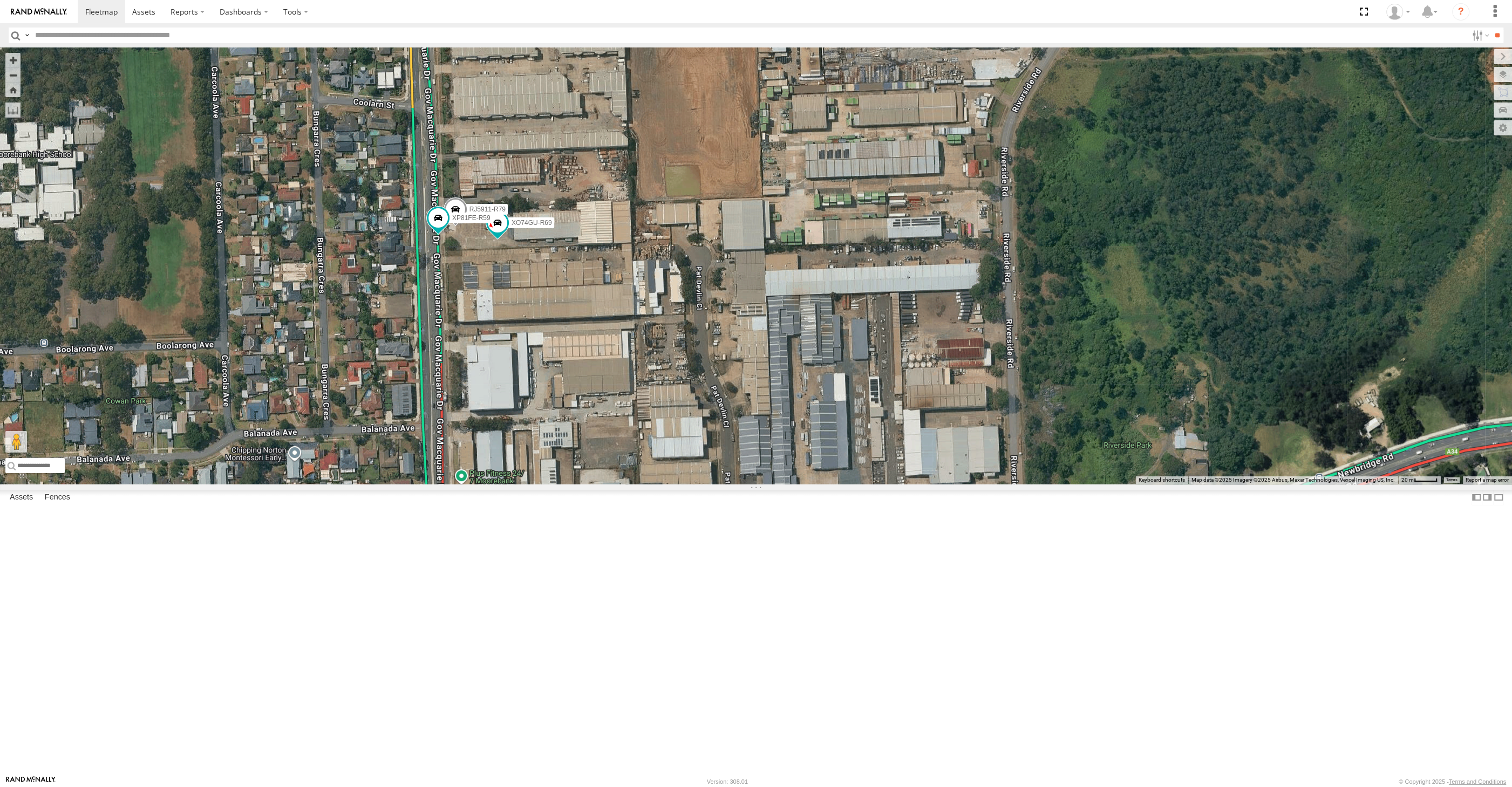
drag, startPoint x: 512, startPoint y: 410, endPoint x: 558, endPoint y: 430, distance: 50.2
click at [556, 430] on div "XP30JQ-R03 XSNDHU-R04 XO74GU-R69 RJ5911-R79 XP81FE-R59" at bounding box center [756, 266] width 1512 height 436
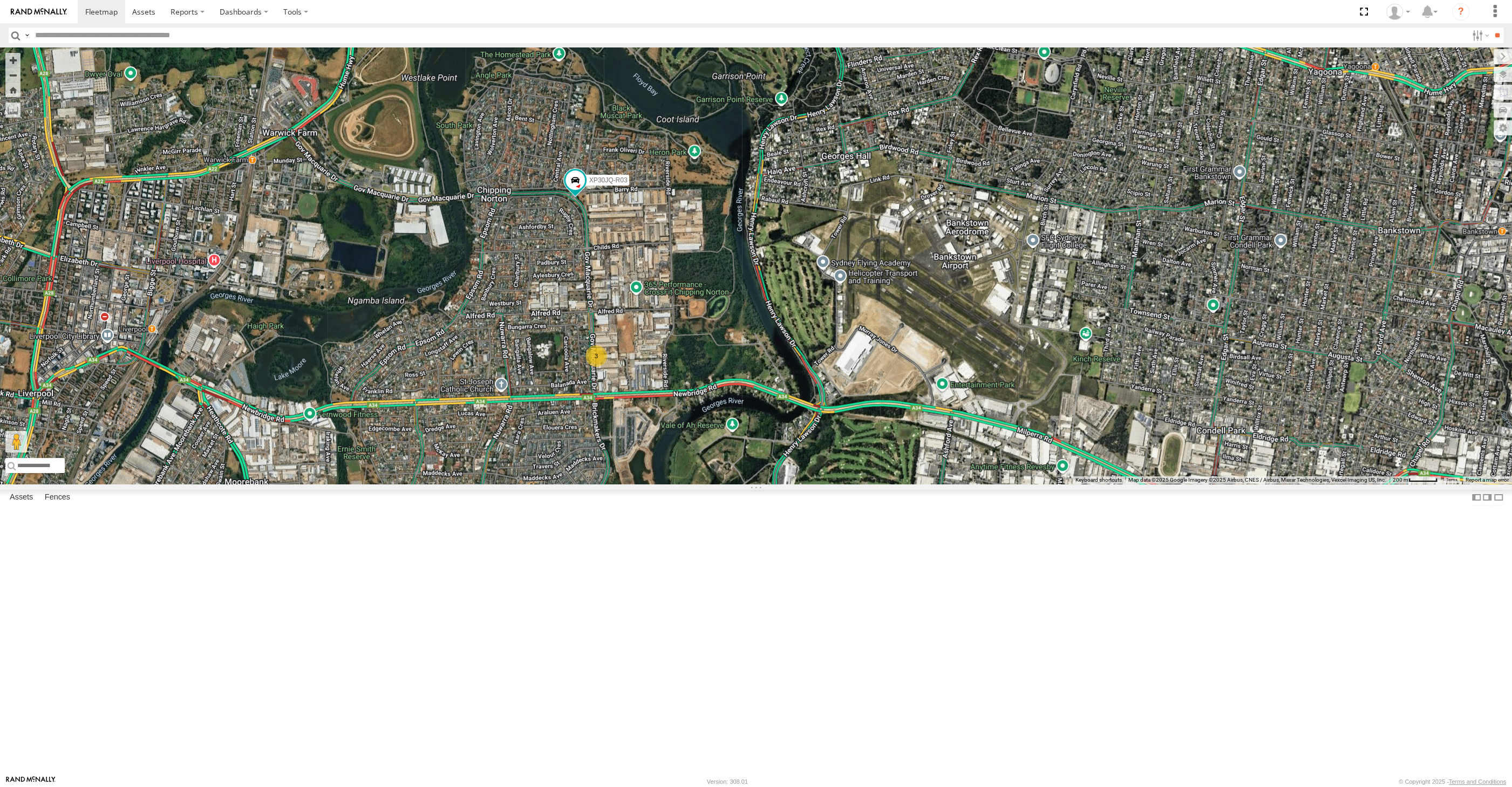
drag, startPoint x: 707, startPoint y: 589, endPoint x: 739, endPoint y: 631, distance: 52.8
click at [739, 484] on div "XP30JQ-R03 XSNDHU-R04 3" at bounding box center [756, 266] width 1512 height 436
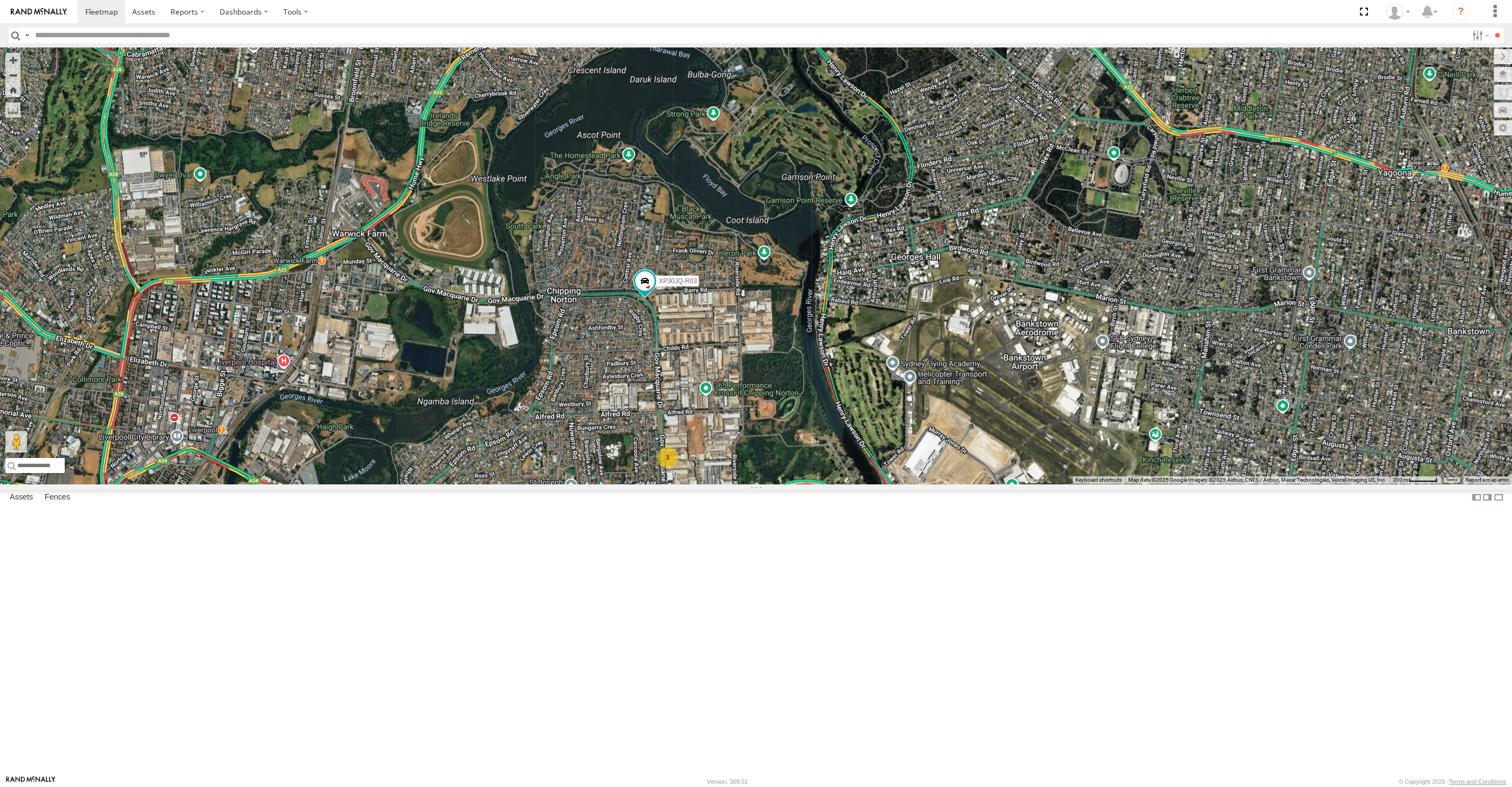
drag, startPoint x: 975, startPoint y: 695, endPoint x: 985, endPoint y: 678, distance: 19.7
click at [985, 484] on div "XP30JQ-R03 XSNDHU-R04 3 3" at bounding box center [756, 266] width 1512 height 436
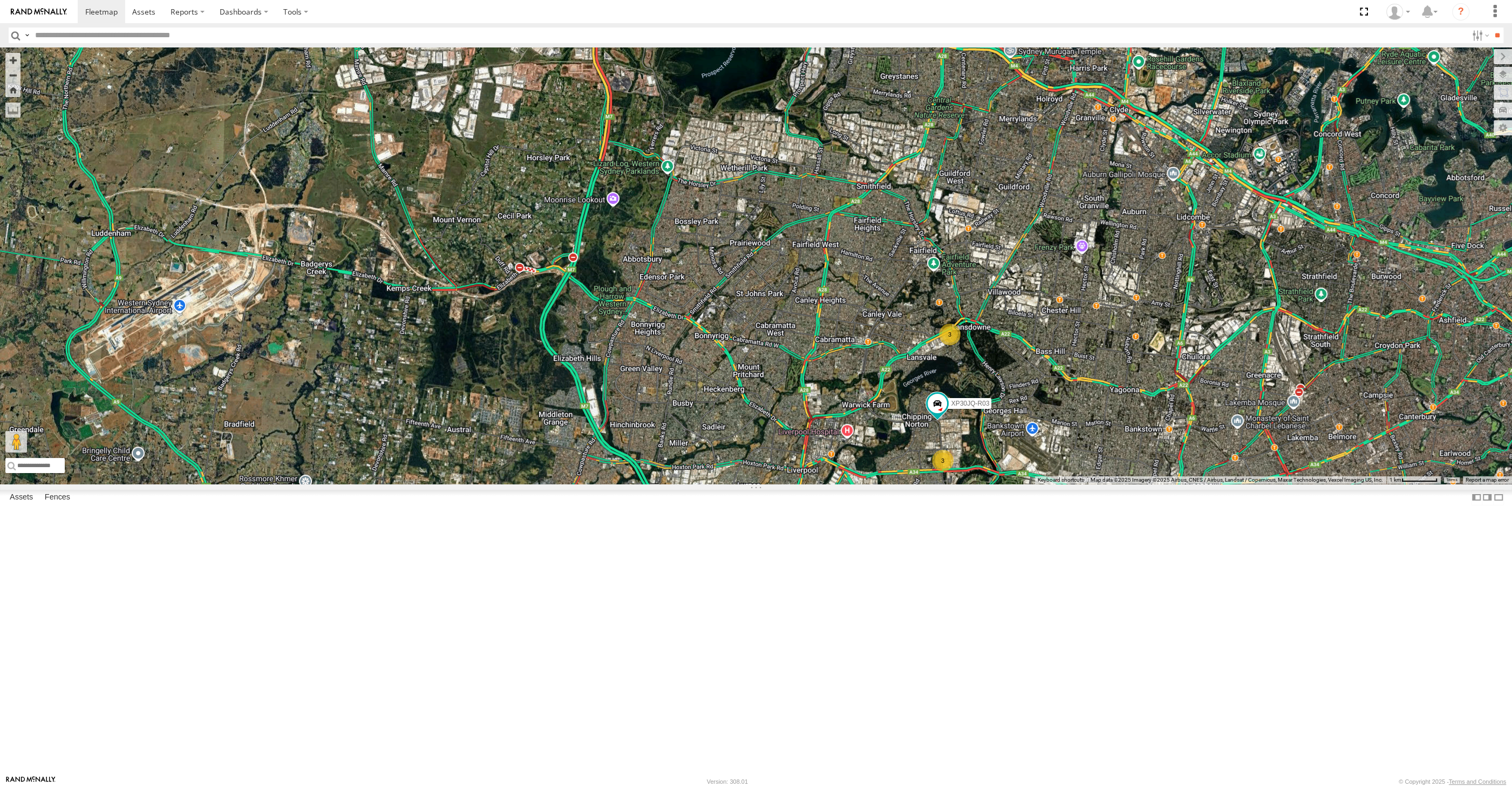
drag, startPoint x: 1064, startPoint y: 635, endPoint x: 1049, endPoint y: 611, distance: 28.3
click at [1052, 484] on div "XP30JQ-R03 XSNDHU-R04 3 3" at bounding box center [756, 266] width 1512 height 436
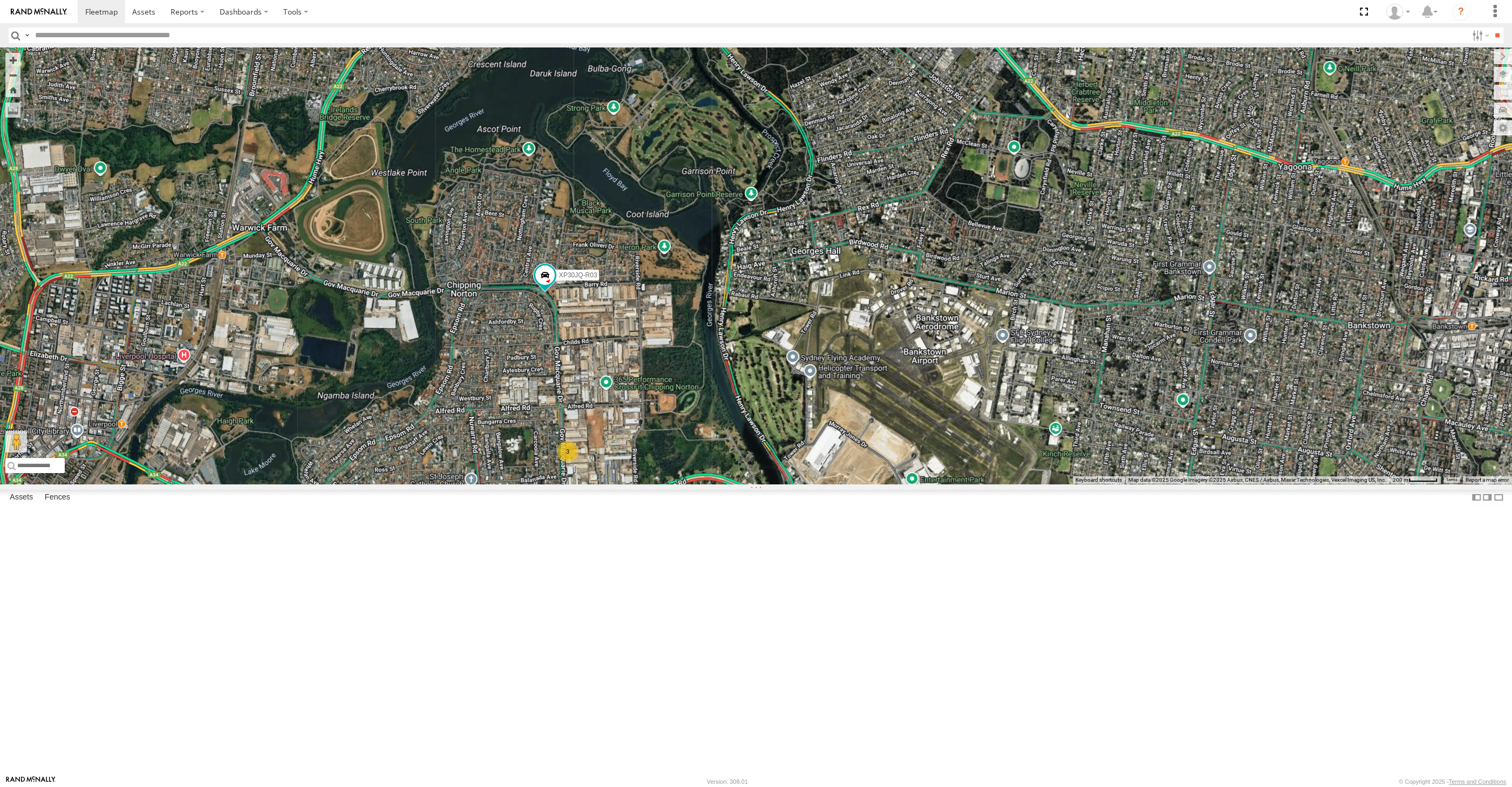
drag, startPoint x: 1024, startPoint y: 531, endPoint x: 1024, endPoint y: 556, distance: 25.0
click at [1024, 484] on div "XP30JQ-R03 XSNDHU-R04 3 3" at bounding box center [756, 266] width 1512 height 436
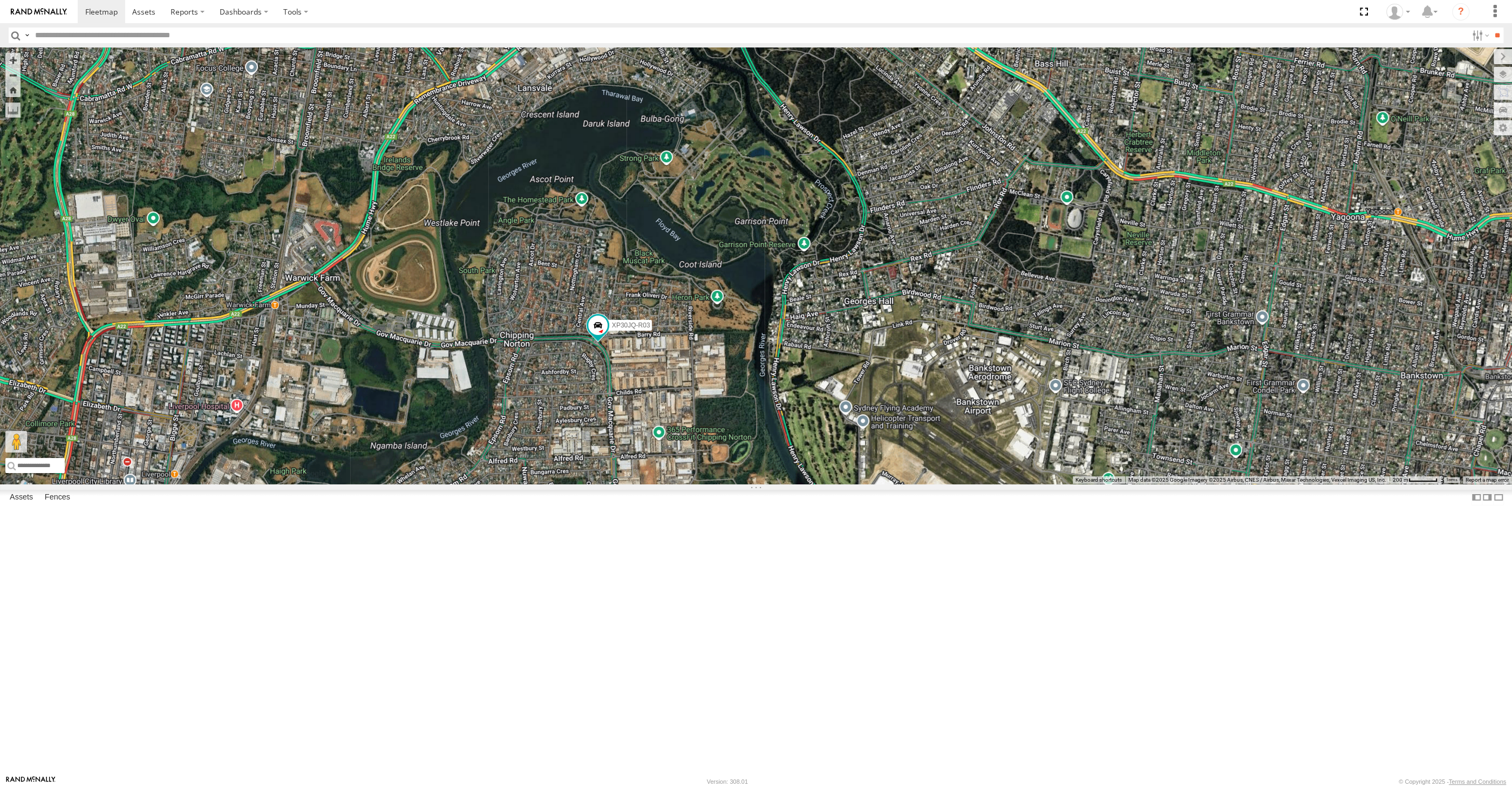
drag, startPoint x: 1108, startPoint y: 576, endPoint x: 1192, endPoint y: 592, distance: 85.5
click at [1192, 484] on div "XP30JQ-R03 XSNDHU-R04 3 3" at bounding box center [756, 266] width 1512 height 436
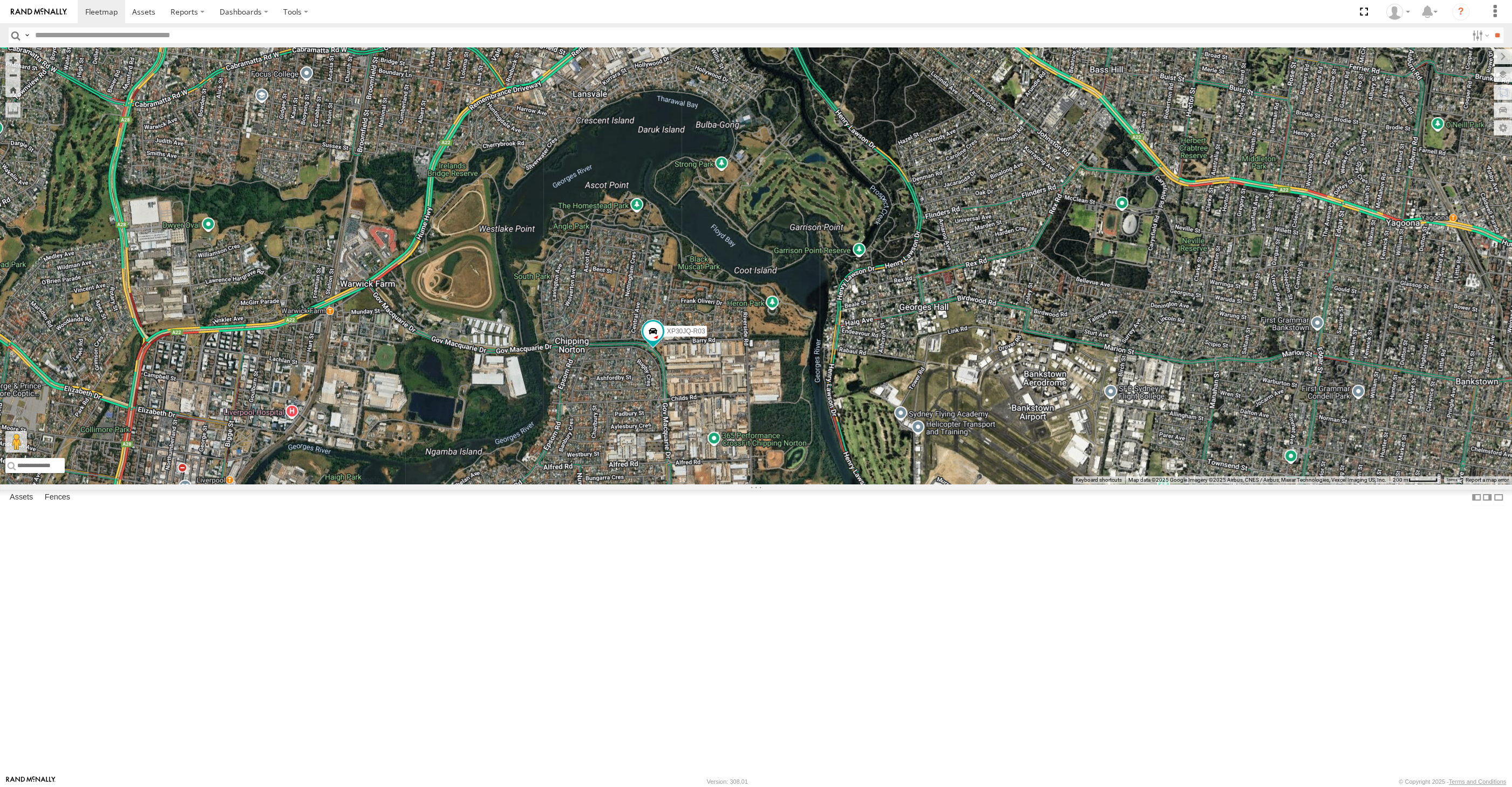
drag, startPoint x: 1128, startPoint y: 573, endPoint x: 1214, endPoint y: 586, distance: 87.0
click at [1211, 484] on div "XP30JQ-R03 XSNDHU-R04 3 3" at bounding box center [756, 266] width 1512 height 436
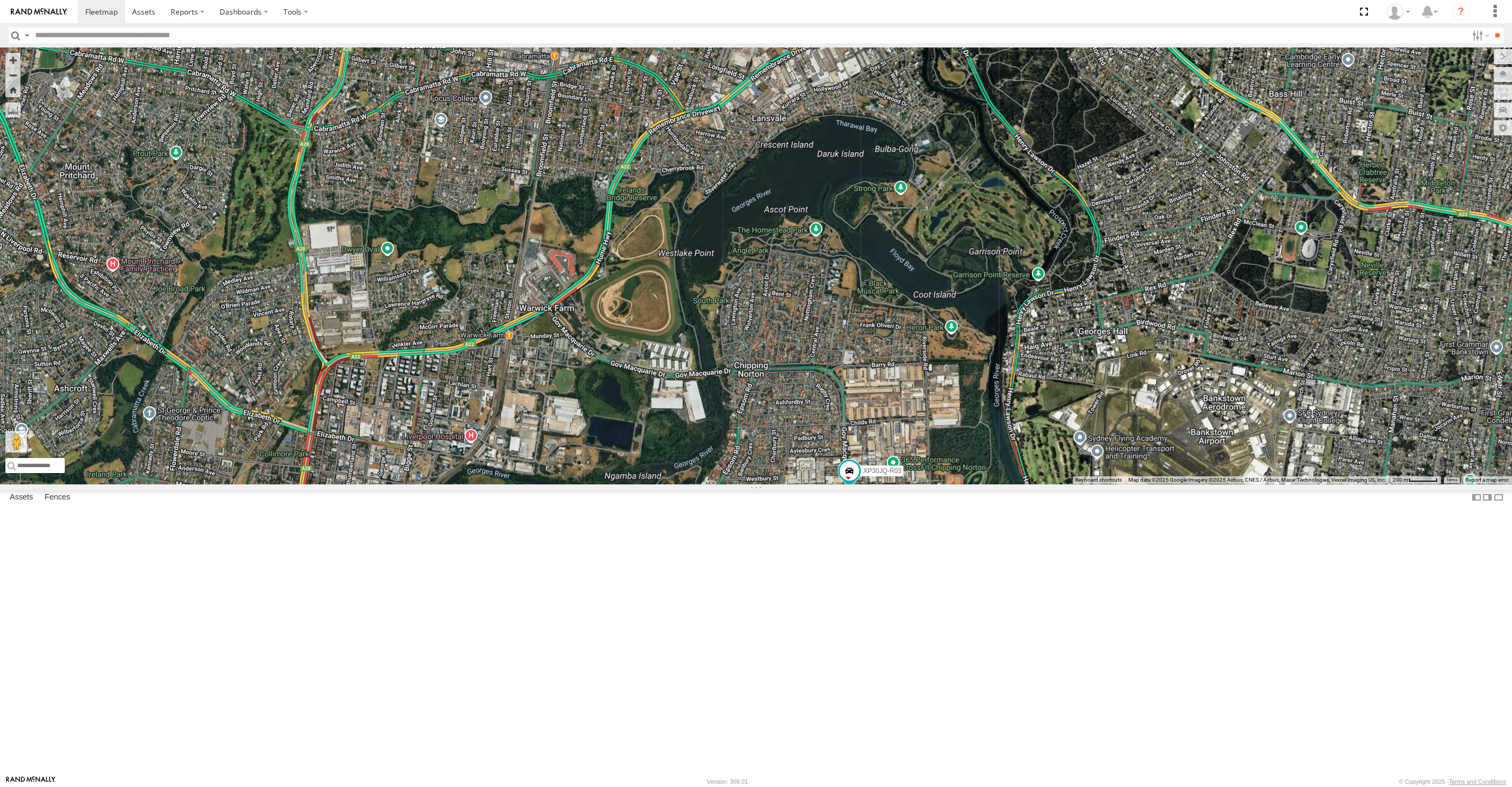
drag, startPoint x: 1095, startPoint y: 690, endPoint x: 1118, endPoint y: 598, distance: 94.8
click at [1112, 484] on div "XP30JQ-R03 XSNDHU-R04 3 3" at bounding box center [756, 266] width 1512 height 436
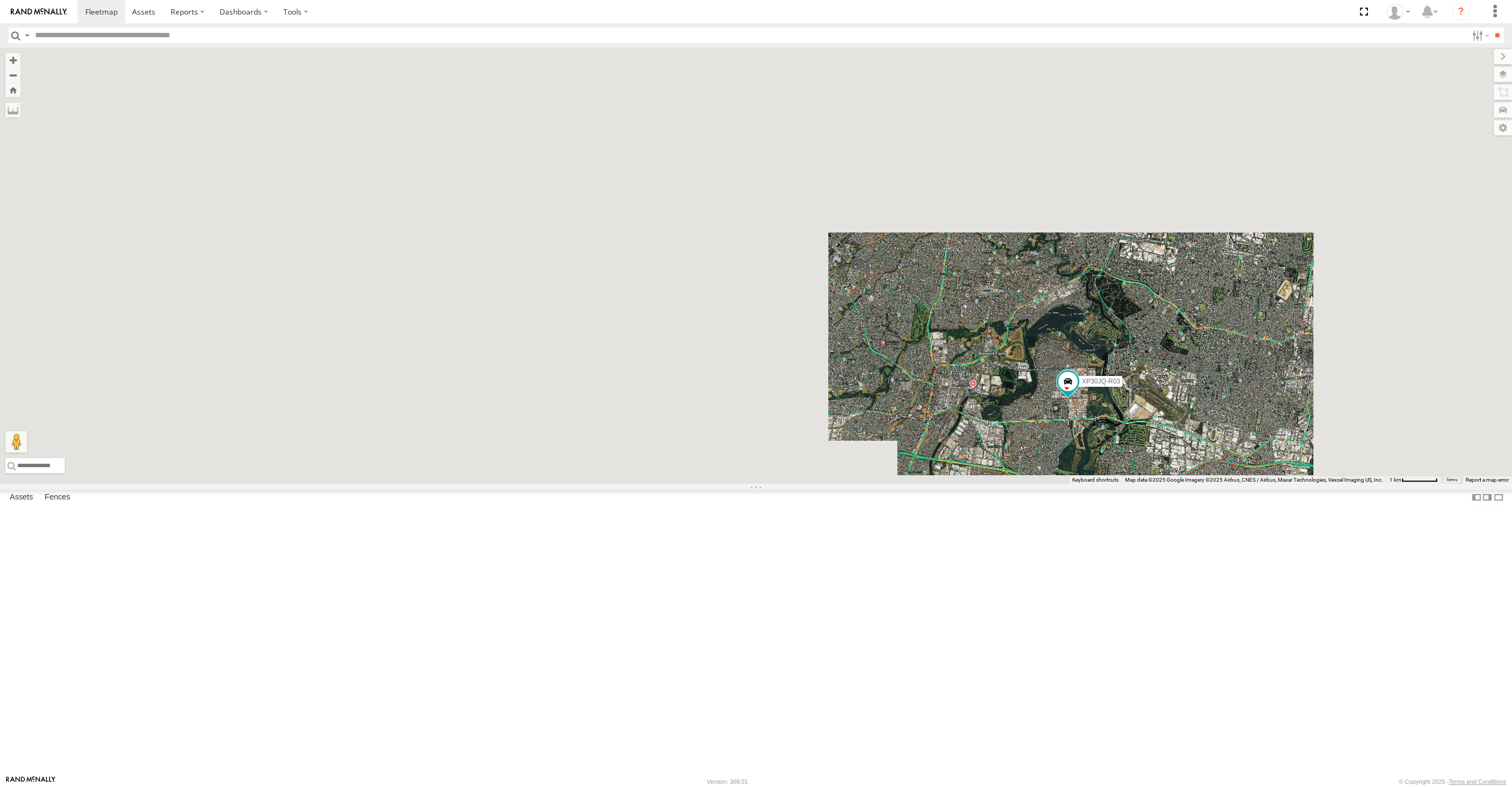
click at [1150, 484] on div "XP30JQ-R03 XSNDHU-R04" at bounding box center [756, 266] width 1512 height 436
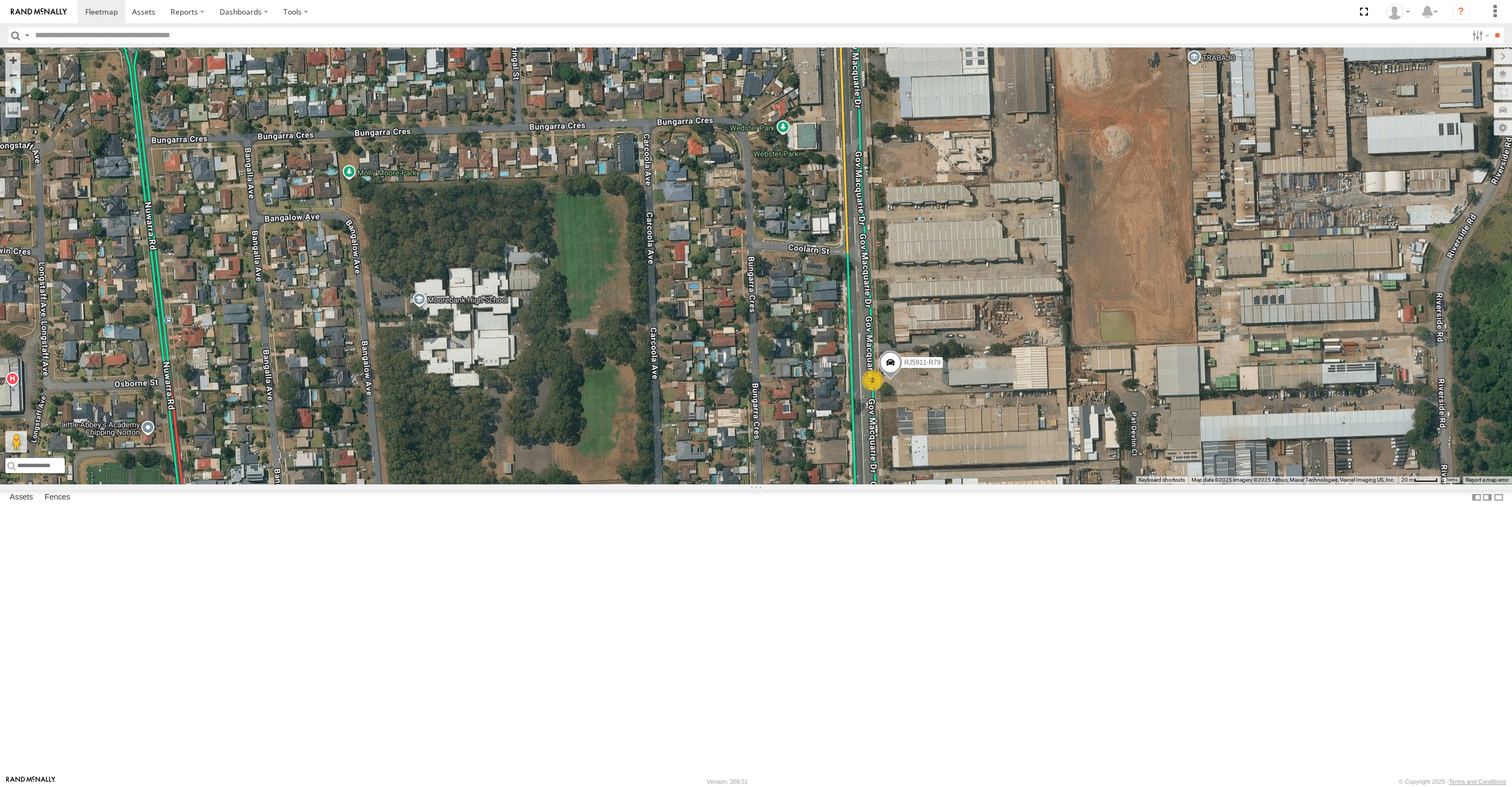
drag, startPoint x: 1223, startPoint y: 638, endPoint x: 1090, endPoint y: 573, distance: 148.0
click at [1095, 484] on div "XSNDHU-R04 XP30JQ-R03 RJ5911-R79 2" at bounding box center [756, 266] width 1512 height 436
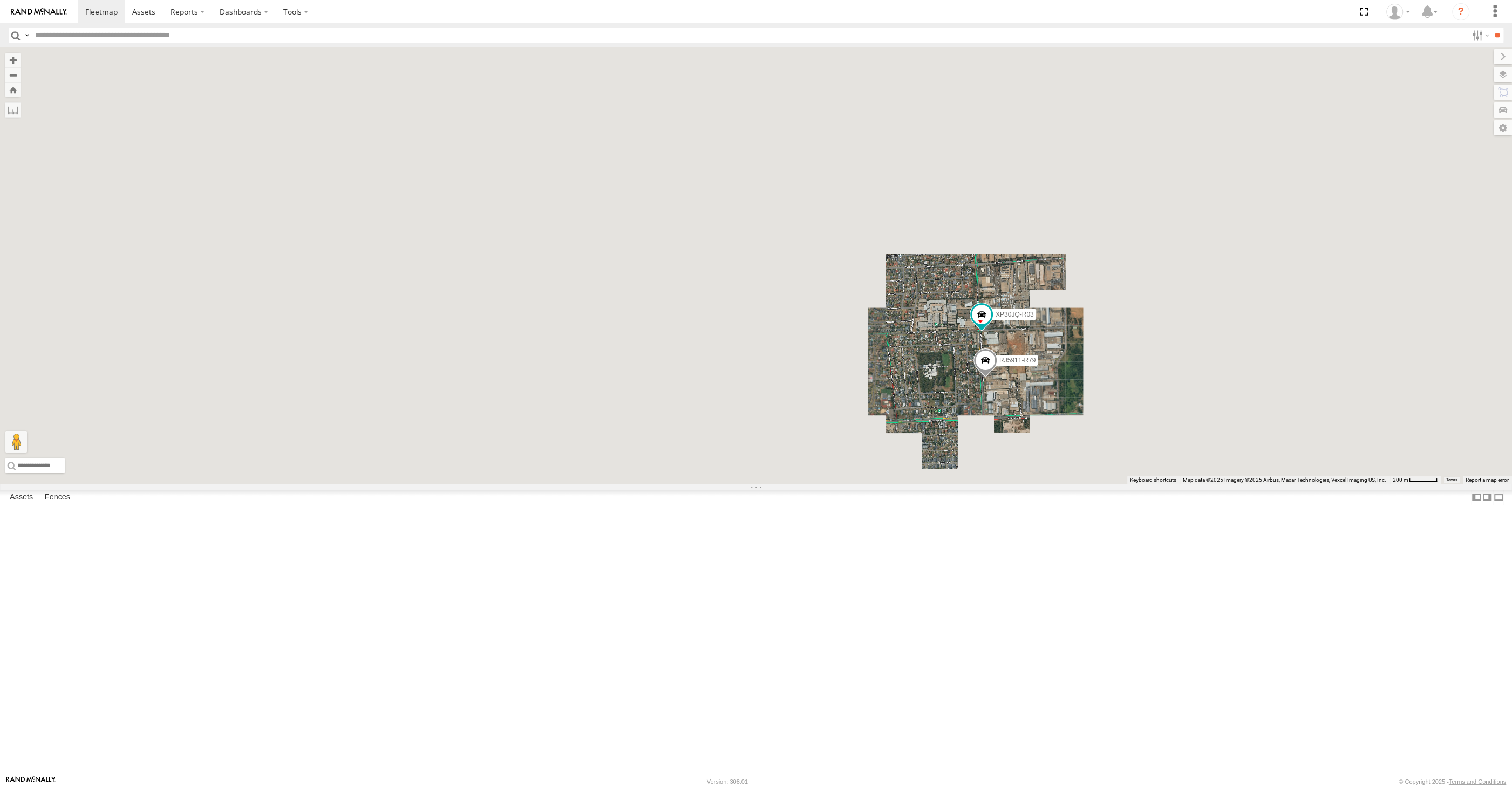
click at [1152, 484] on div "XSNDHU-R04 XP30JQ-R03 RJ5911-R79" at bounding box center [756, 266] width 1512 height 436
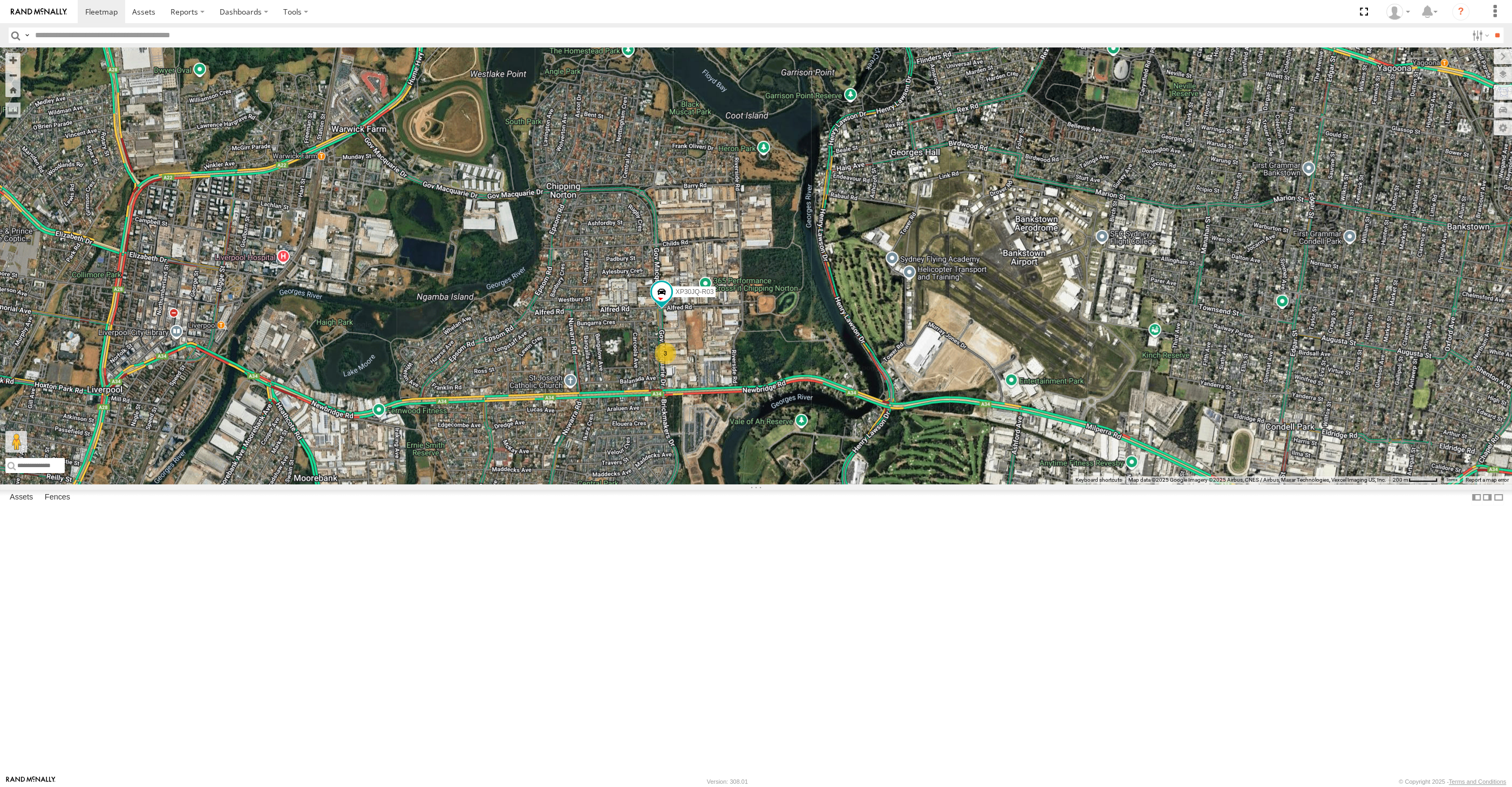
click at [1118, 484] on div "XSNDHU-R04 XP30JQ-R03 3" at bounding box center [756, 266] width 1512 height 436
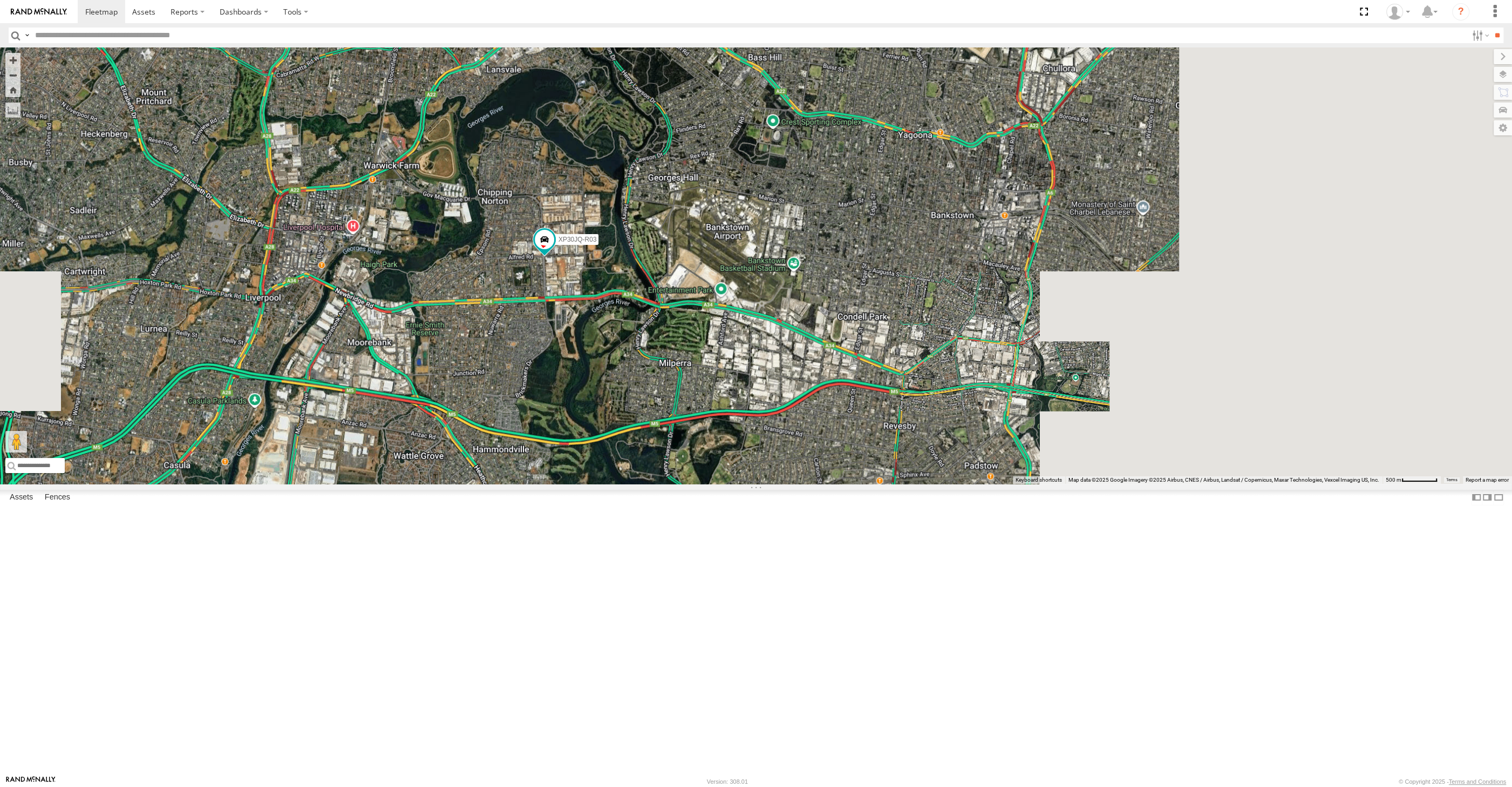
drag, startPoint x: 1123, startPoint y: 578, endPoint x: 1089, endPoint y: 561, distance: 38.0
click at [1093, 484] on div "XSNDHU-R04 XP30JQ-R03" at bounding box center [756, 266] width 1512 height 436
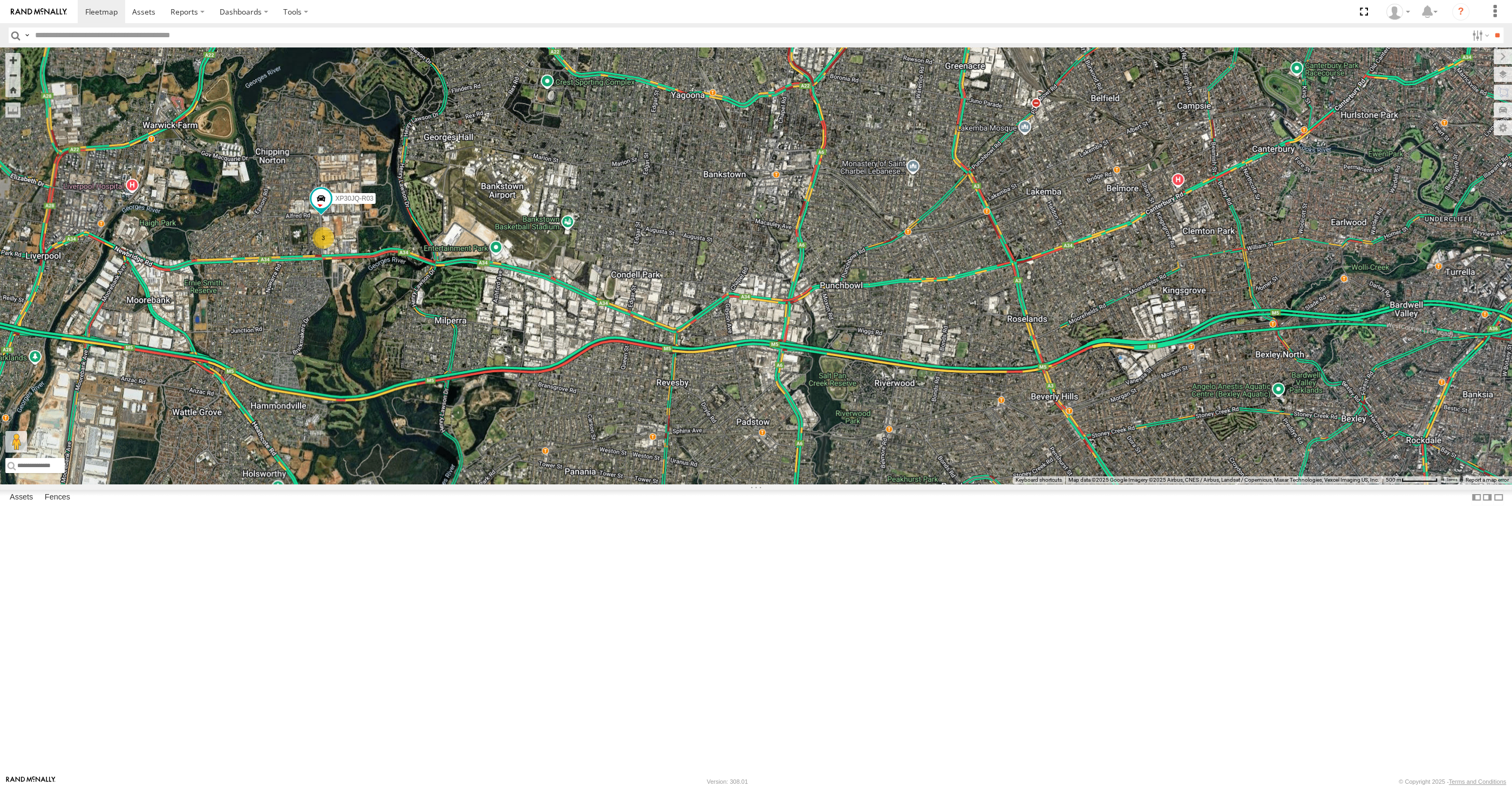
drag, startPoint x: 1280, startPoint y: 541, endPoint x: 1116, endPoint y: 606, distance: 176.4
click at [1116, 484] on div "XSNDHU-R04 XP30JQ-R03 3 3" at bounding box center [756, 266] width 1512 height 436
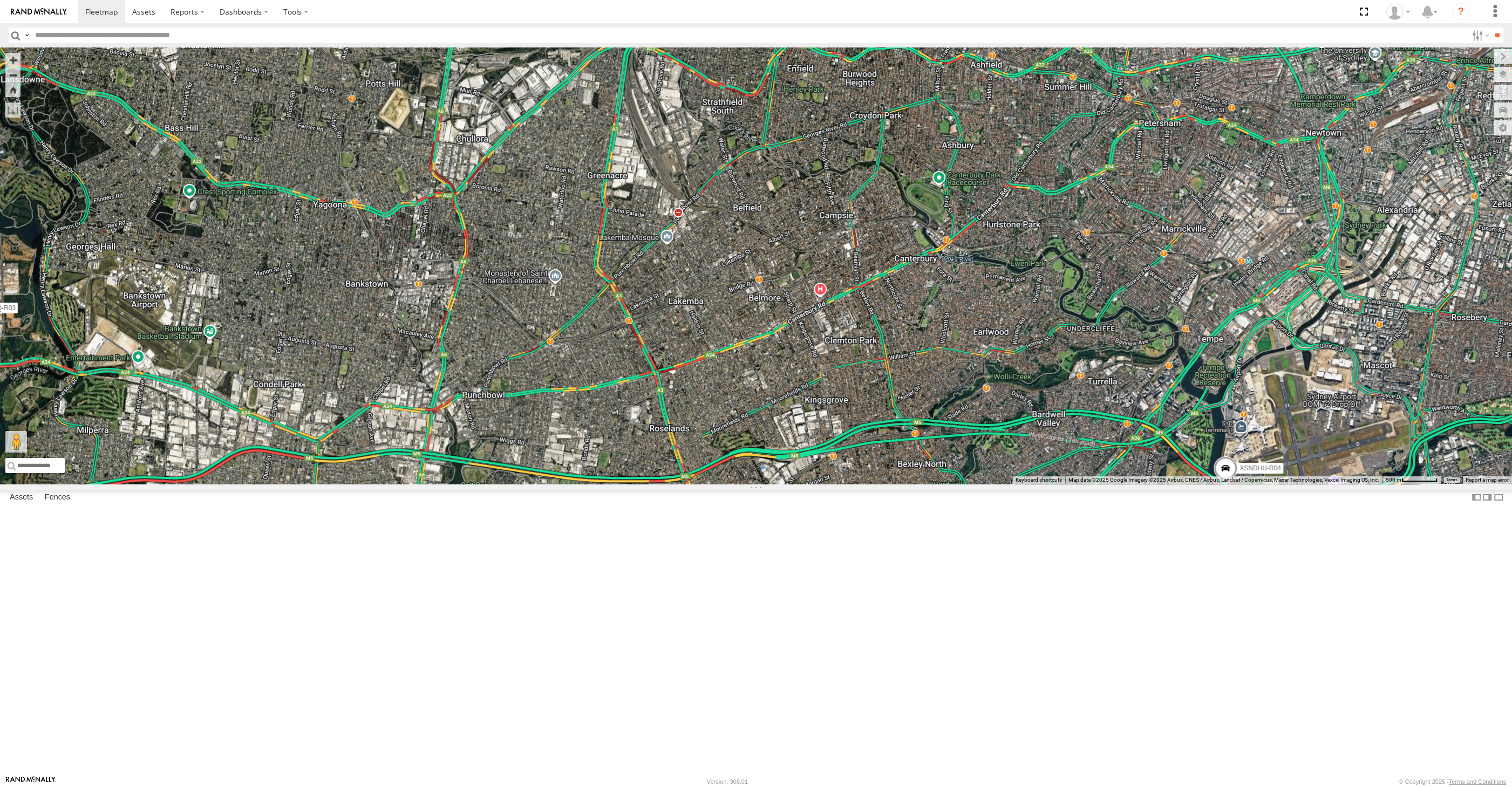
drag, startPoint x: 1141, startPoint y: 667, endPoint x: 1151, endPoint y: 641, distance: 27.9
click at [1150, 484] on div "XSNDHU-R04 XP30JQ-R03 3 3" at bounding box center [756, 266] width 1512 height 436
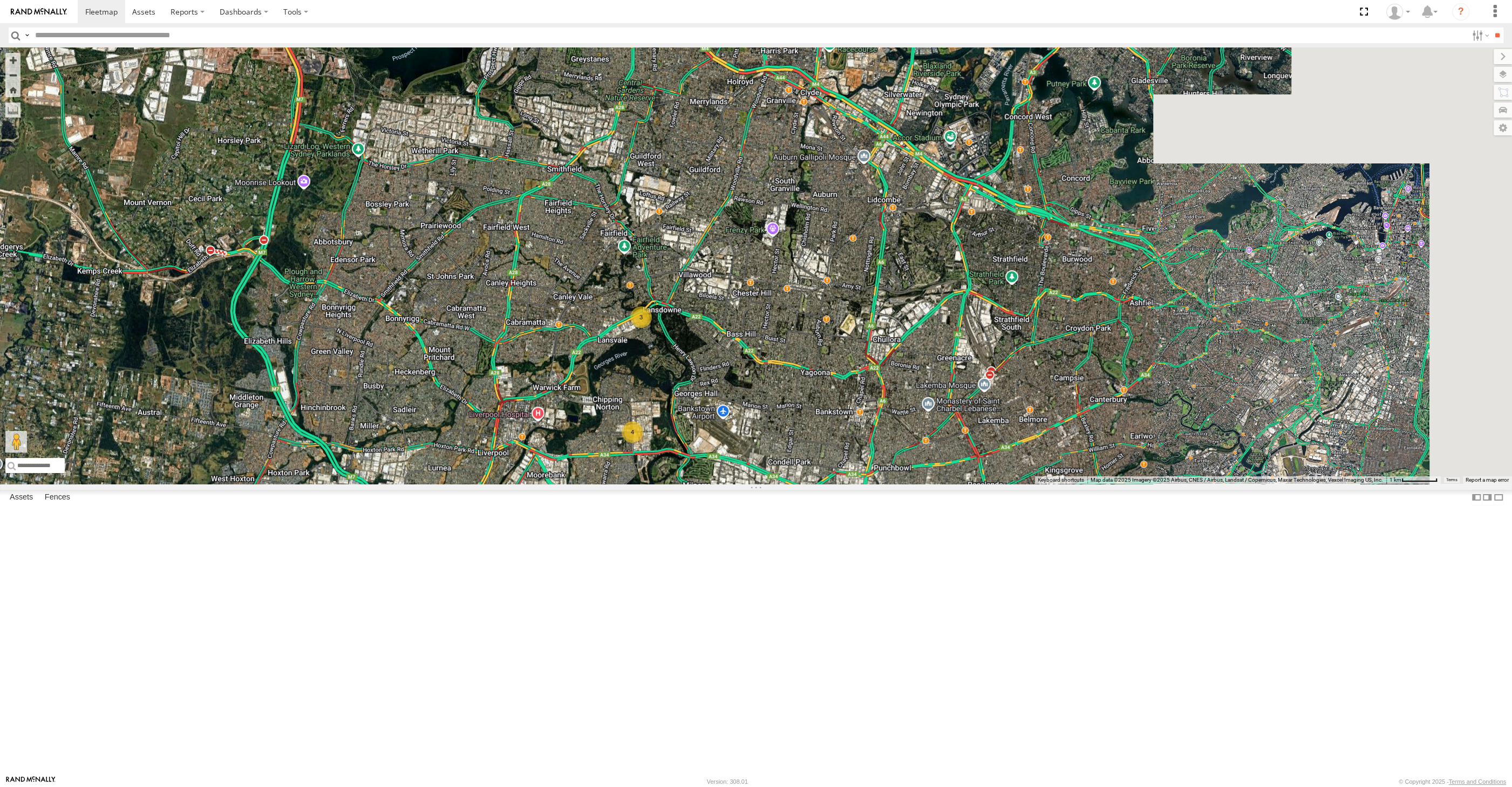
click at [1326, 484] on div "XSNDHU-R04 4 3" at bounding box center [756, 266] width 1512 height 436
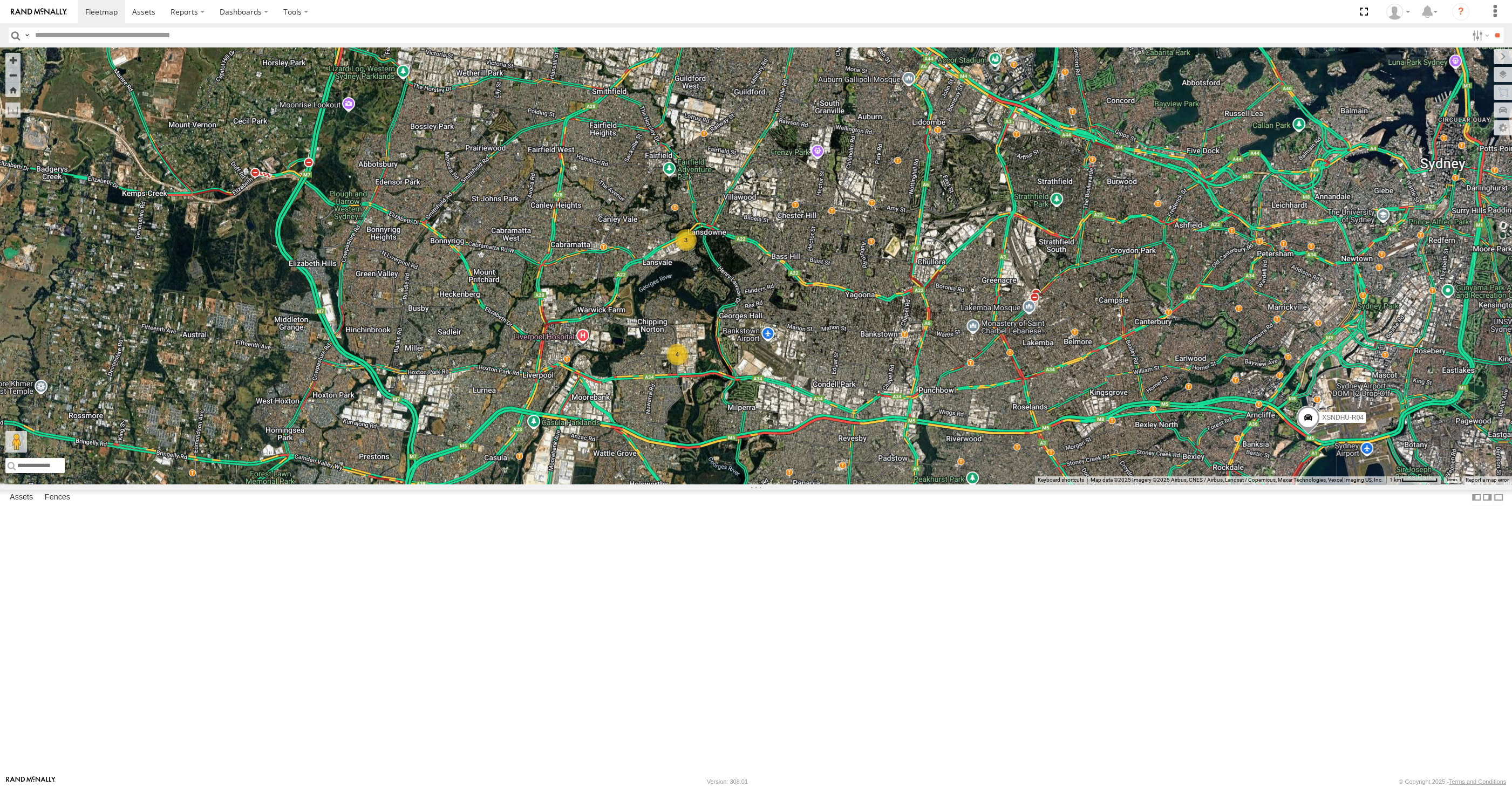
drag, startPoint x: 1156, startPoint y: 609, endPoint x: 1142, endPoint y: 595, distance: 19.8
click at [1143, 484] on div "XSNDHU-R04 4 3" at bounding box center [756, 266] width 1512 height 436
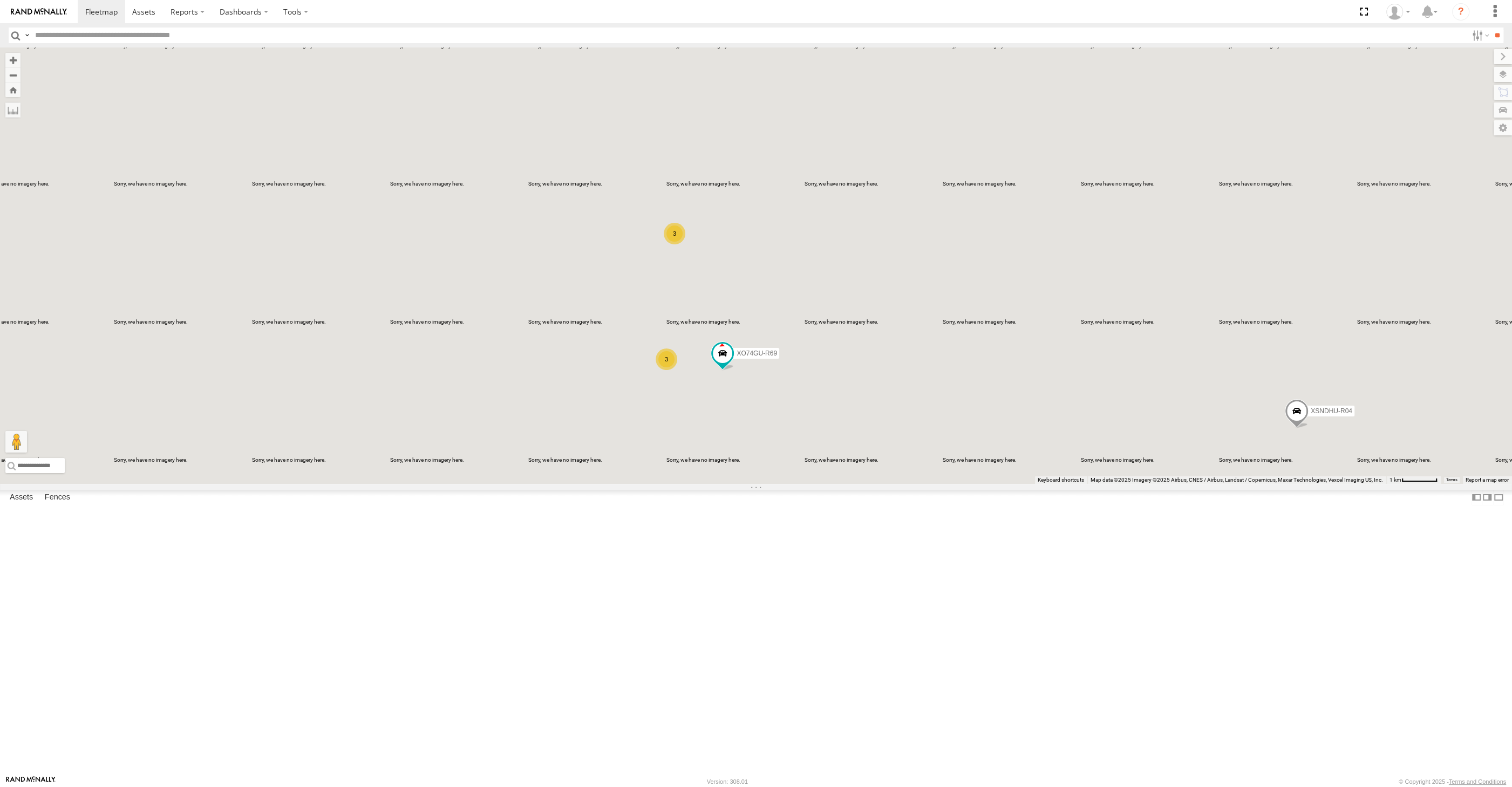
drag, startPoint x: 941, startPoint y: 633, endPoint x: 926, endPoint y: 594, distance: 41.8
click at [941, 484] on div "XSNDHU-R04 3 3 XO74GU-R69" at bounding box center [756, 266] width 1512 height 436
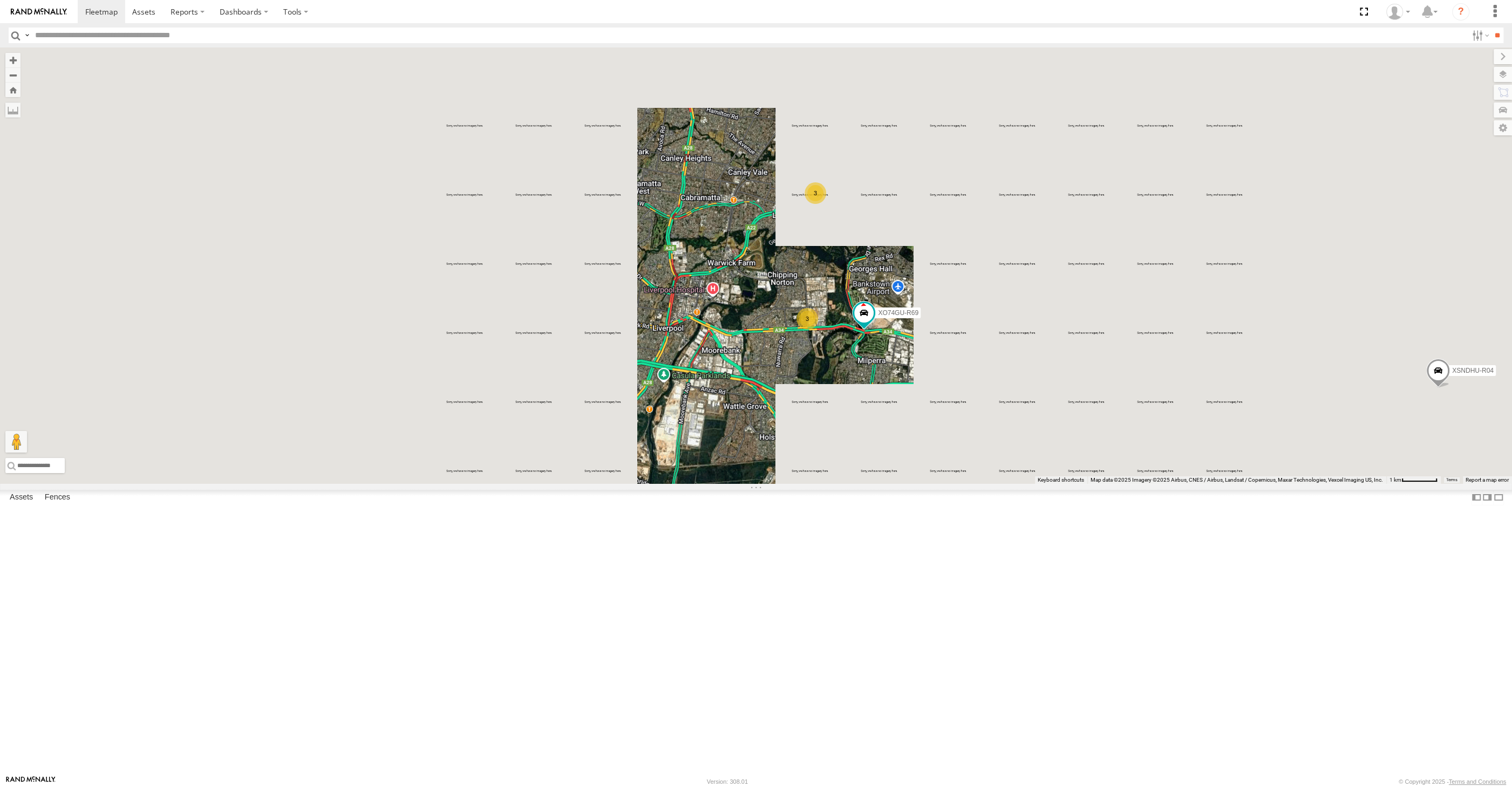
drag, startPoint x: 954, startPoint y: 564, endPoint x: 937, endPoint y: 565, distance: 17.0
click at [938, 484] on div "XSNDHU-R04 XO74GU-R69 3 3" at bounding box center [756, 266] width 1512 height 436
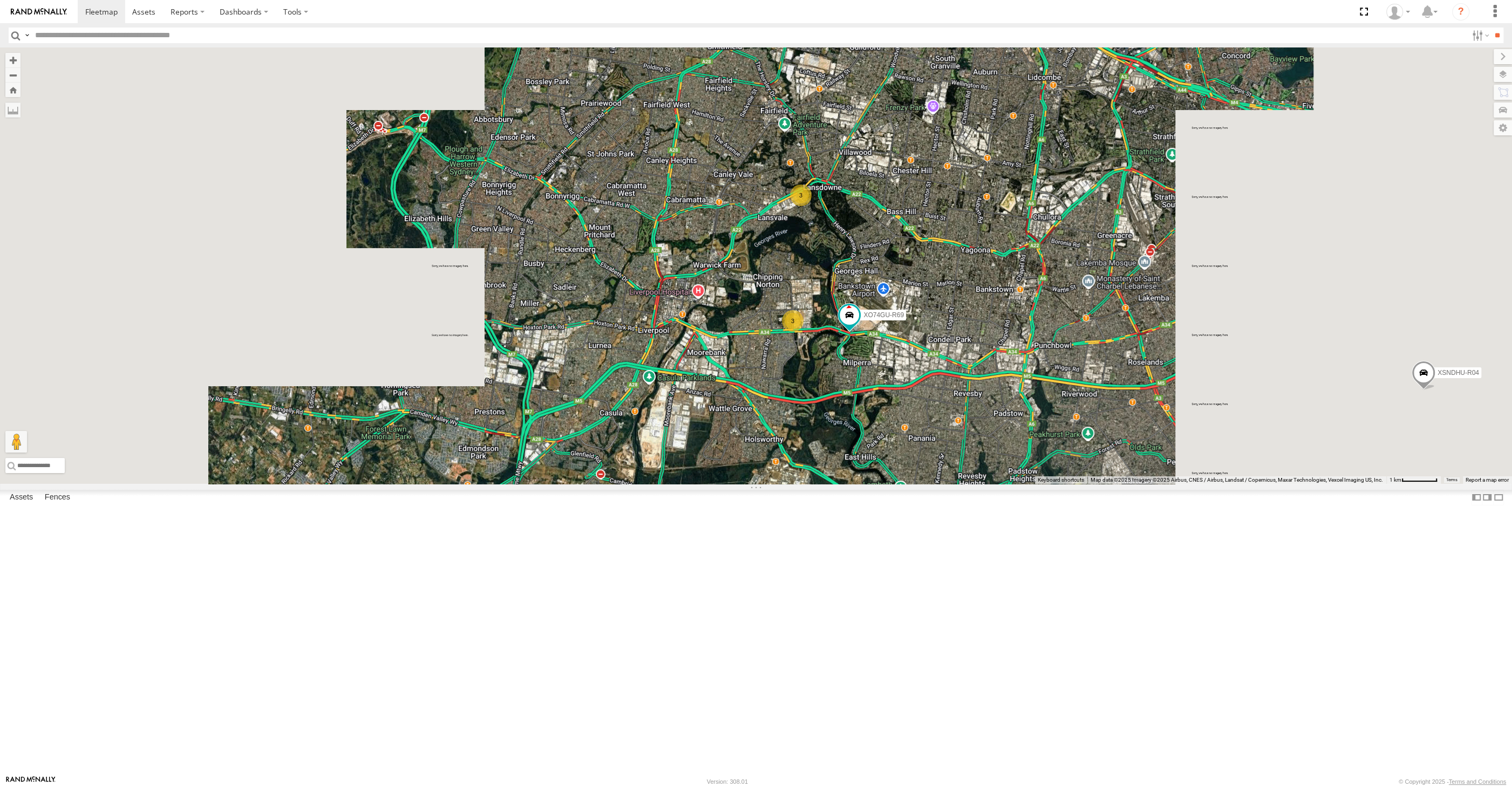
drag, startPoint x: 936, startPoint y: 564, endPoint x: 899, endPoint y: 566, distance: 37.1
click at [900, 484] on div "XSNDHU-R04 XO74GU-R69 3 3" at bounding box center [756, 266] width 1512 height 436
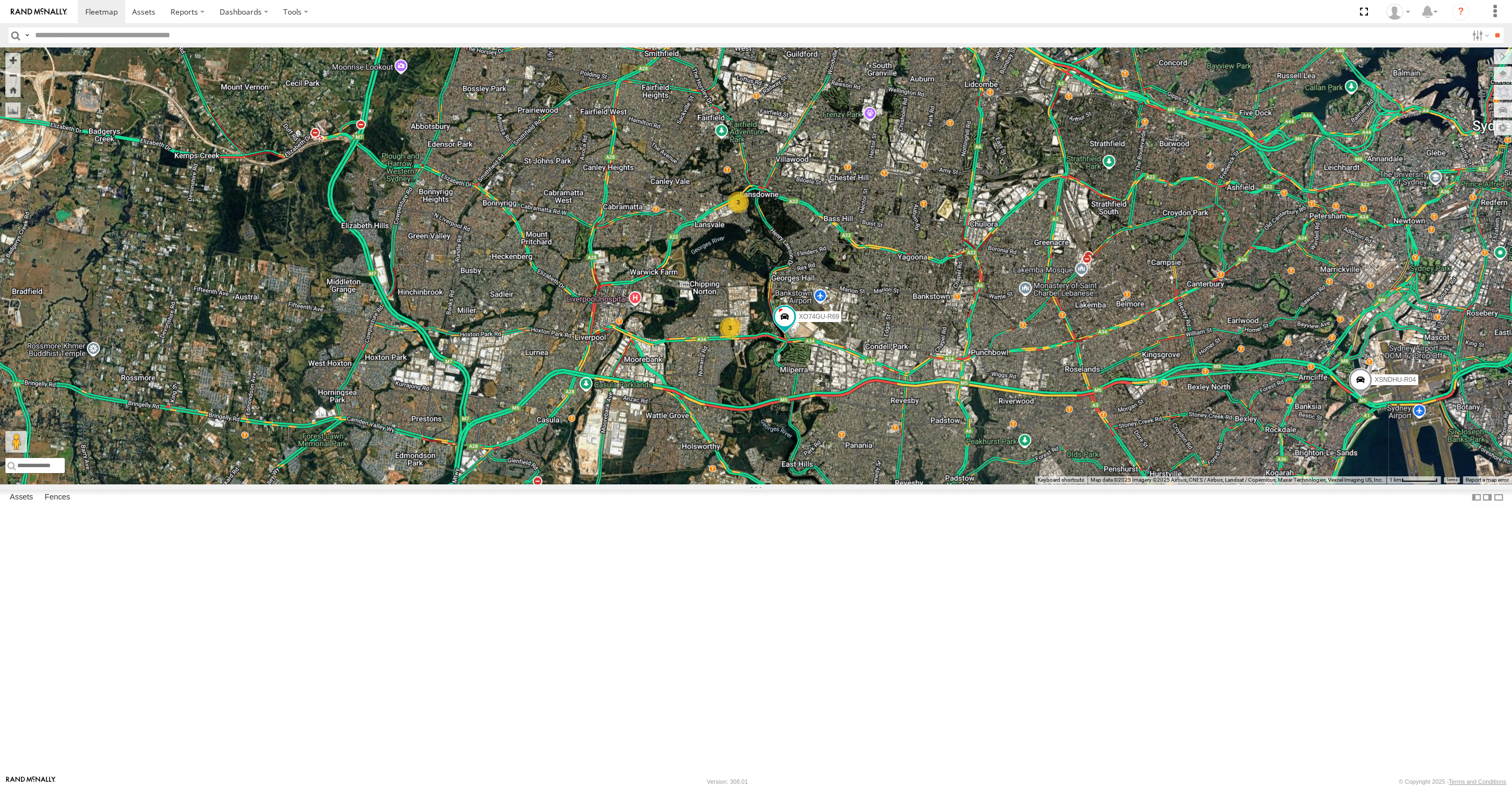
click at [1097, 402] on div "XSNDHU-R04 XO74GU-R69 3 3" at bounding box center [756, 266] width 1512 height 436
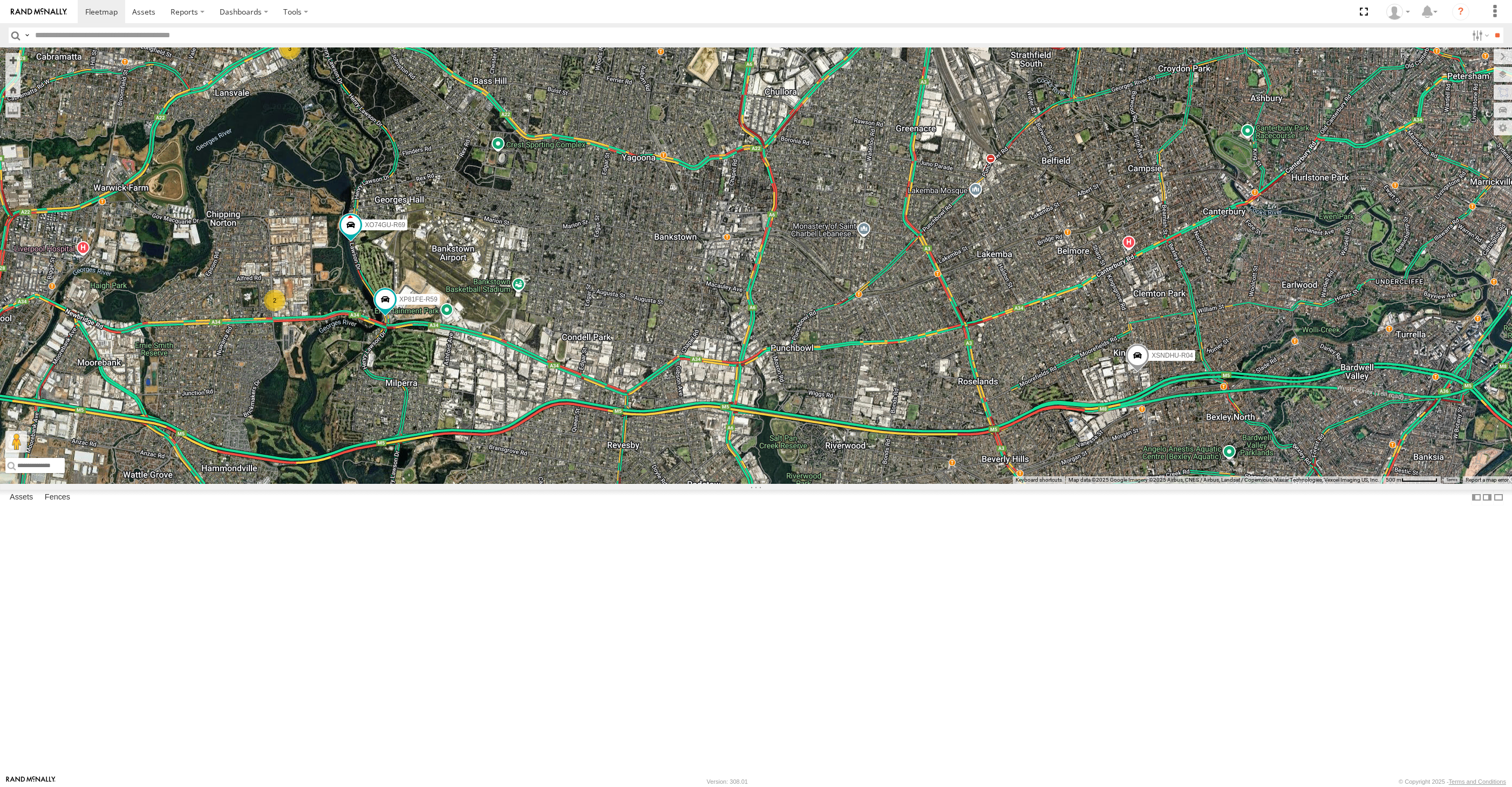
select select "**********"
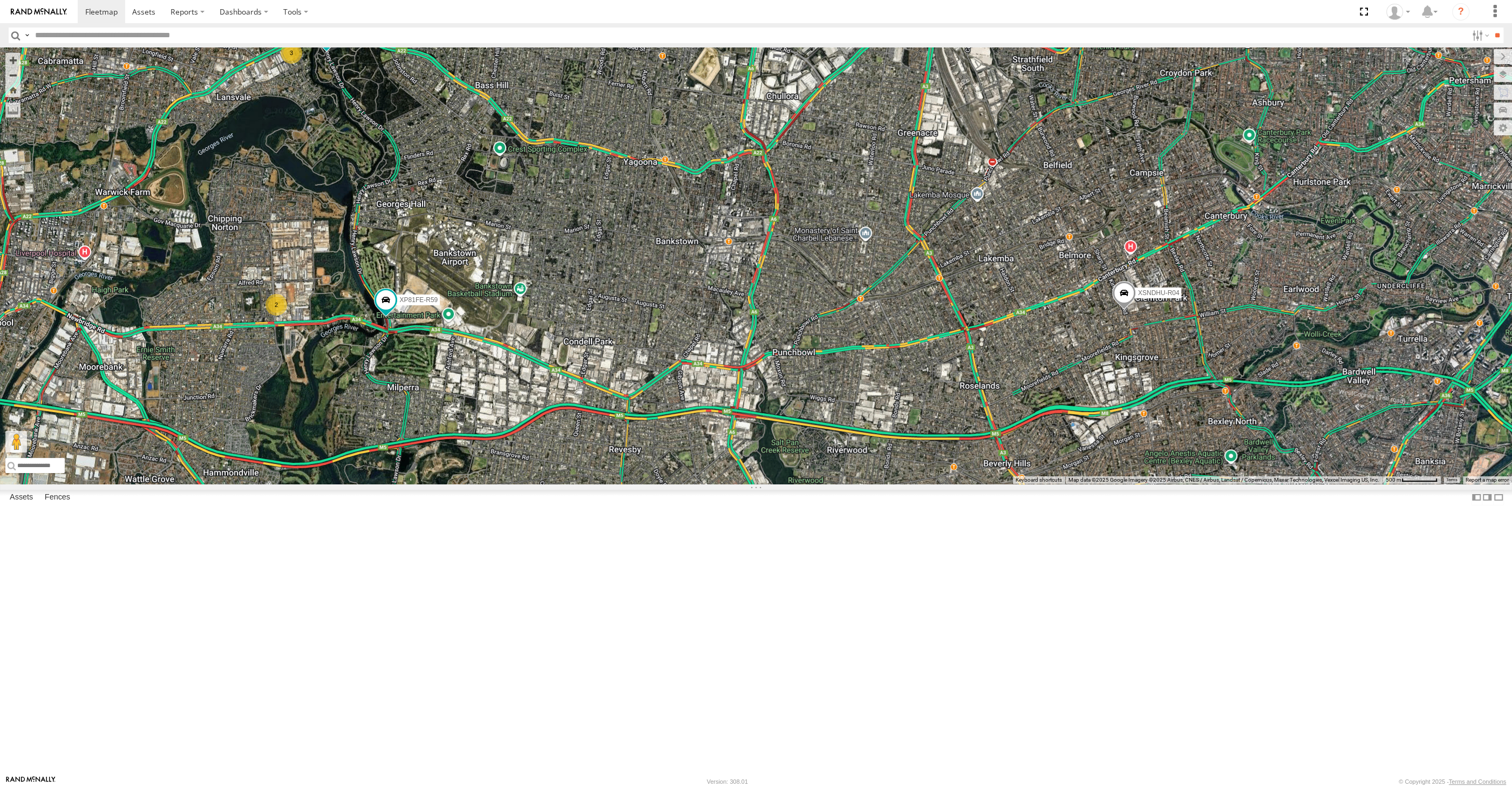
click at [600, 358] on div "XSNDHU-R04 XP81FE-R59 XO74GU-R69 2 3" at bounding box center [756, 266] width 1512 height 436
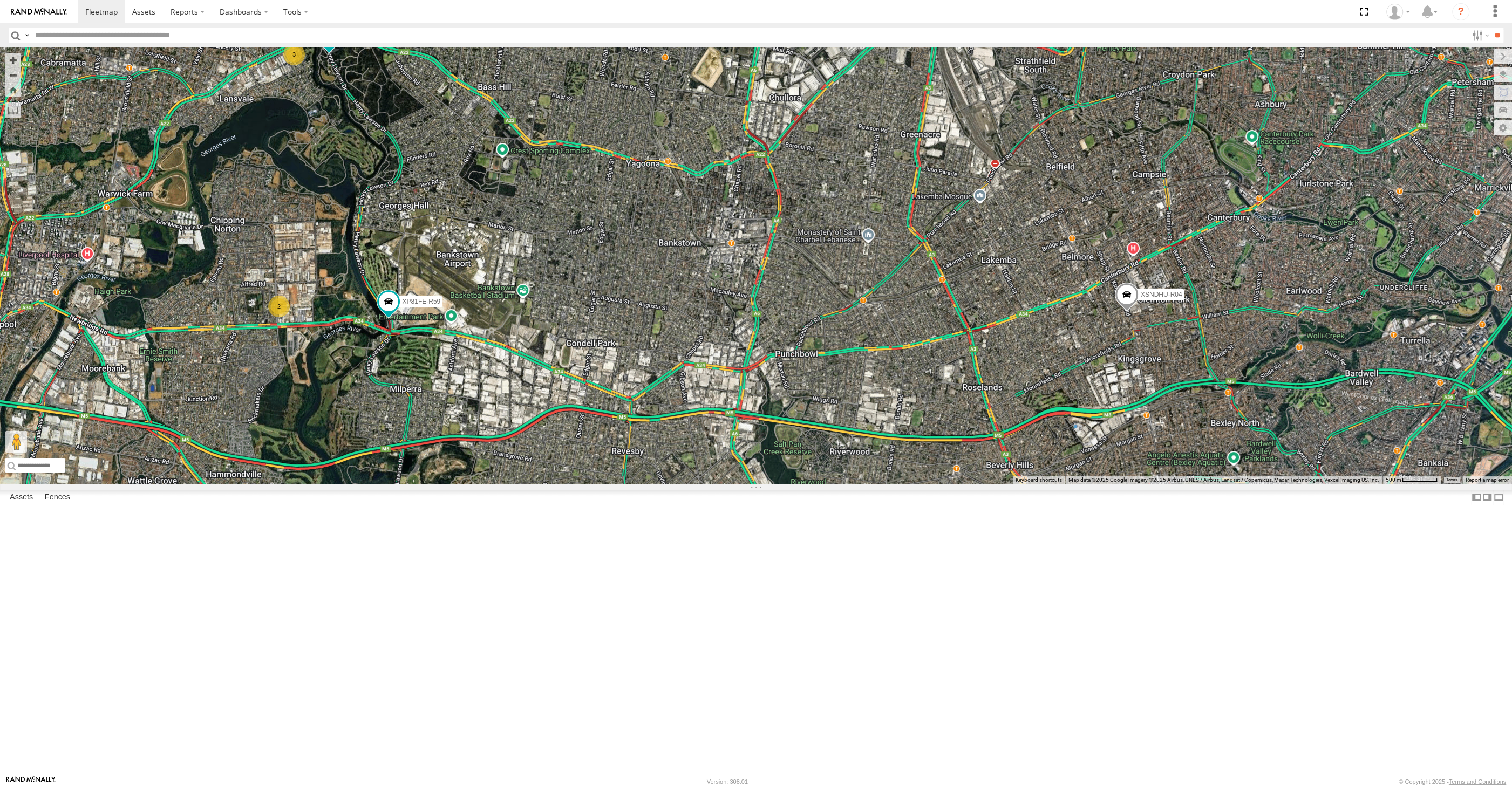
click at [618, 389] on div "XSNDHU-R04 XP81FE-R59 XO74GU-R69 2 3" at bounding box center [756, 266] width 1512 height 436
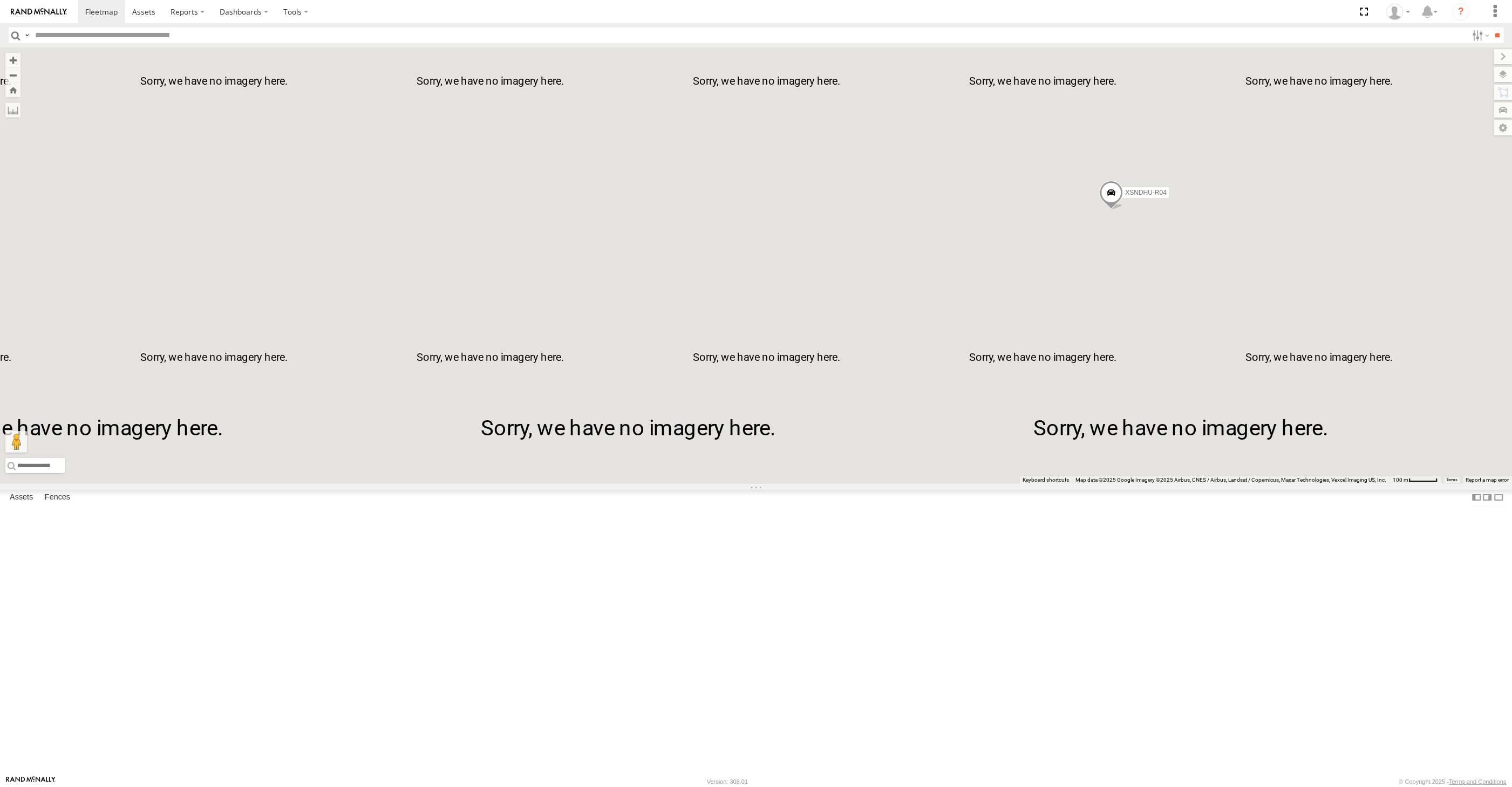
click at [1131, 428] on div "XSNDHU-R04 XP81FE-R59" at bounding box center [756, 266] width 1512 height 436
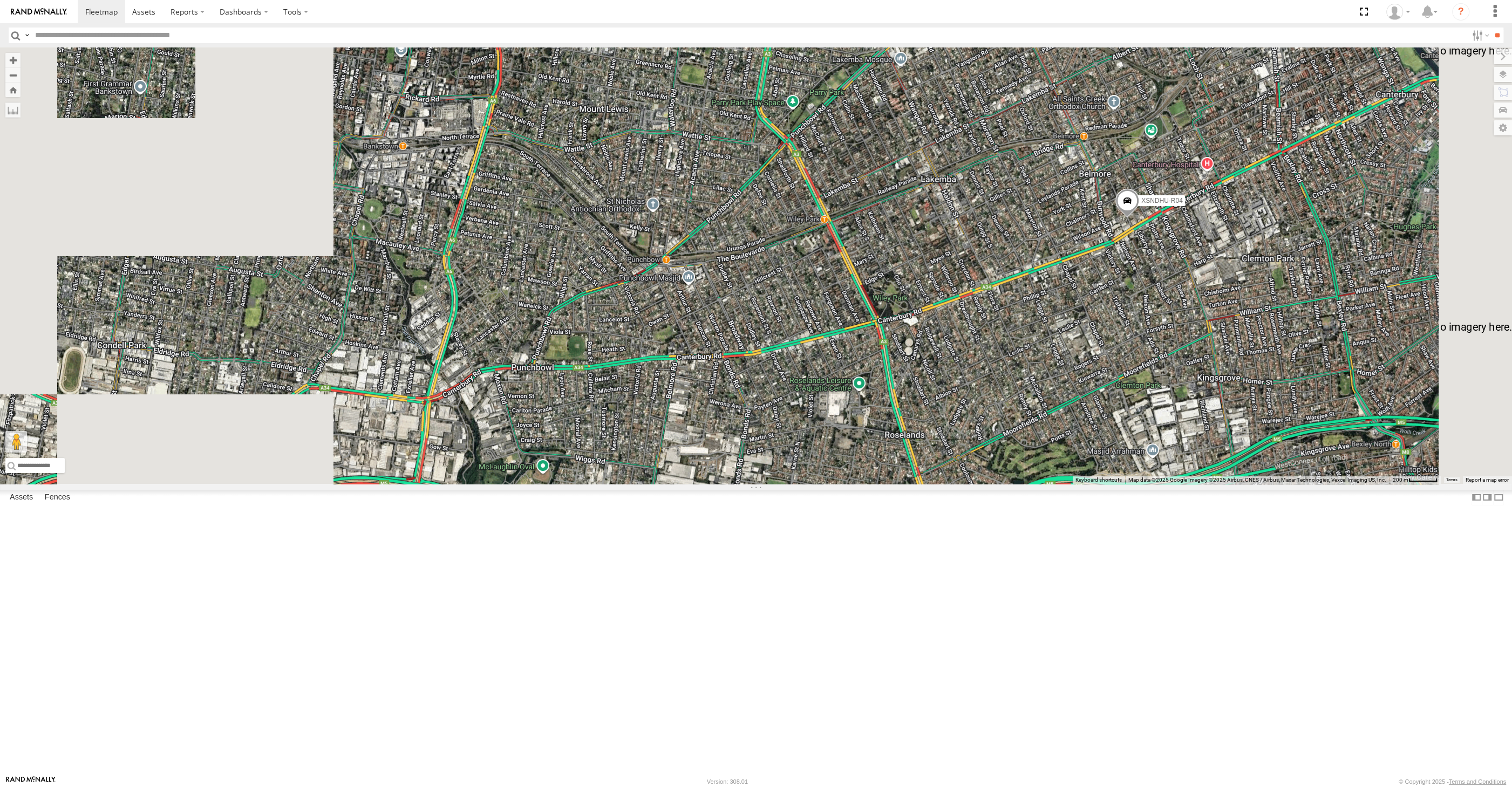
drag, startPoint x: 1150, startPoint y: 376, endPoint x: 1109, endPoint y: 384, distance: 41.8
click at [1116, 383] on div "XSNDHU-R04 XP81FE-R59" at bounding box center [756, 266] width 1512 height 436
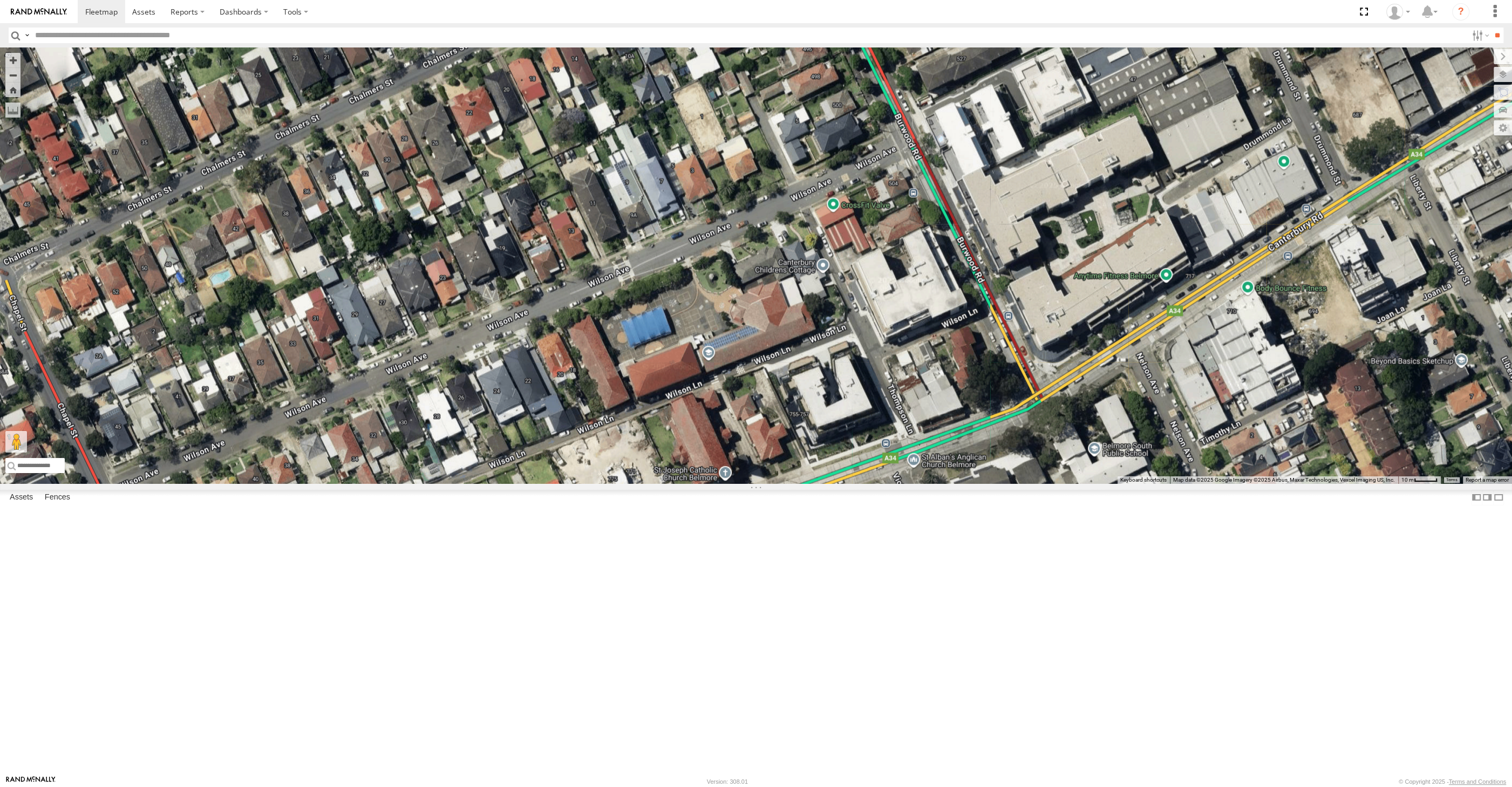
click at [1271, 272] on div "XSNDHU-R04 XP81FE-R59" at bounding box center [756, 266] width 1512 height 436
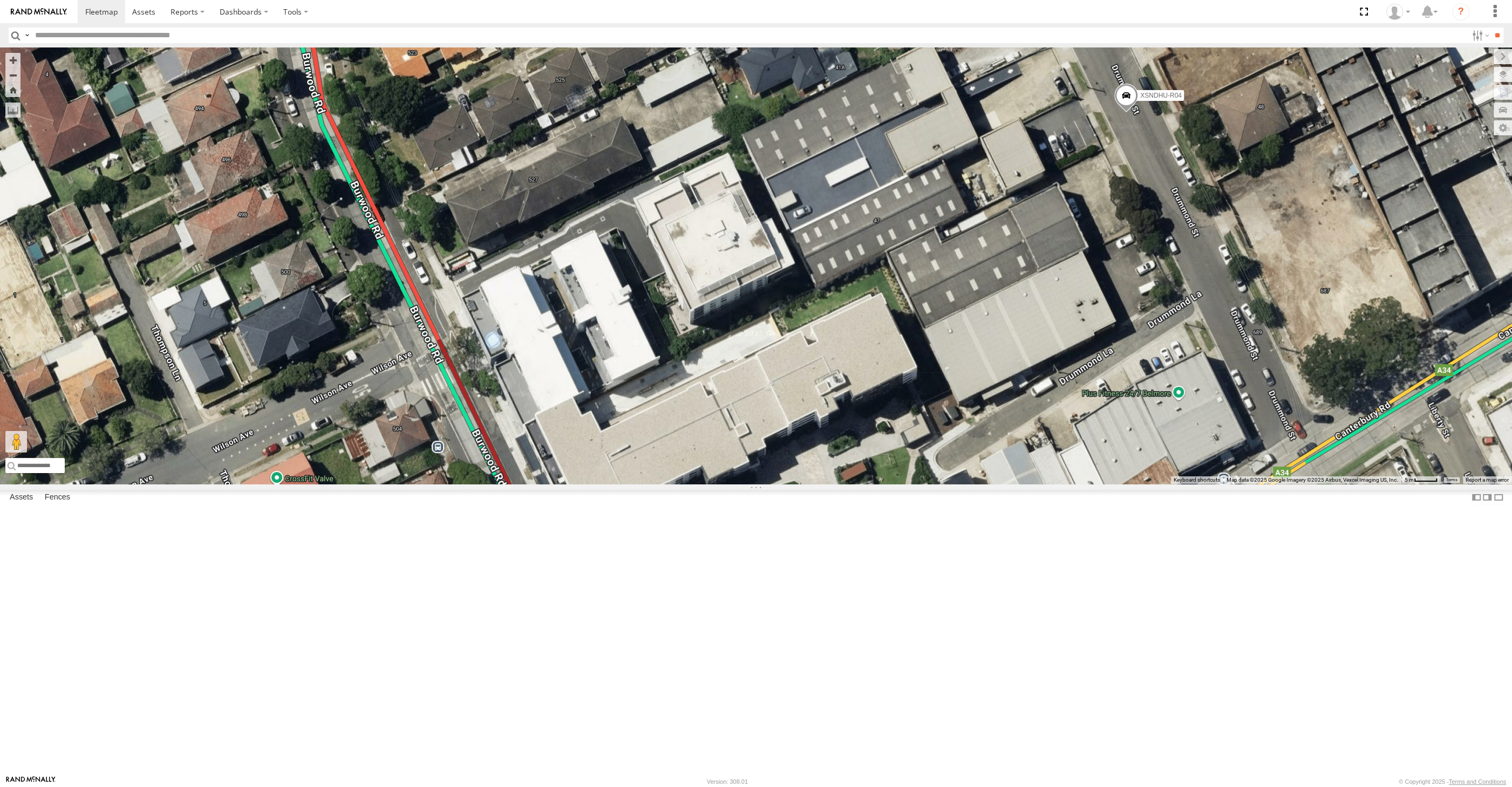
click at [1122, 113] on span at bounding box center [1127, 98] width 24 height 29
click at [1187, 299] on div "XSNDHU-R04 XP81FE-R59 XSNDHU-R04 All Assets Drummond St Belmore -33.92247 , 151…" at bounding box center [756, 266] width 1512 height 436
